Goal: Transaction & Acquisition: Purchase product/service

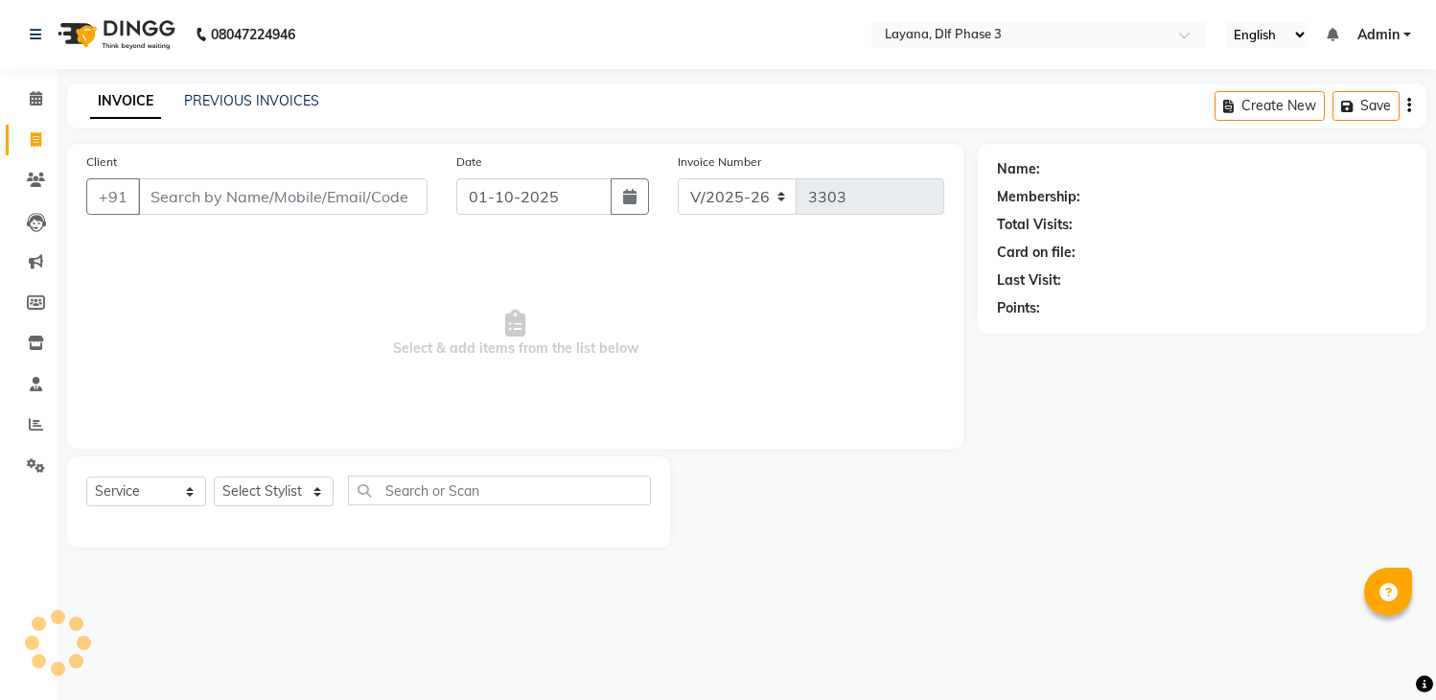
select select "6973"
select select "service"
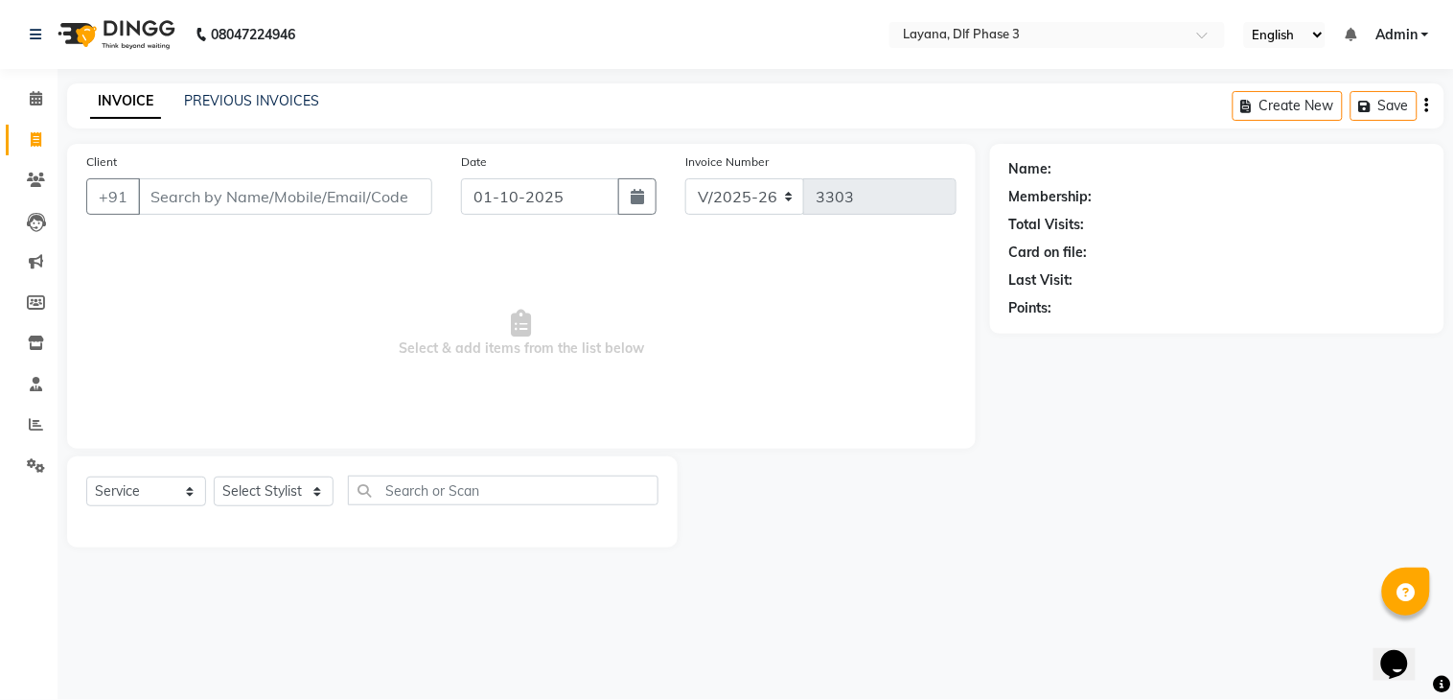
click at [215, 192] on input "Client" at bounding box center [285, 196] width 294 height 36
click at [303, 196] on input "Client" at bounding box center [285, 196] width 294 height 36
click at [313, 195] on input "Client" at bounding box center [285, 196] width 294 height 36
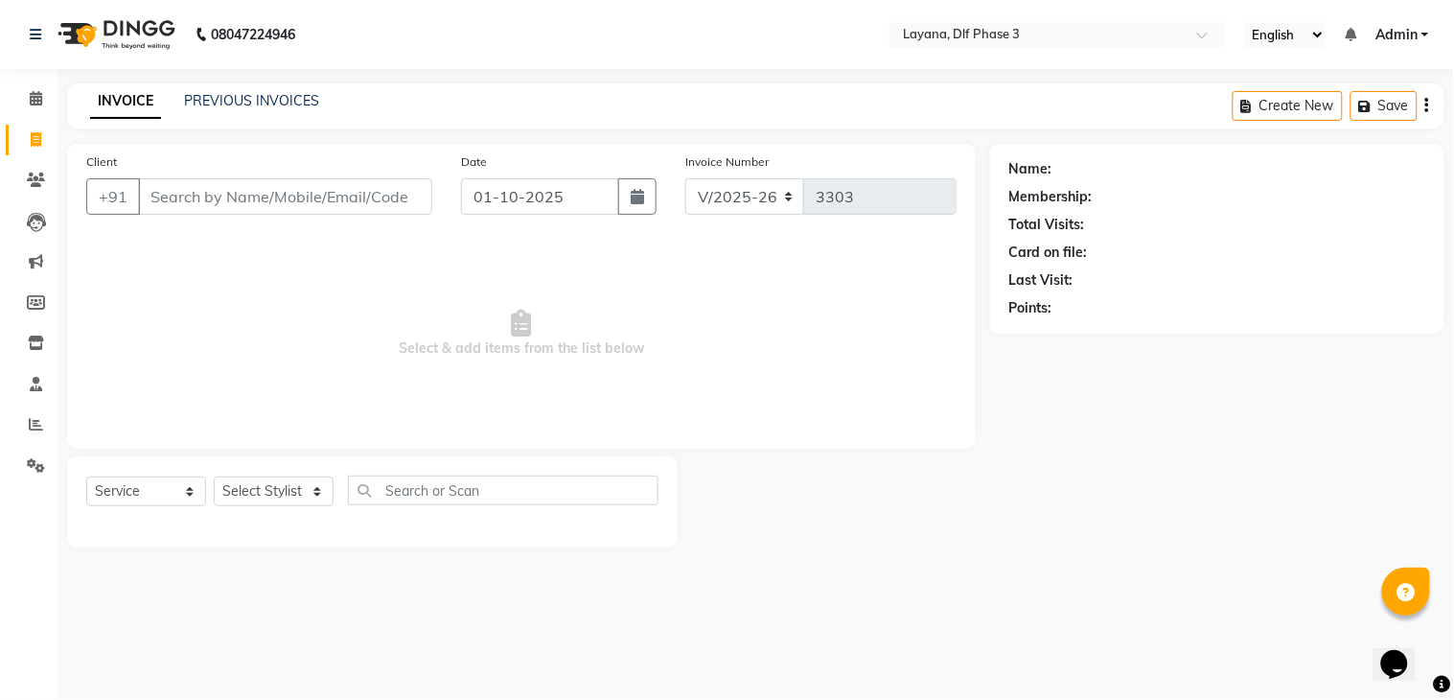
click at [313, 195] on input "Client" at bounding box center [285, 196] width 294 height 36
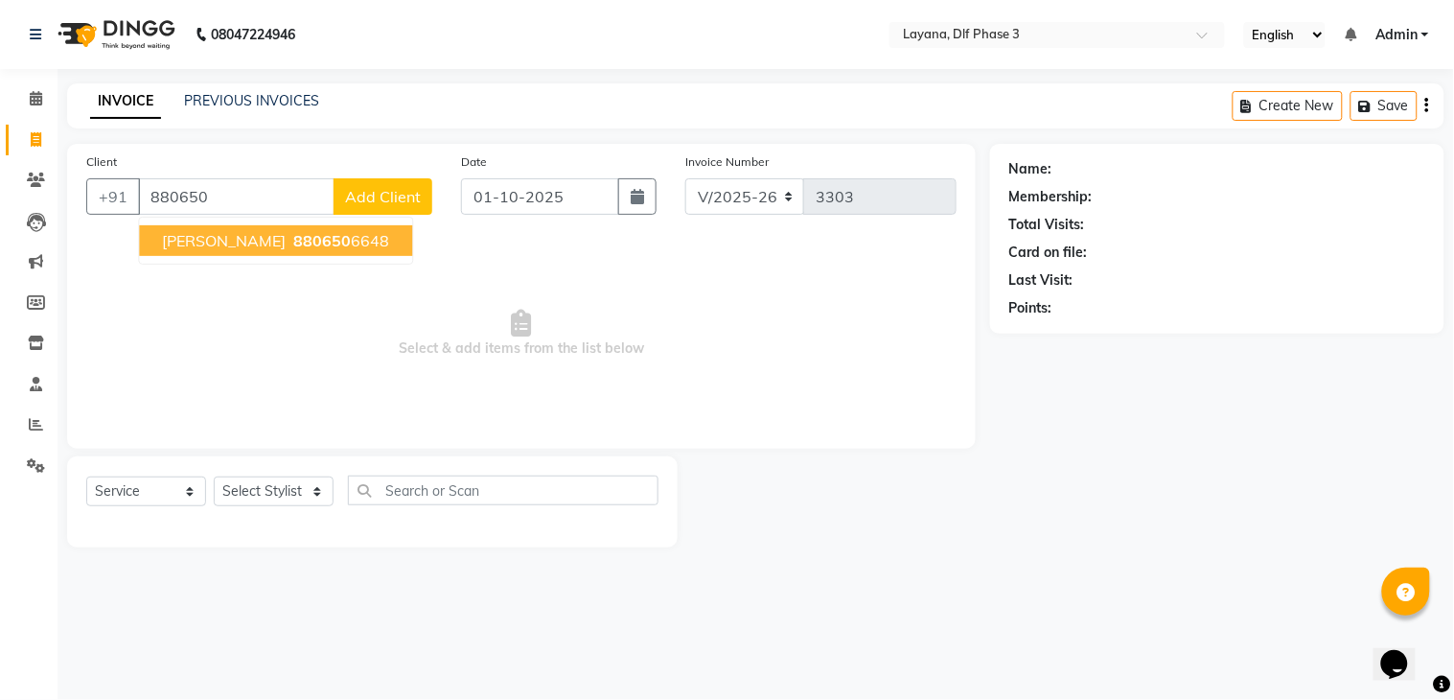
click at [289, 241] on ngb-highlight "880650 6648" at bounding box center [339, 240] width 100 height 19
type input "8806506648"
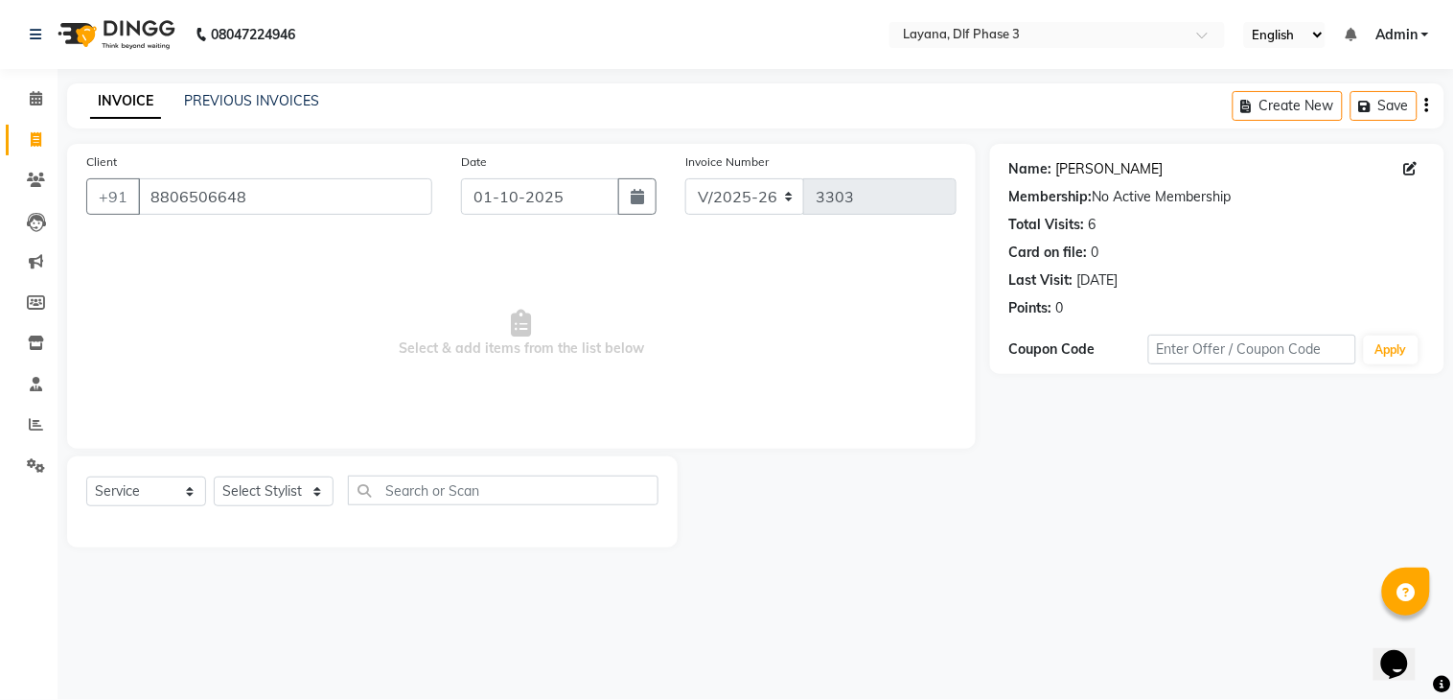
click at [1062, 166] on link "[PERSON_NAME]" at bounding box center [1109, 169] width 107 height 20
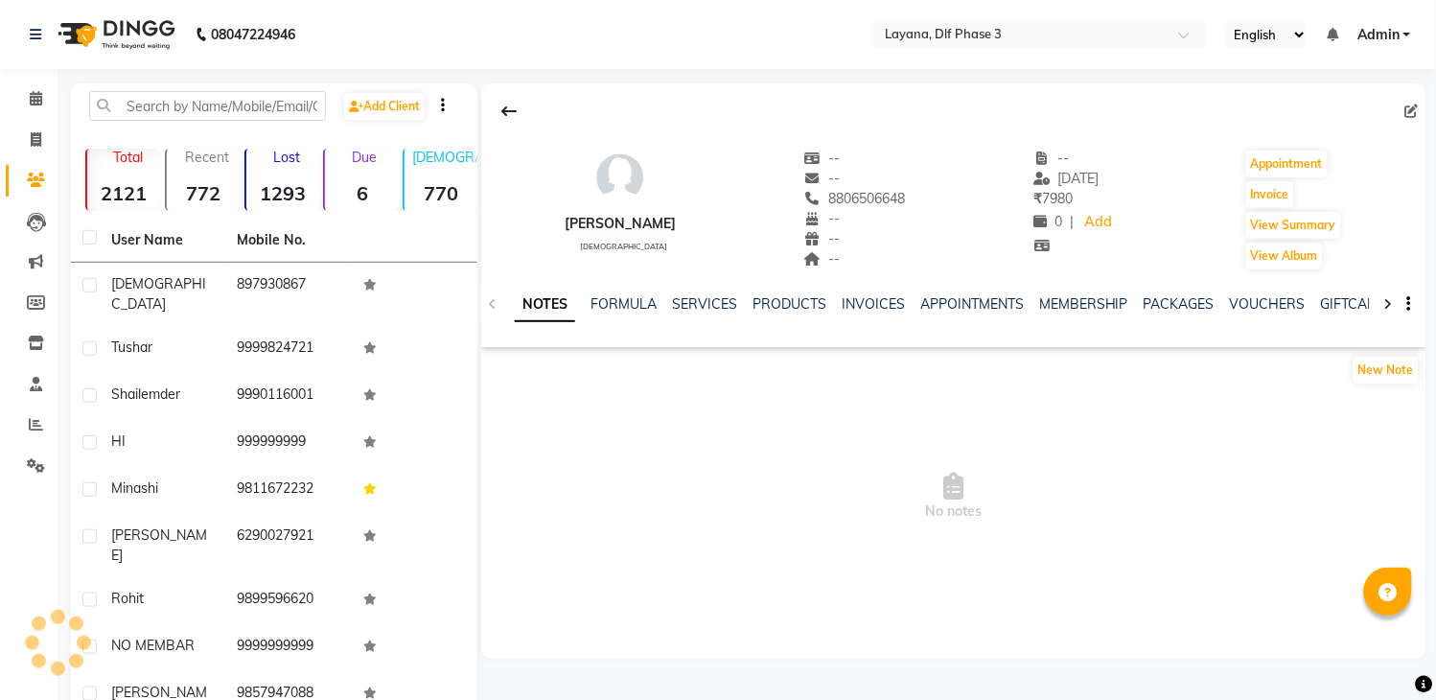
select select "en"
click at [700, 302] on link "SERVICES" at bounding box center [704, 303] width 65 height 17
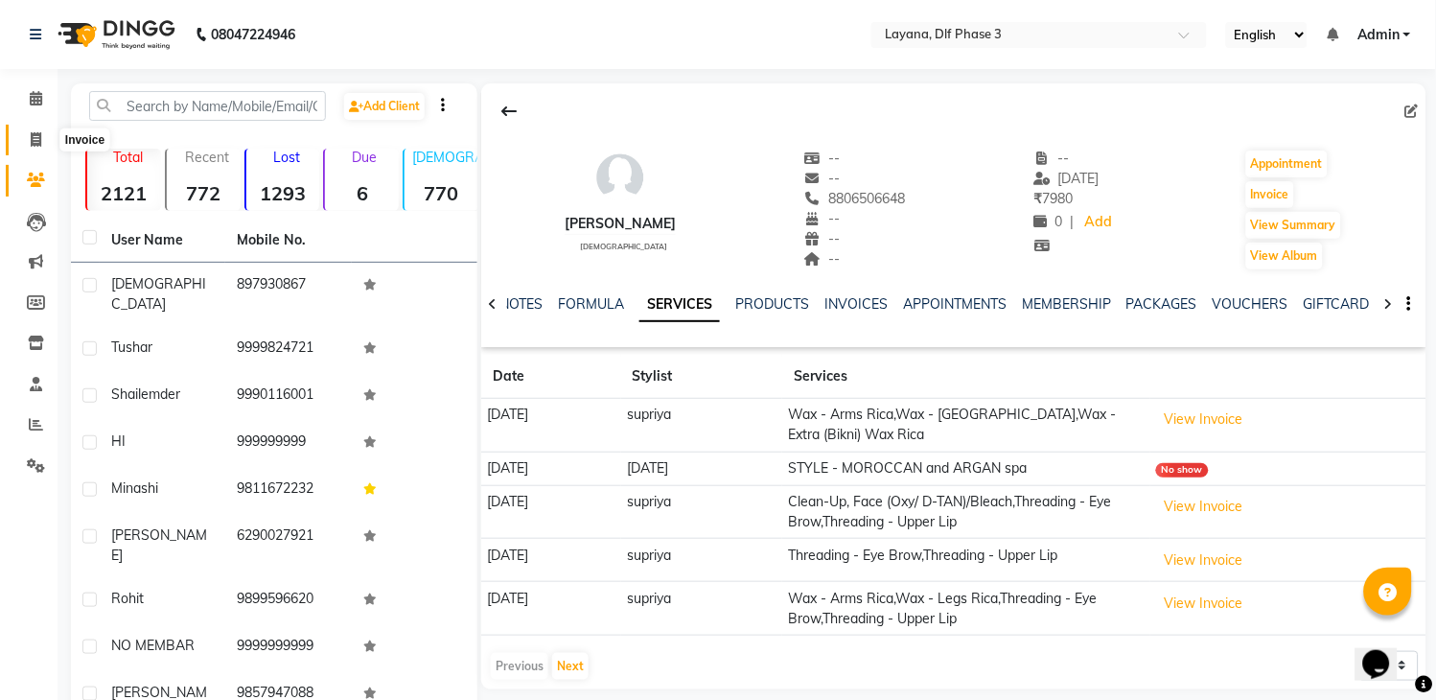
click at [31, 130] on span at bounding box center [36, 140] width 34 height 22
select select "6973"
select select "service"
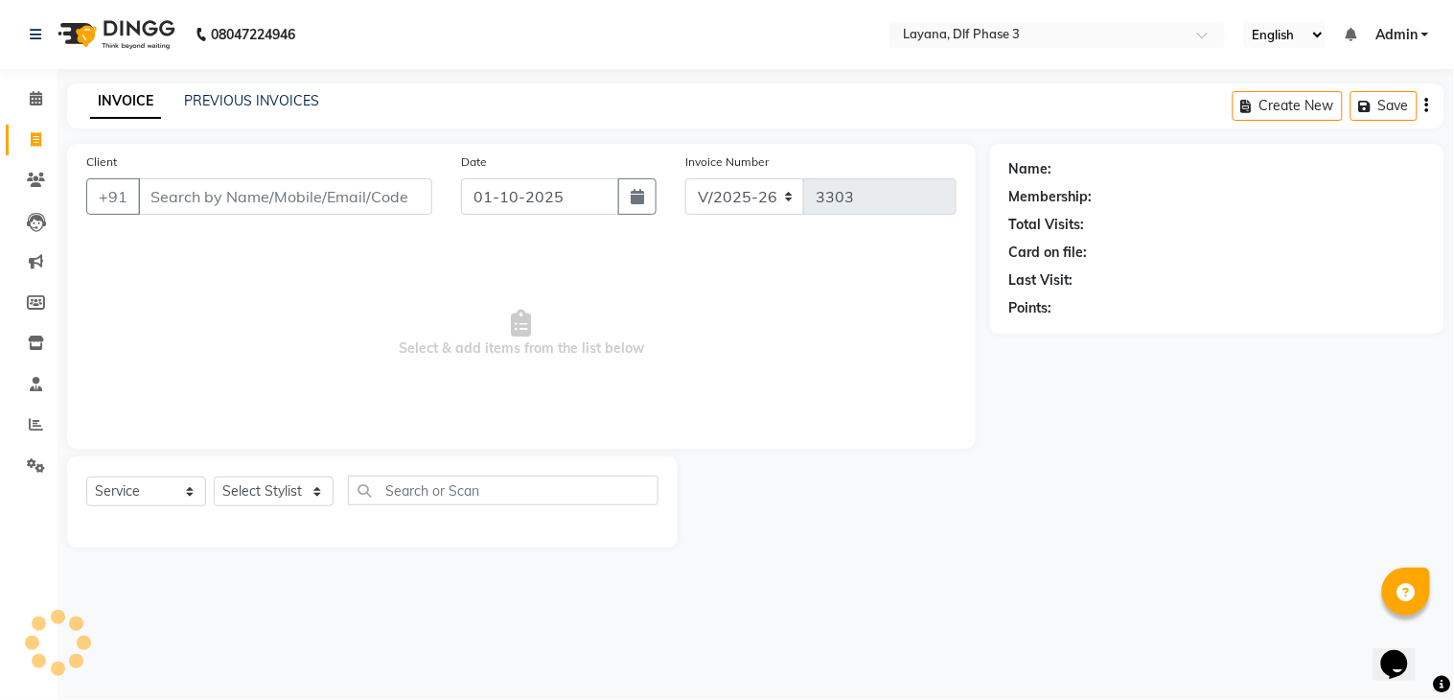
click at [177, 193] on input "Client" at bounding box center [285, 196] width 294 height 36
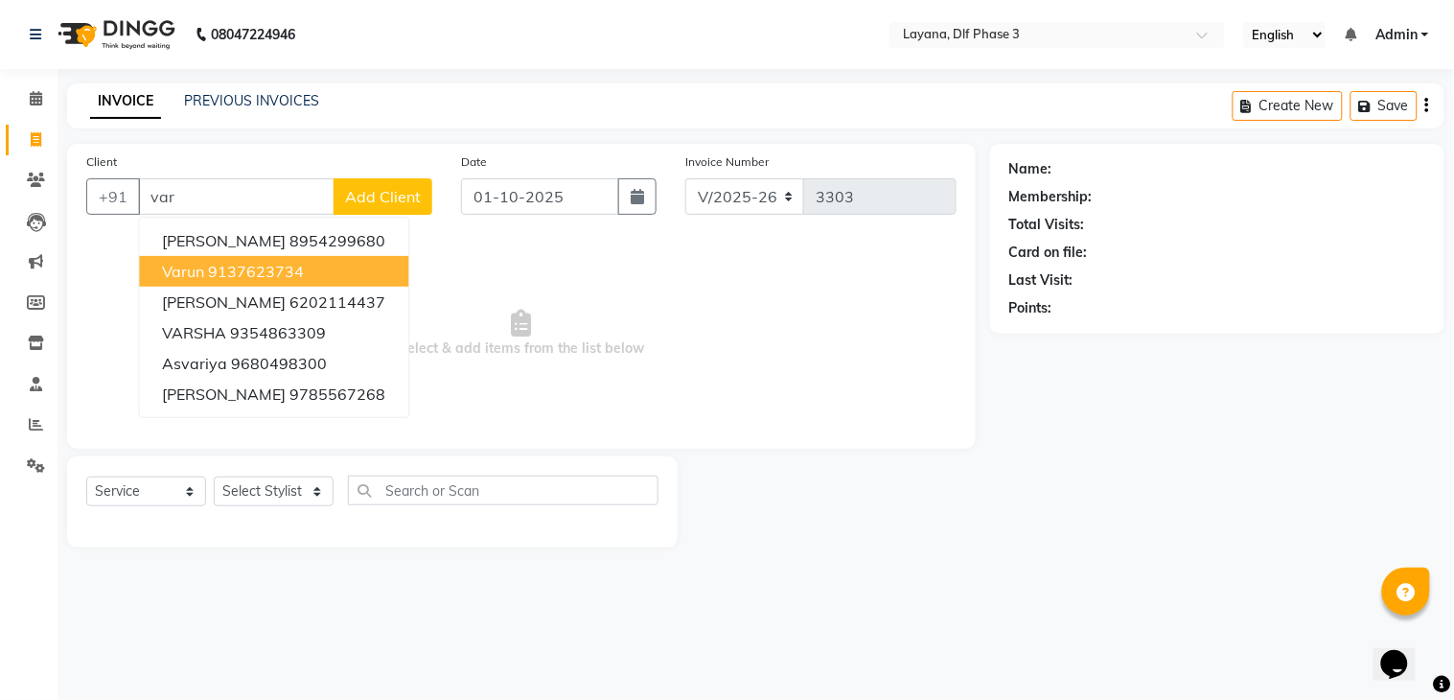
click at [259, 268] on ngb-highlight "9137623734" at bounding box center [256, 271] width 96 height 19
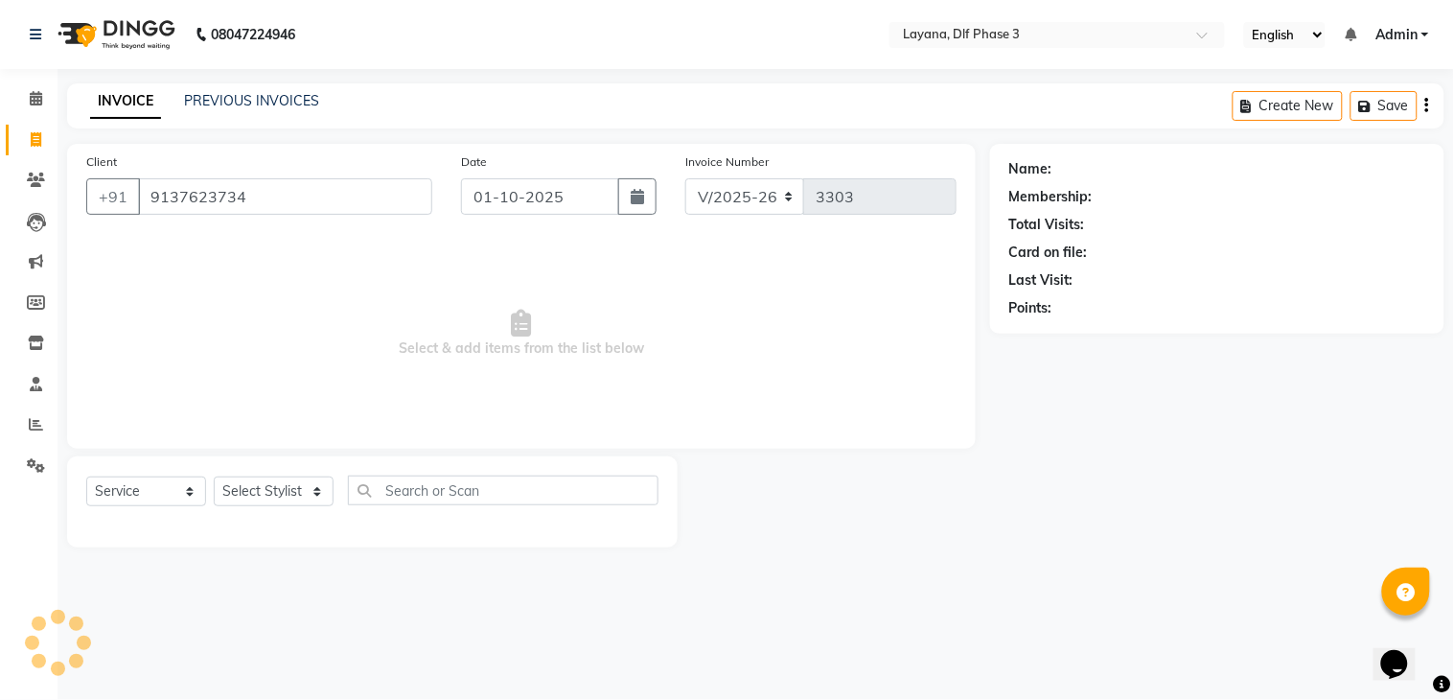
type input "9137623734"
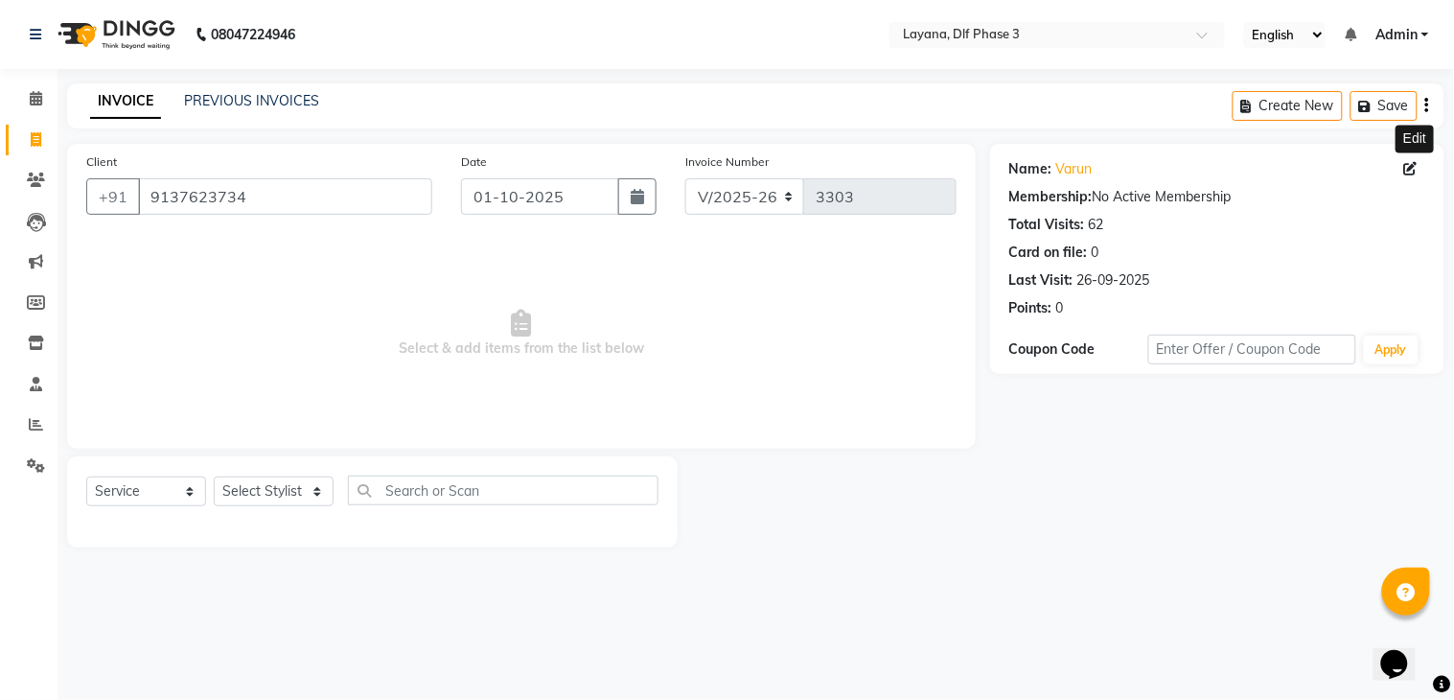
click at [1417, 163] on icon at bounding box center [1410, 168] width 13 height 13
select select "[DEMOGRAPHIC_DATA]"
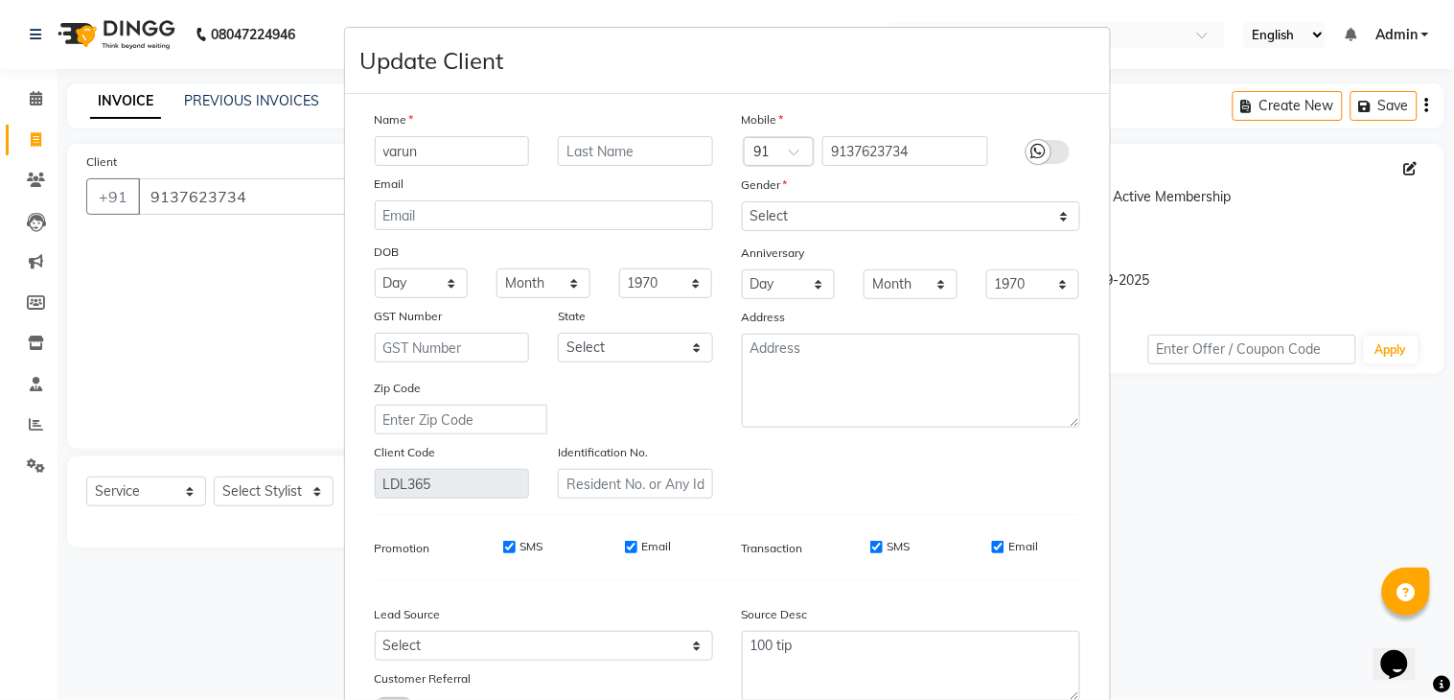
click at [1411, 174] on ngb-modal-window "Update Client Name varun Email DOB Day 01 02 03 04 05 06 07 08 09 10 11 12 13 1…" at bounding box center [727, 350] width 1454 height 700
click at [1371, 278] on ngb-modal-window "Update Client Name varun Email DOB Day 01 02 03 04 05 06 07 08 09 10 11 12 13 1…" at bounding box center [727, 350] width 1454 height 700
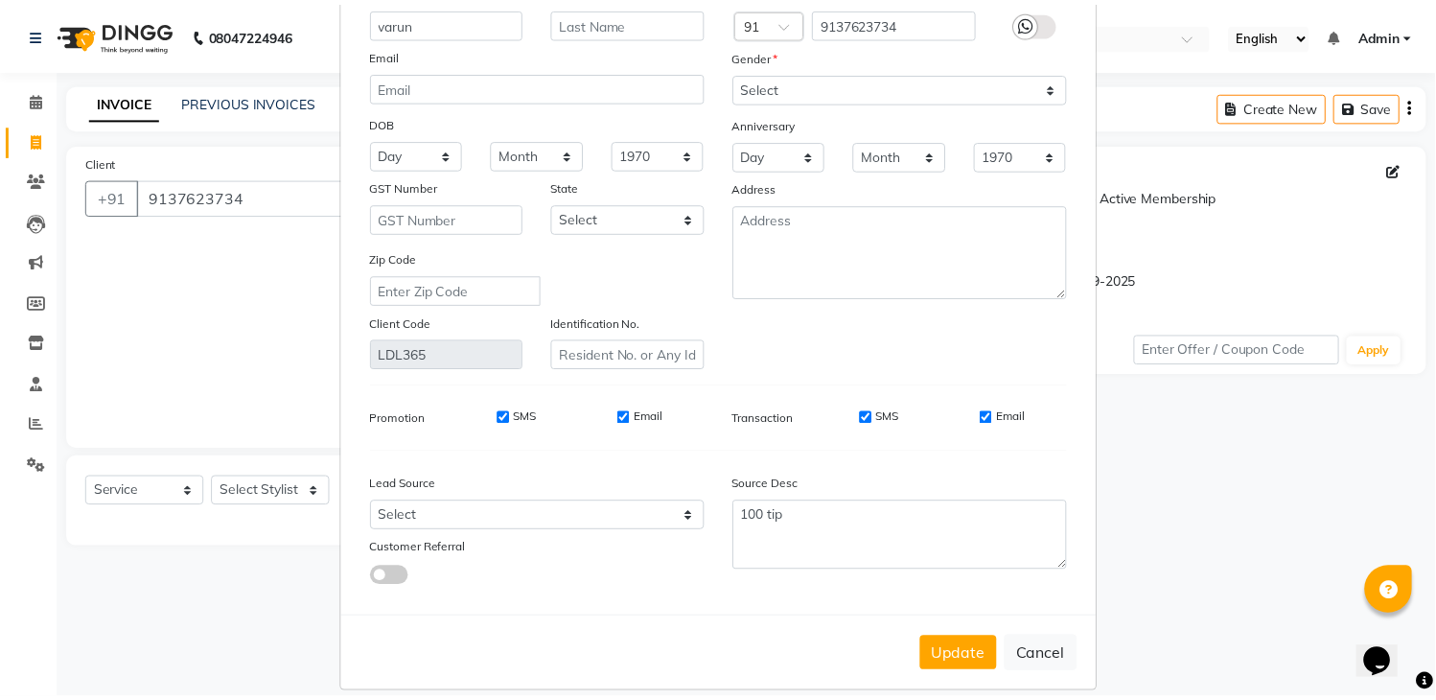
scroll to position [153, 0]
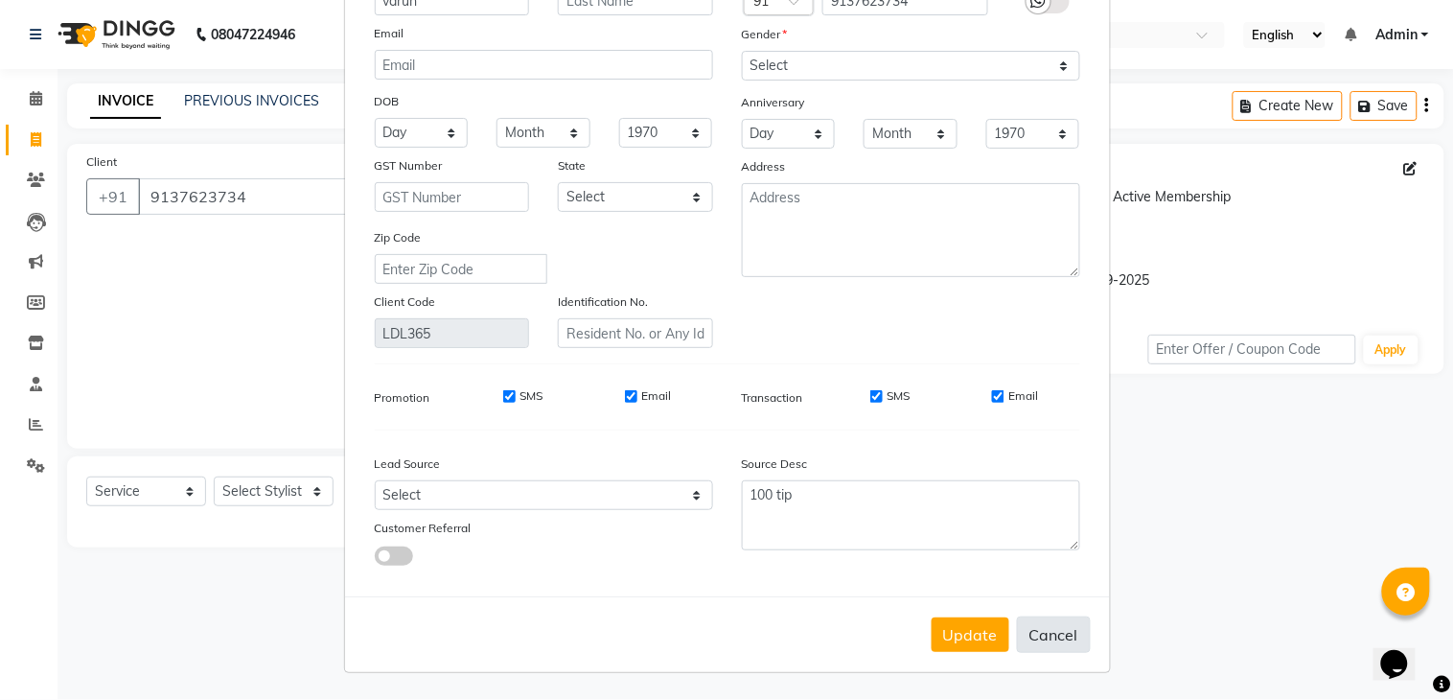
click at [1042, 623] on button "Cancel" at bounding box center [1054, 634] width 74 height 36
select select
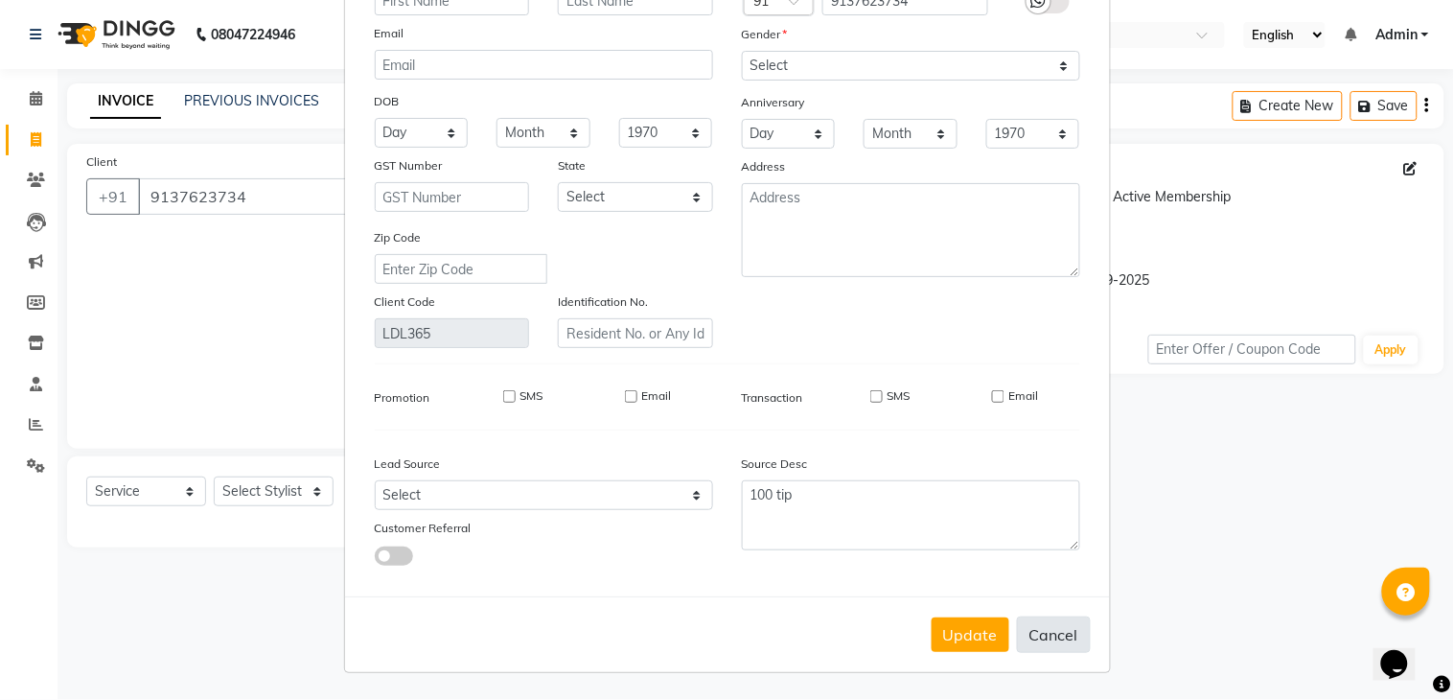
select select
checkbox input "false"
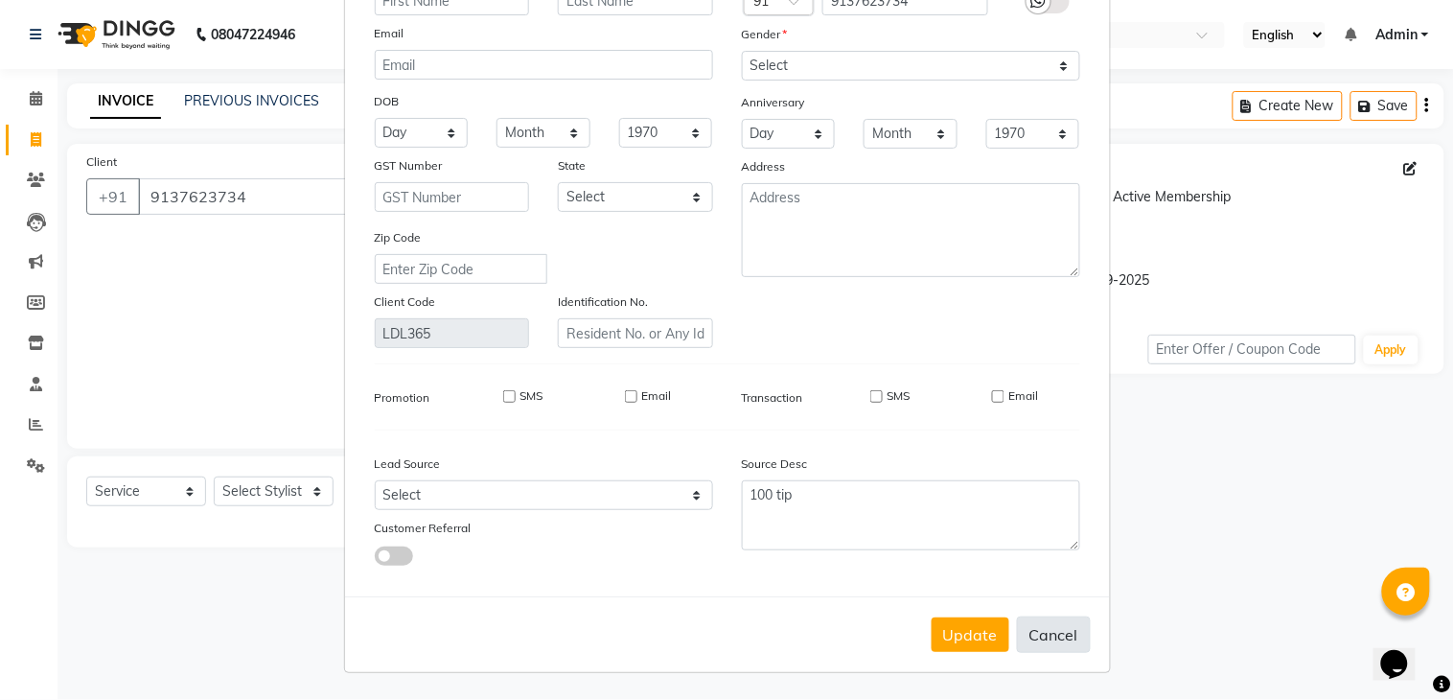
checkbox input "false"
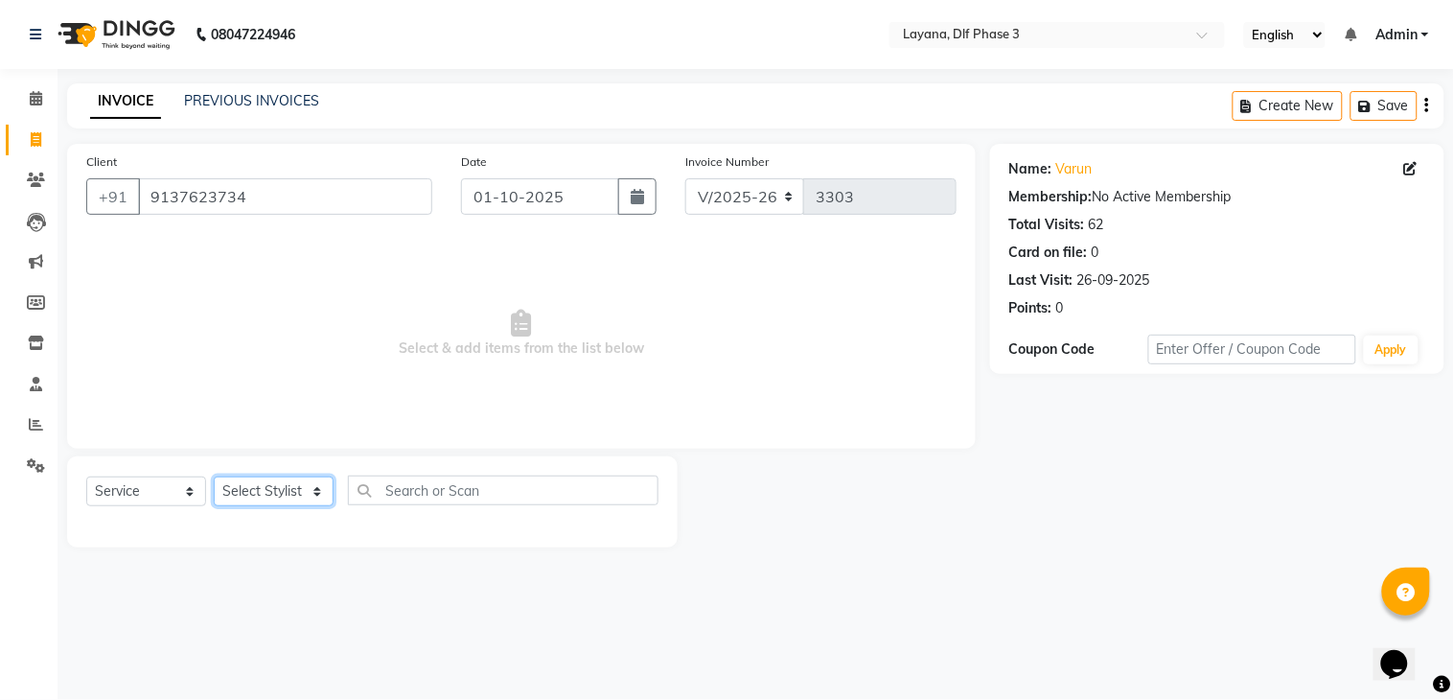
click at [309, 504] on select "Select Stylist [PERSON_NAME] [PERSON_NAME] kamal [DATE][PERSON_NAME] krishna [P…" at bounding box center [274, 491] width 120 height 30
select select "85237"
click at [214, 477] on select "Select Stylist [PERSON_NAME] [PERSON_NAME] kamal [DATE][PERSON_NAME] krishna [P…" at bounding box center [274, 491] width 120 height 30
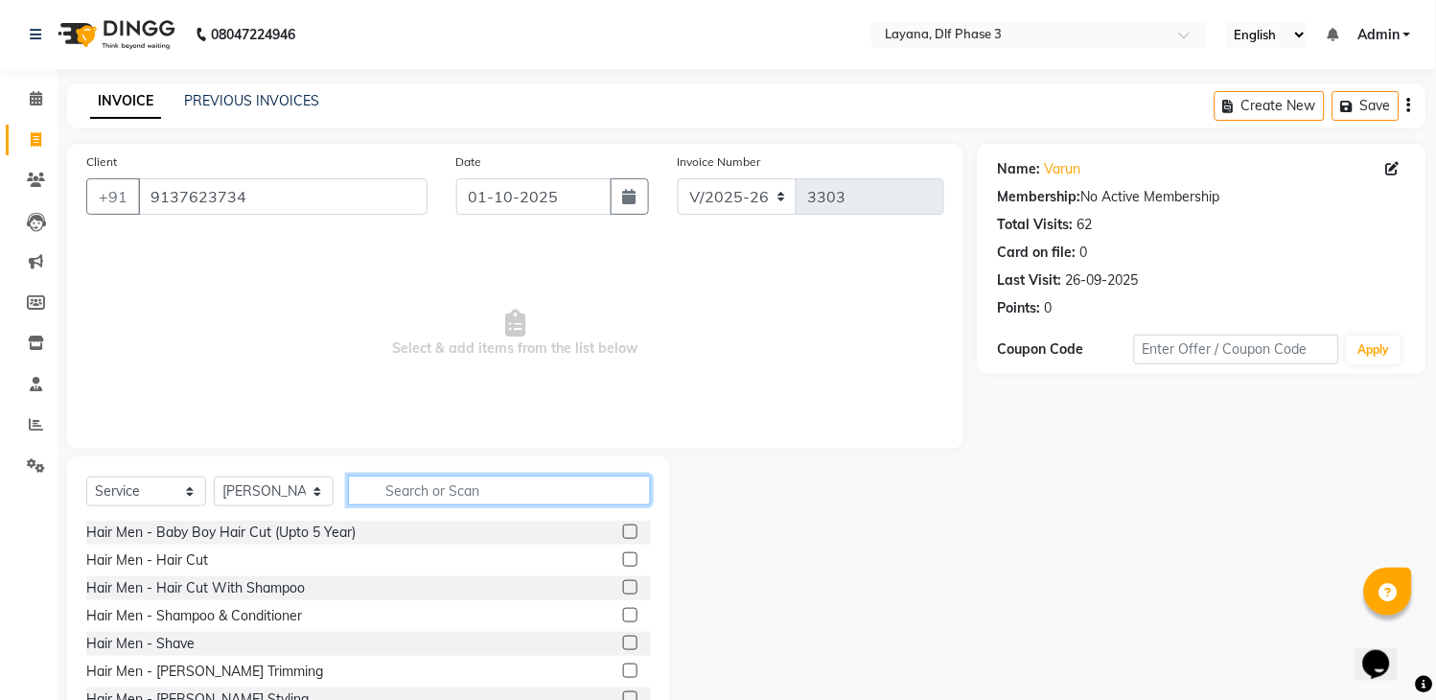
click at [441, 487] on input "text" at bounding box center [499, 490] width 303 height 30
click at [441, 487] on input "hai" at bounding box center [486, 490] width 276 height 30
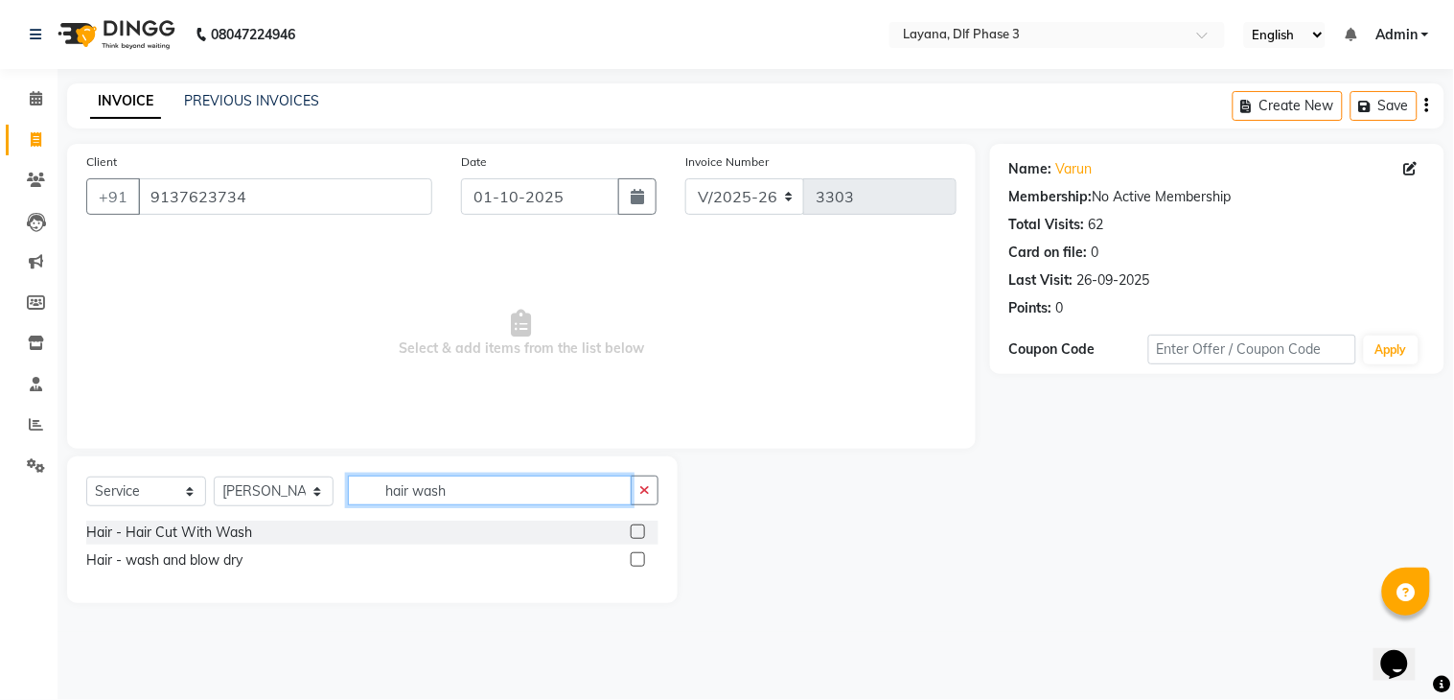
type input "hair wash"
click at [638, 558] on label at bounding box center [638, 559] width 14 height 14
click at [638, 558] on input "checkbox" at bounding box center [637, 560] width 12 height 12
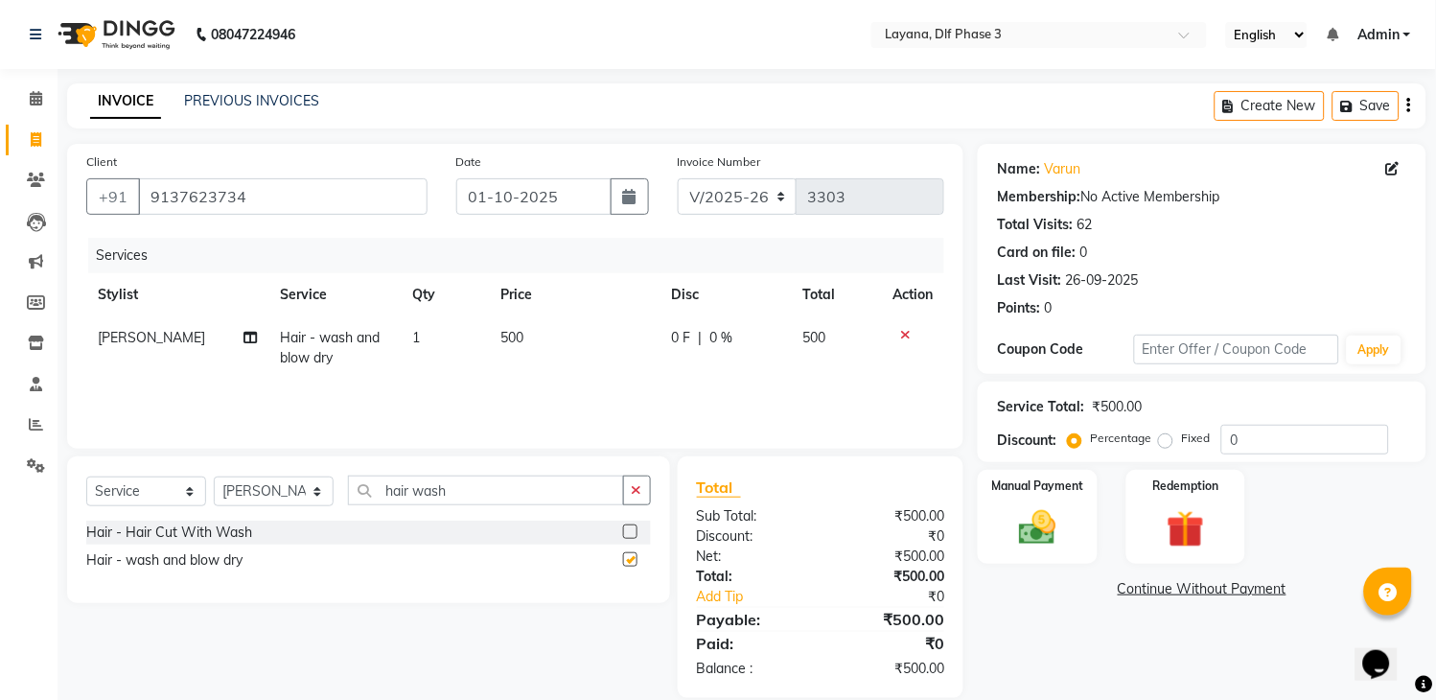
checkbox input "false"
click at [629, 531] on label at bounding box center [630, 531] width 14 height 14
click at [629, 531] on input "checkbox" at bounding box center [629, 532] width 12 height 12
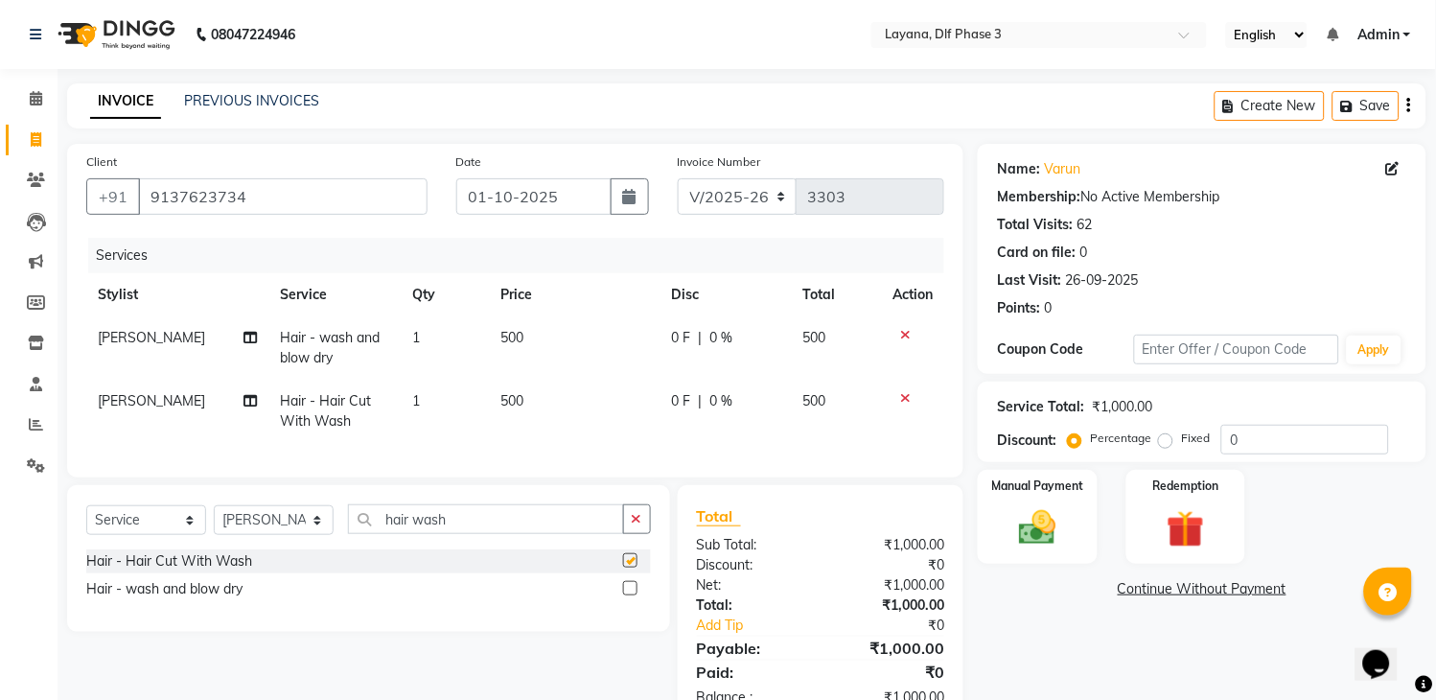
checkbox input "false"
click at [904, 395] on icon at bounding box center [905, 397] width 11 height 13
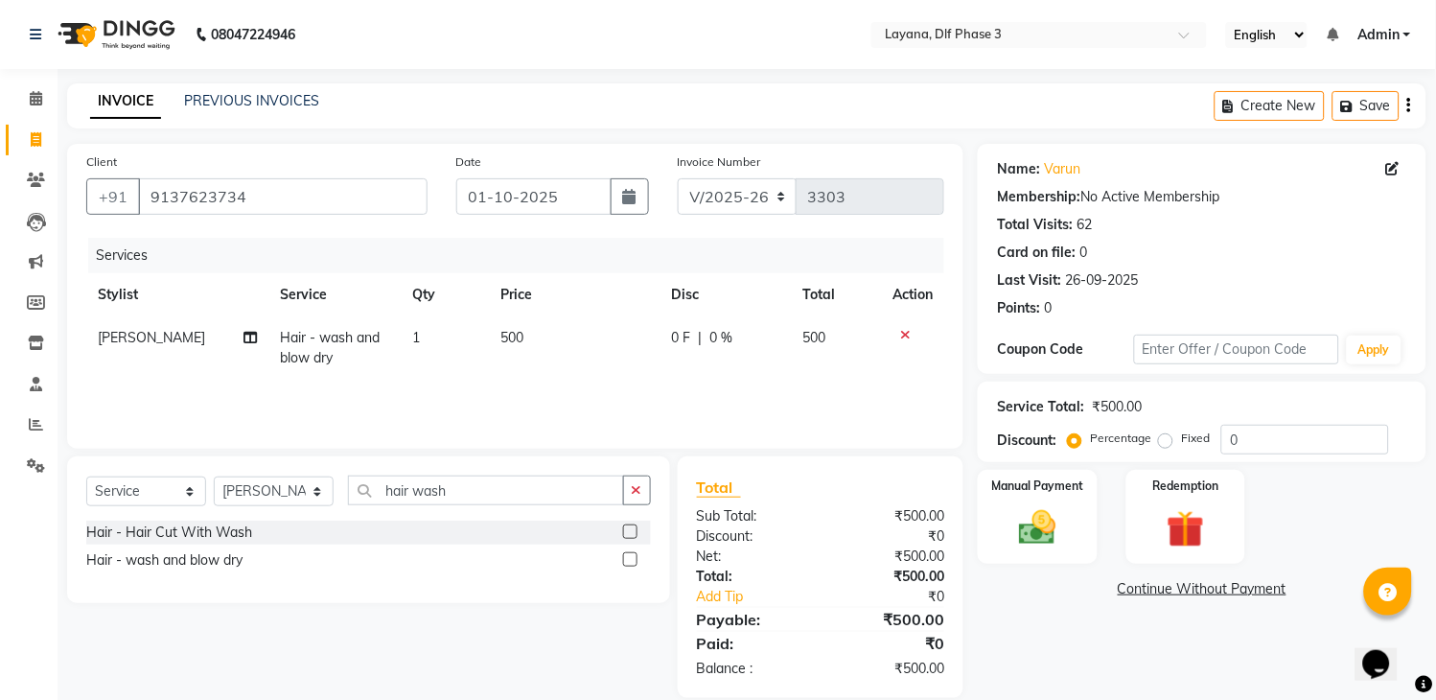
click at [907, 332] on icon at bounding box center [905, 334] width 11 height 13
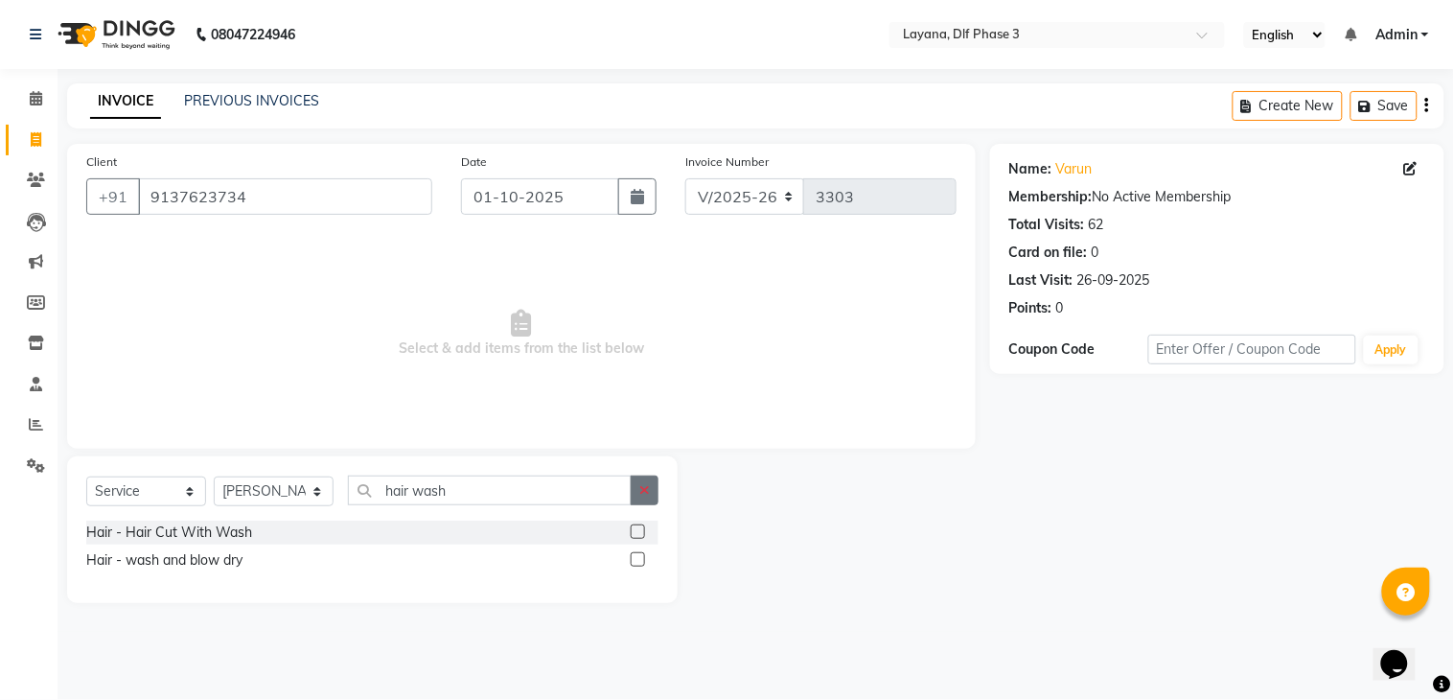
click at [656, 489] on button "button" at bounding box center [645, 490] width 28 height 30
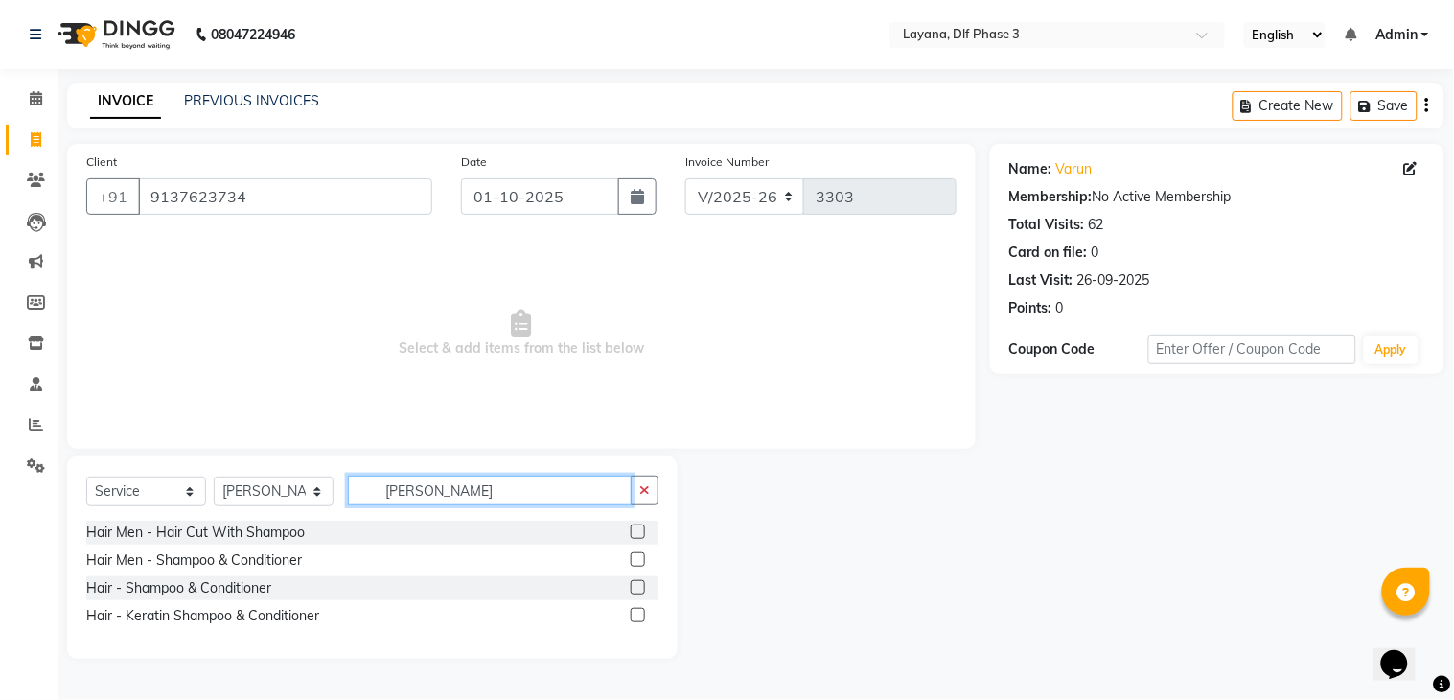
type input "[PERSON_NAME]"
click at [637, 553] on label at bounding box center [638, 559] width 14 height 14
click at [637, 554] on input "checkbox" at bounding box center [637, 560] width 12 height 12
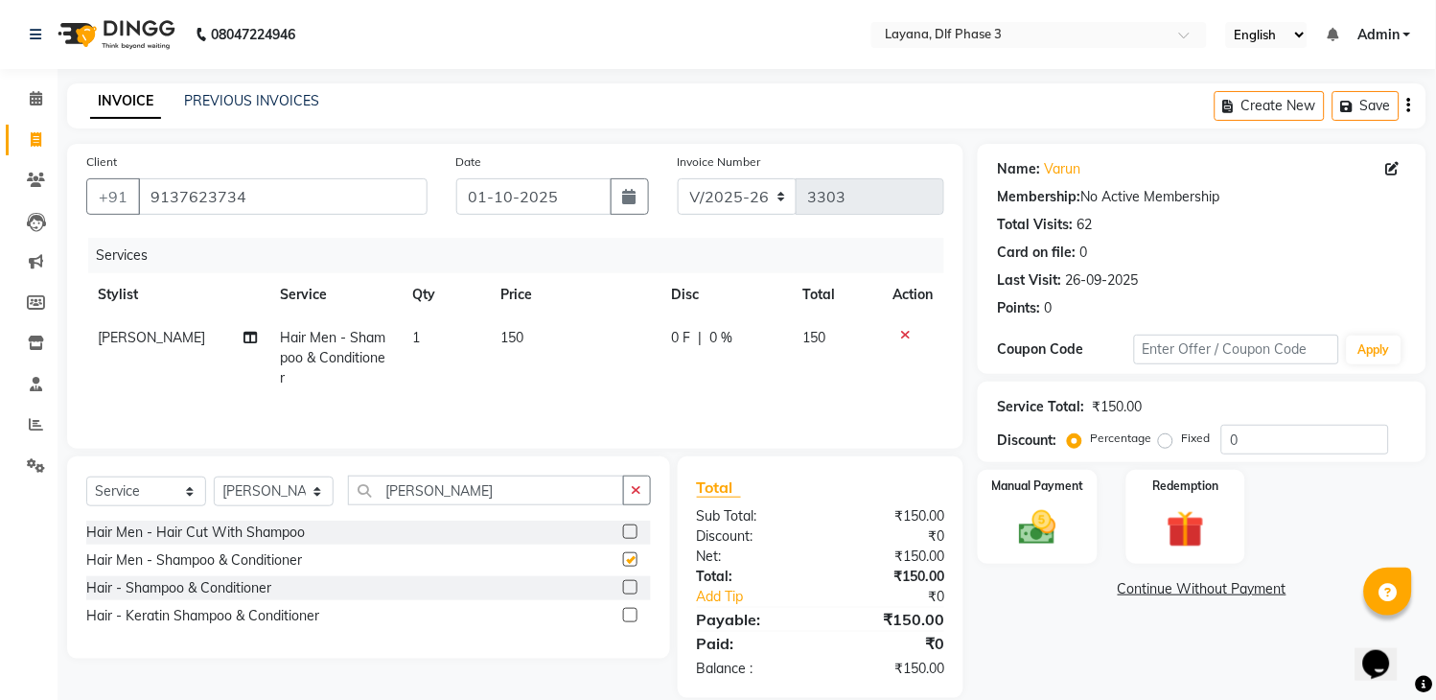
checkbox input "false"
click at [1020, 532] on img at bounding box center [1037, 528] width 63 height 45
click at [1170, 586] on span "UPI" at bounding box center [1180, 590] width 30 height 22
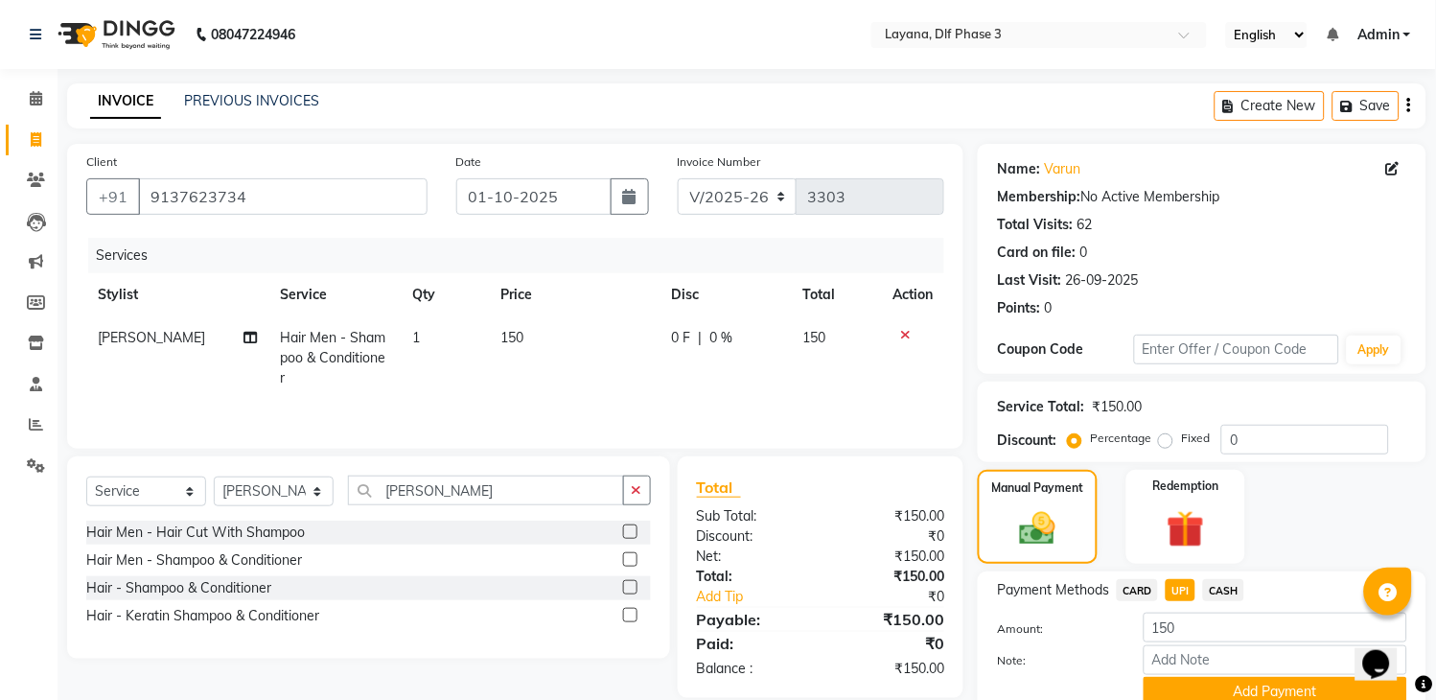
click at [1435, 646] on div "Name: Varun Membership: No Active Membership Total Visits: 62 Card on file: 0 L…" at bounding box center [1209, 449] width 463 height 610
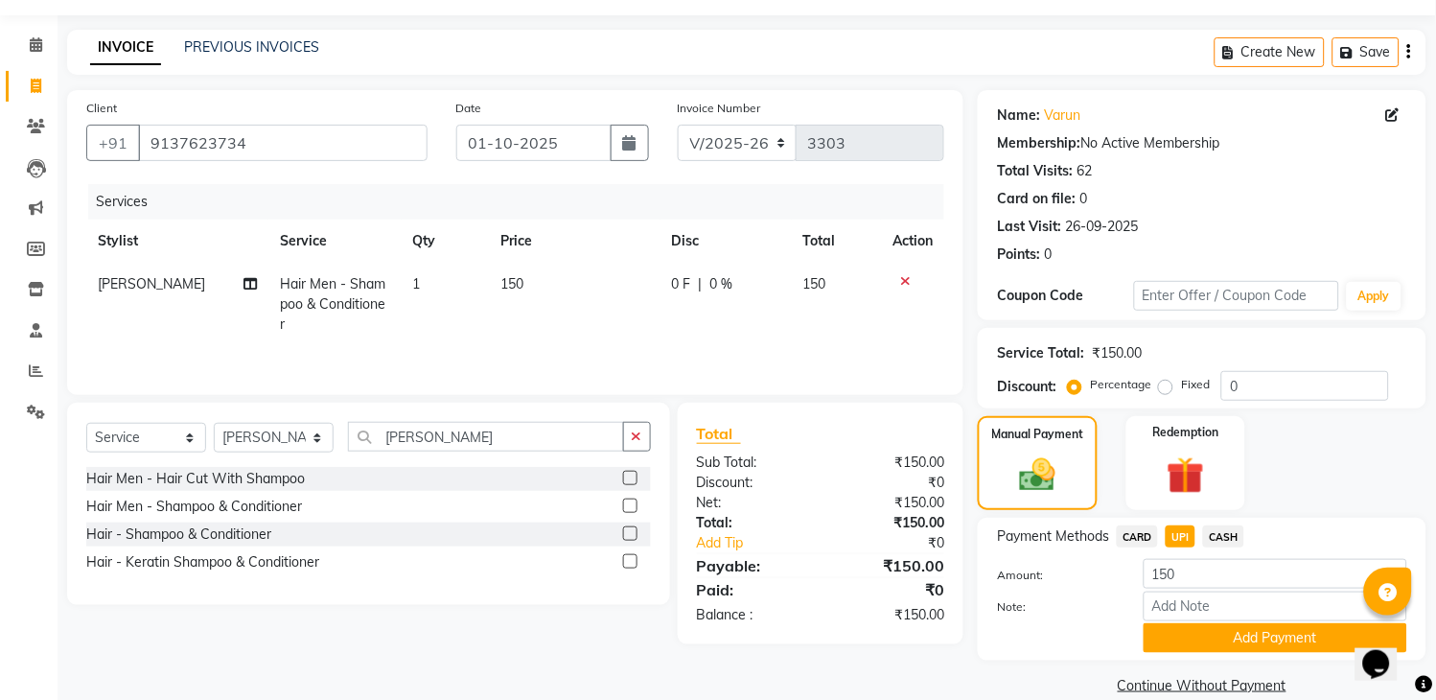
scroll to position [82, 0]
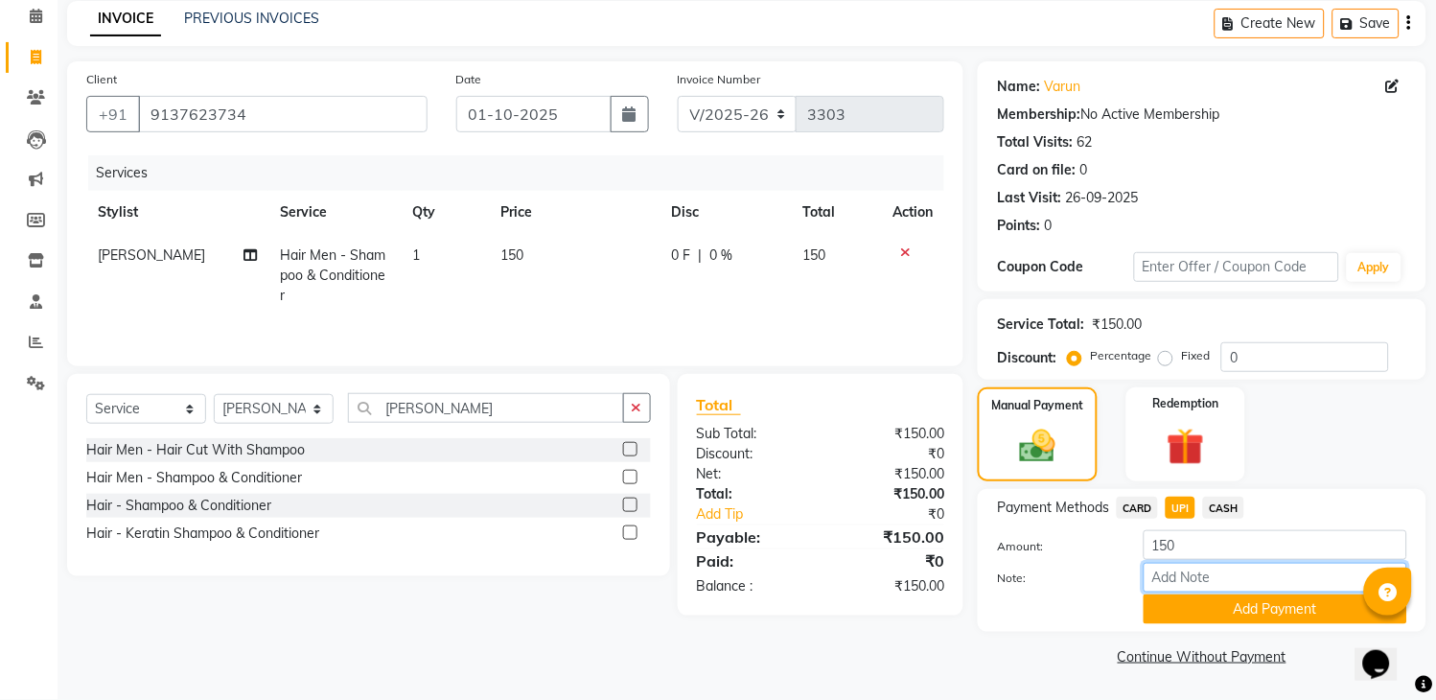
click at [1279, 576] on input "Note:" at bounding box center [1275, 578] width 264 height 30
type input "50 tip"
click at [1287, 608] on button "Add Payment" at bounding box center [1275, 609] width 264 height 30
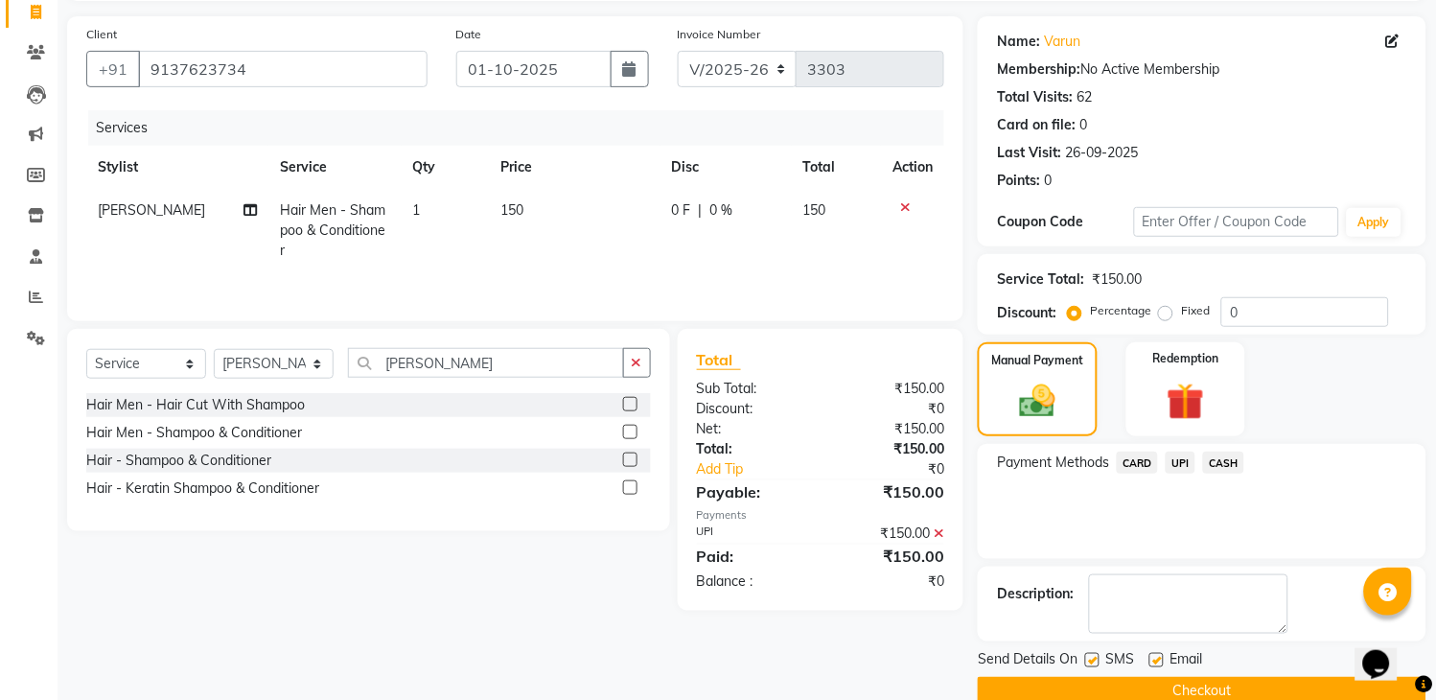
scroll to position [163, 0]
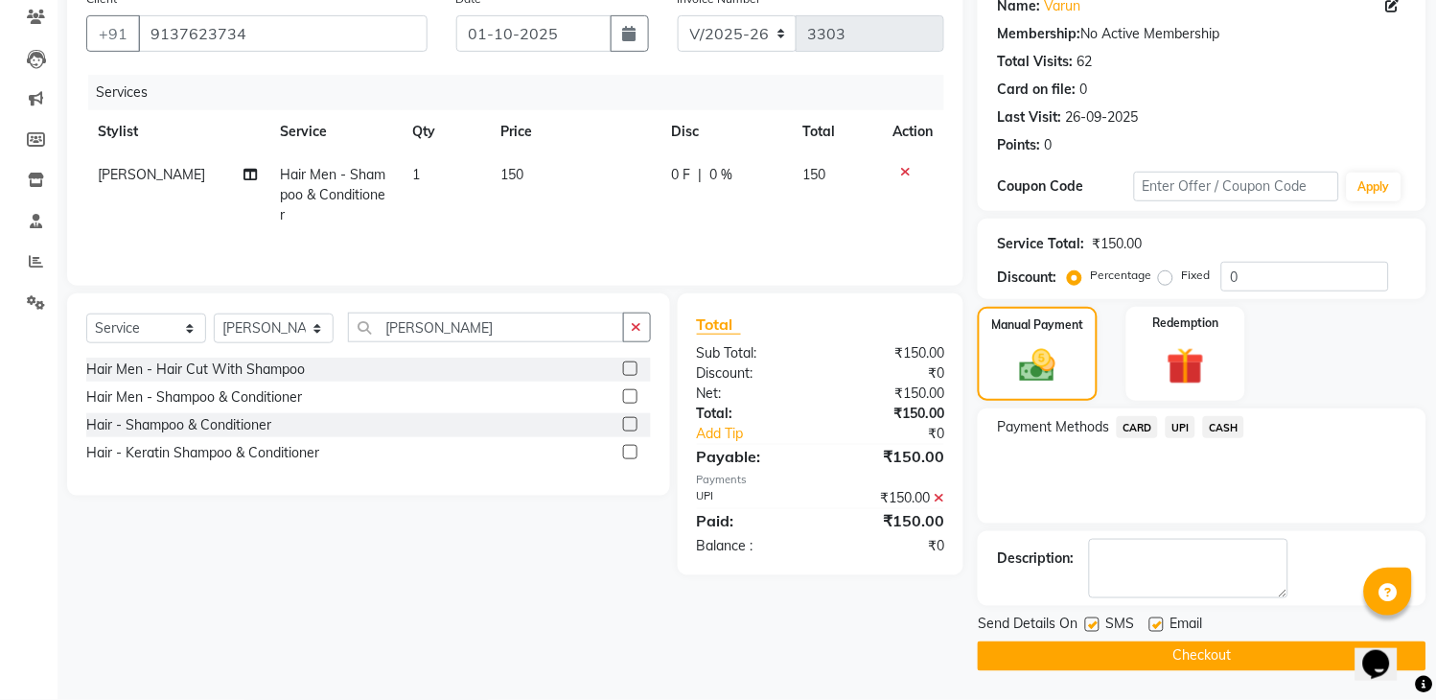
click at [1089, 617] on label at bounding box center [1092, 624] width 14 height 14
click at [1089, 619] on input "checkbox" at bounding box center [1091, 625] width 12 height 12
checkbox input "false"
click at [1108, 658] on button "Checkout" at bounding box center [1202, 656] width 449 height 30
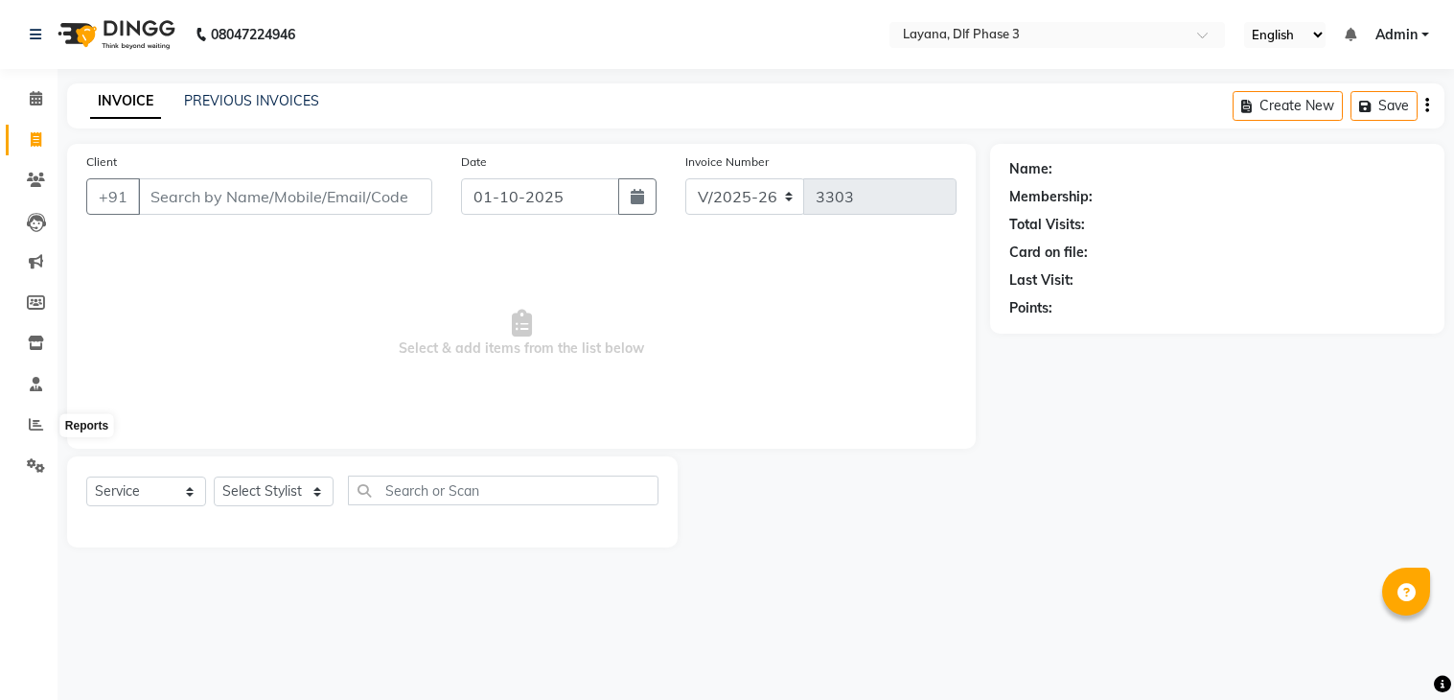
click at [31, 427] on icon at bounding box center [36, 424] width 14 height 14
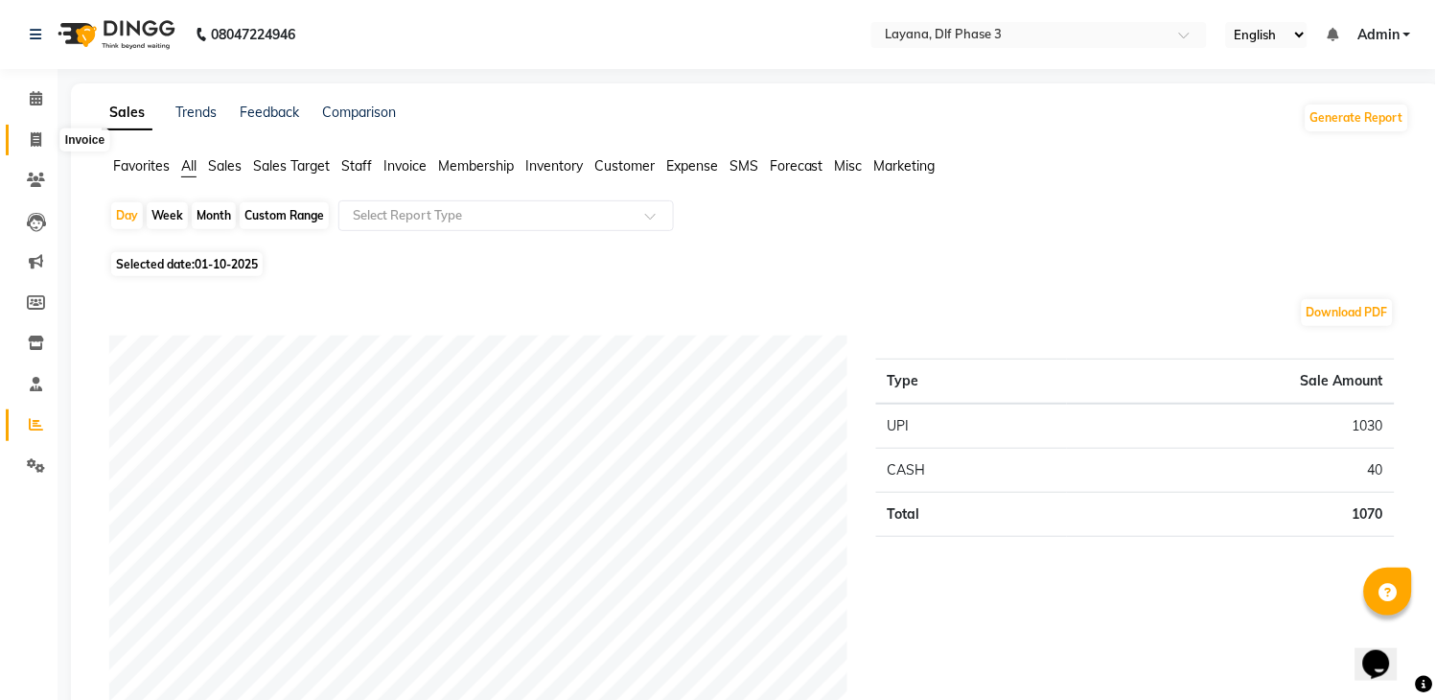
click at [36, 132] on icon at bounding box center [36, 139] width 11 height 14
select select "service"
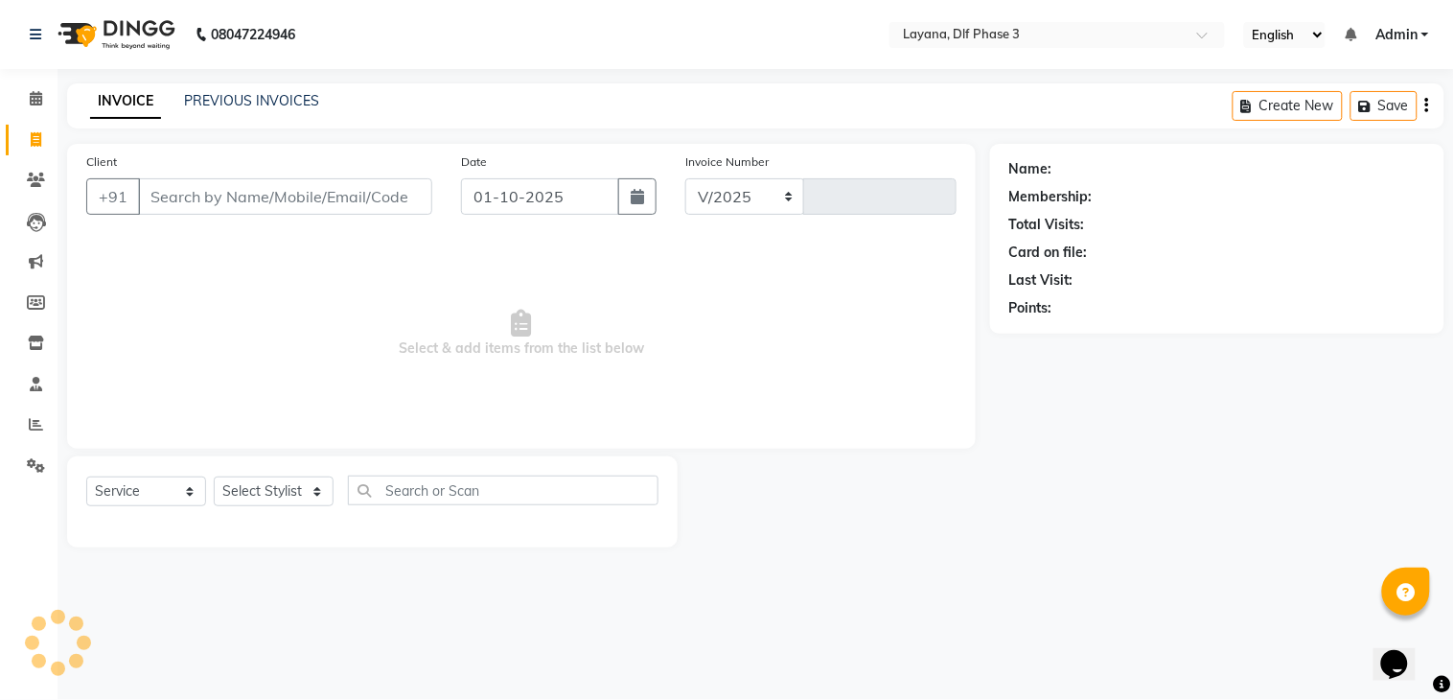
select select "6973"
type input "3304"
click at [187, 206] on input "Client" at bounding box center [285, 196] width 294 height 36
click at [187, 206] on input "7" at bounding box center [285, 196] width 294 height 36
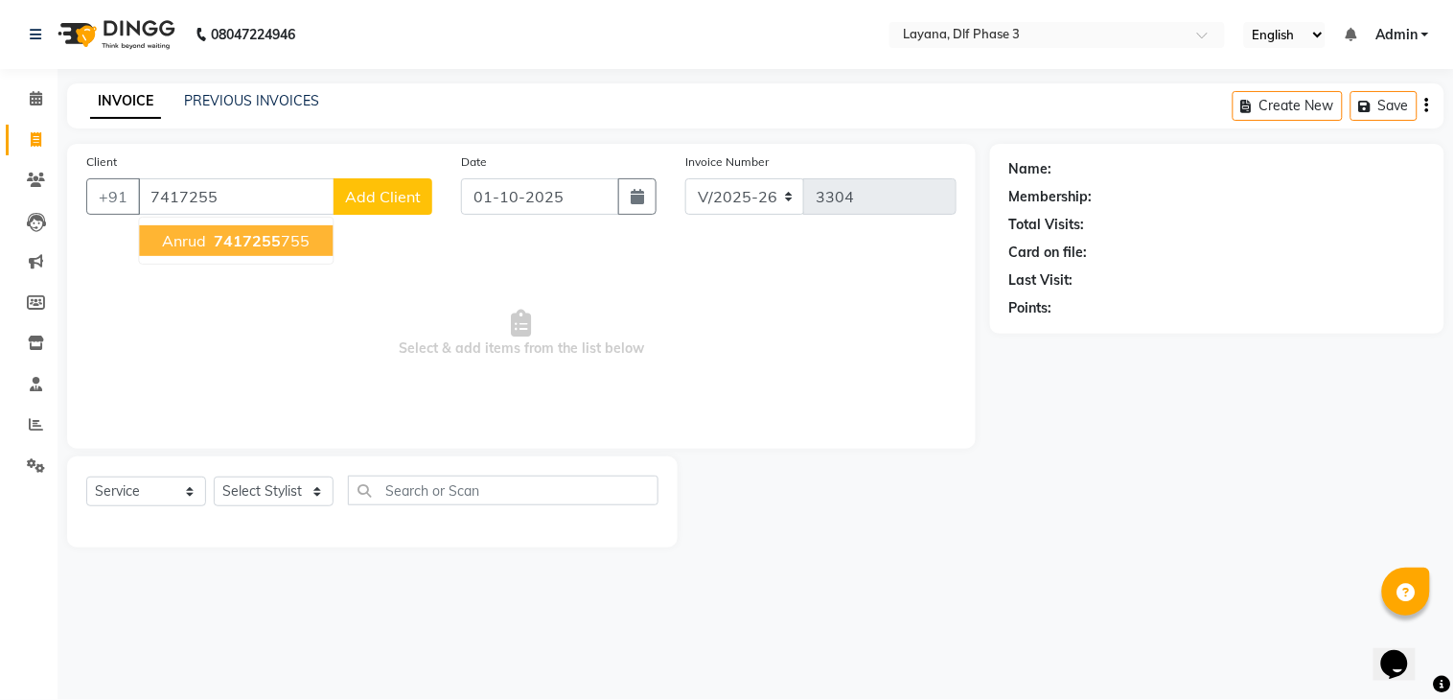
click at [219, 234] on span "7417255" at bounding box center [247, 240] width 67 height 19
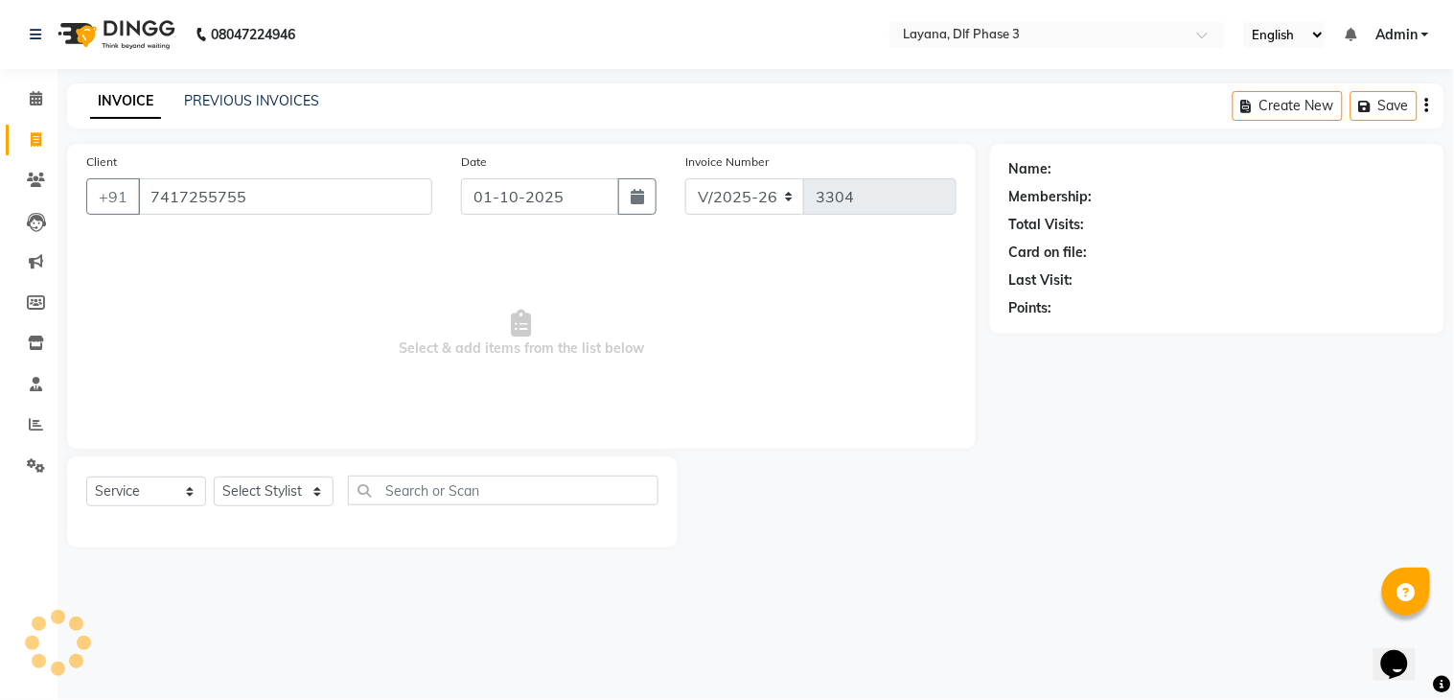
type input "7417255755"
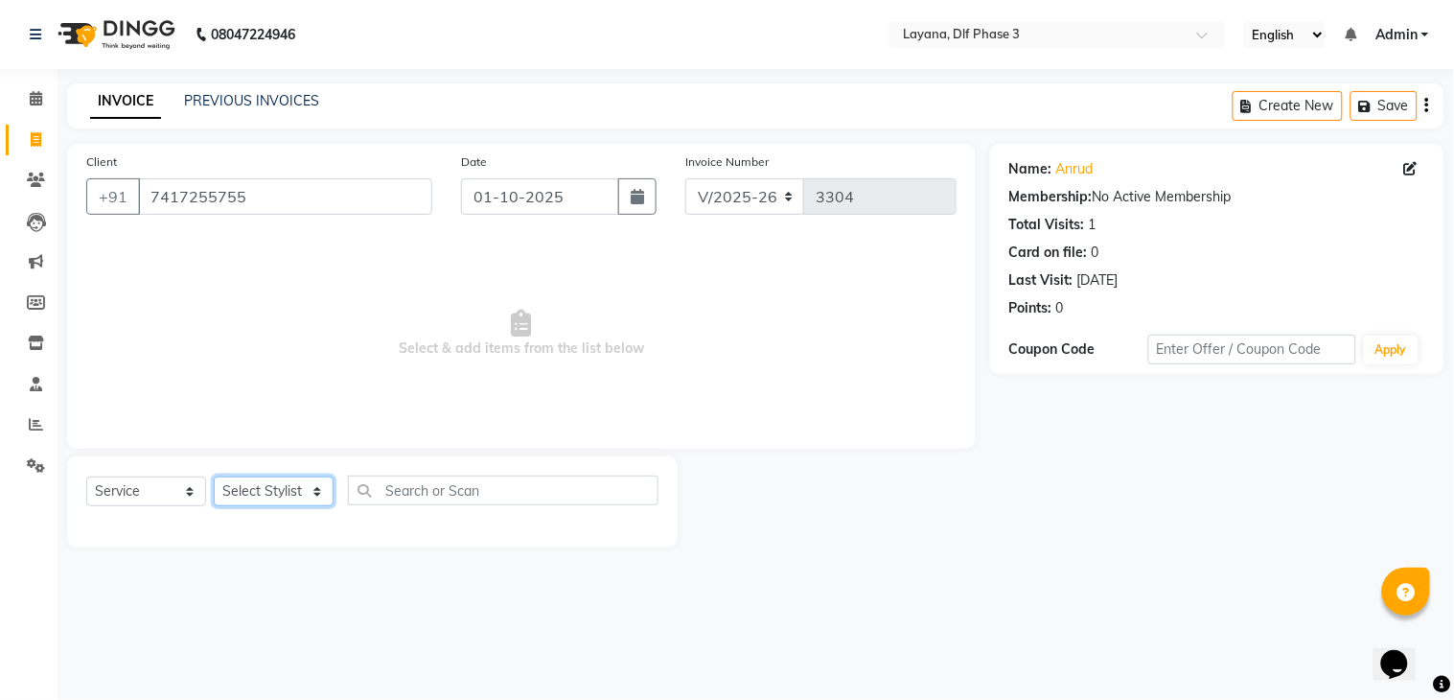
click at [293, 481] on select "Select Stylist [PERSON_NAME] [PERSON_NAME] kamal [DATE][PERSON_NAME] krishna [P…" at bounding box center [274, 491] width 120 height 30
select select "74482"
click at [214, 477] on select "Select Stylist [PERSON_NAME] [PERSON_NAME] kamal [DATE][PERSON_NAME] krishna [P…" at bounding box center [274, 491] width 120 height 30
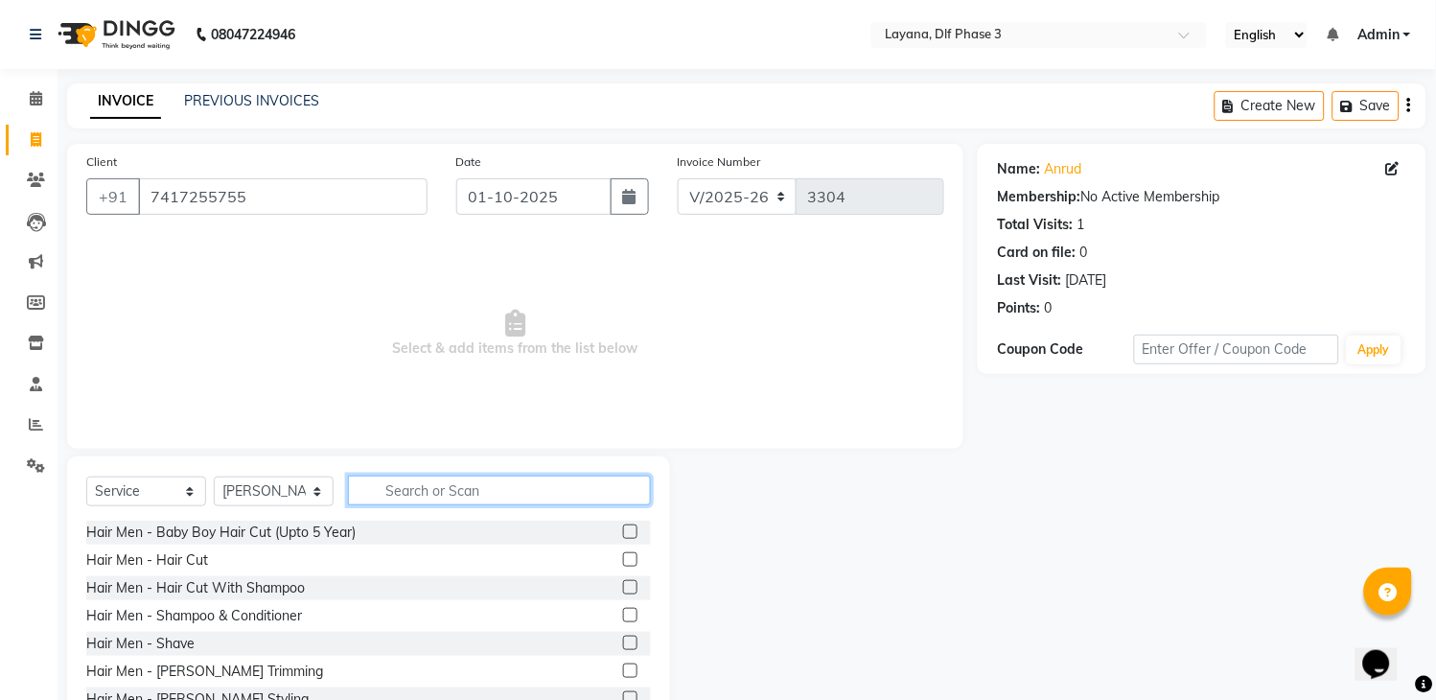
click at [476, 490] on input "text" at bounding box center [499, 490] width 303 height 30
click at [494, 493] on input "text" at bounding box center [499, 490] width 303 height 30
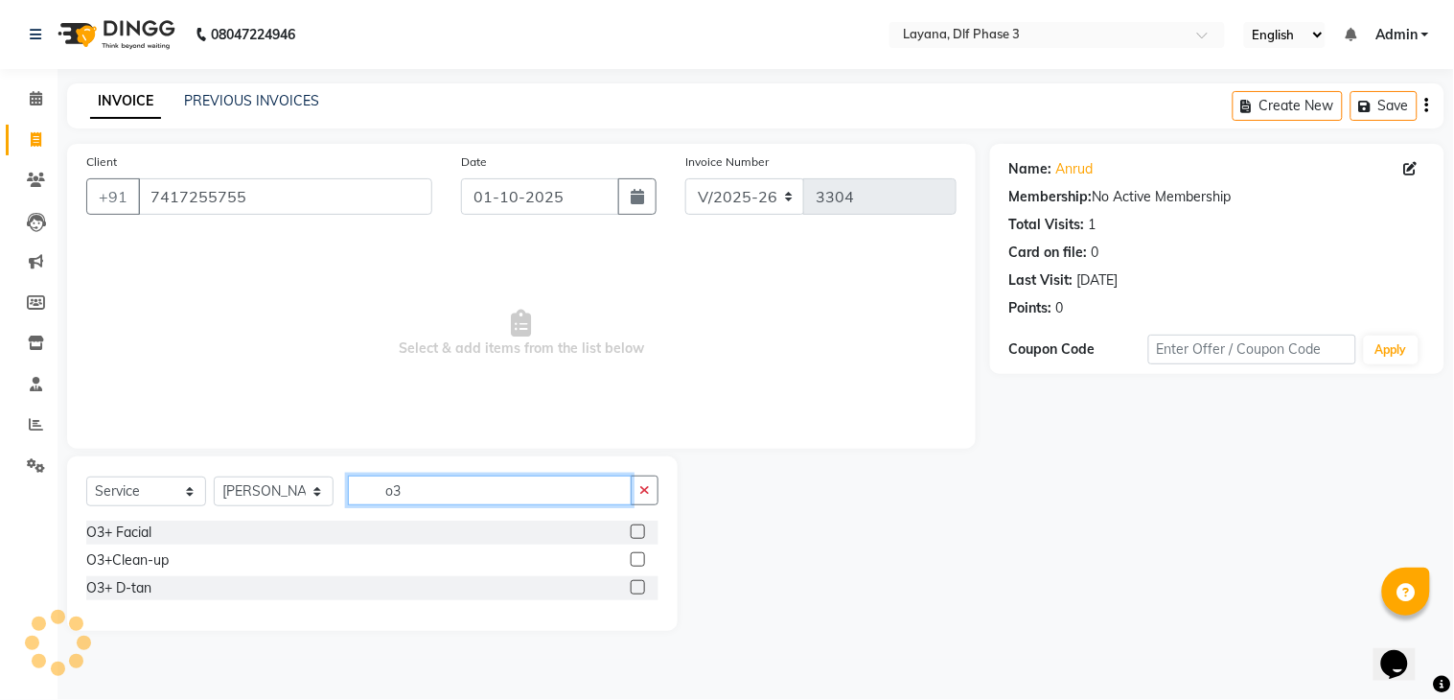
type input "o3"
click at [639, 556] on label at bounding box center [638, 559] width 14 height 14
click at [639, 556] on input "checkbox" at bounding box center [637, 560] width 12 height 12
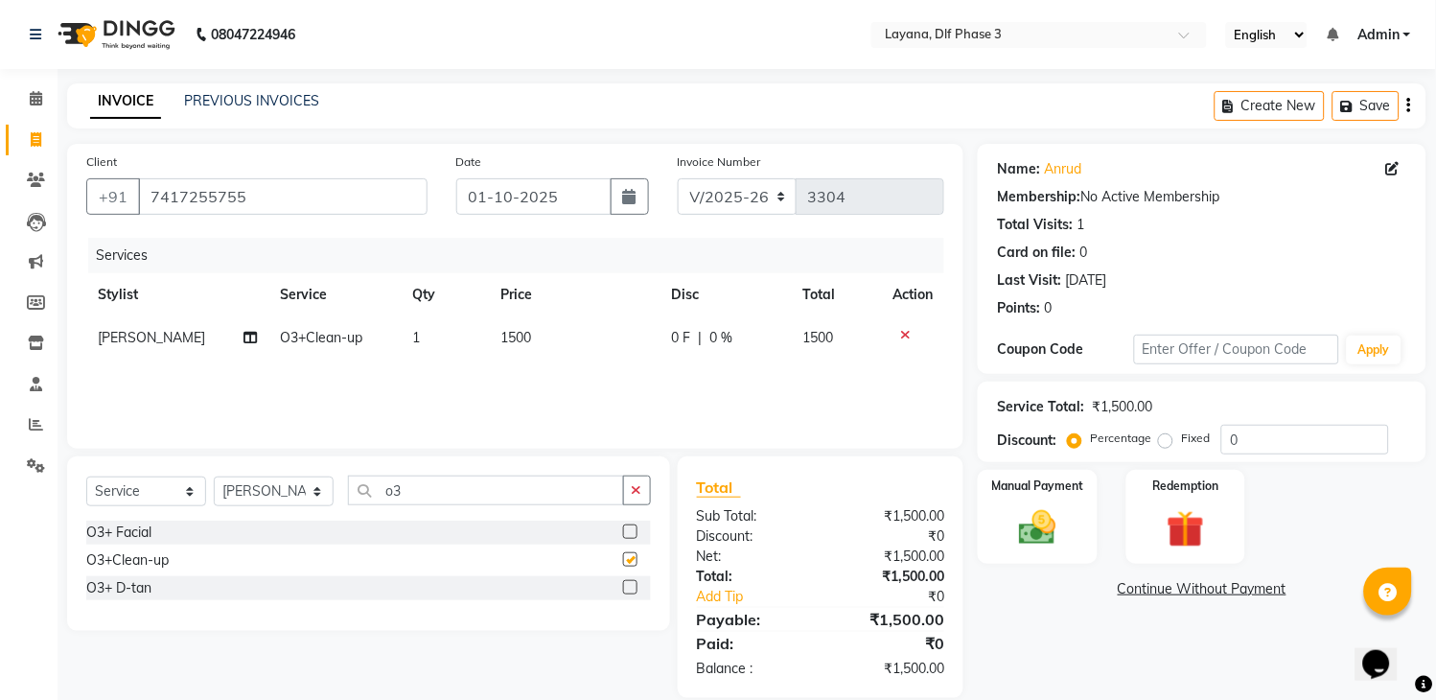
checkbox input "false"
click at [639, 494] on icon "button" at bounding box center [637, 489] width 11 height 13
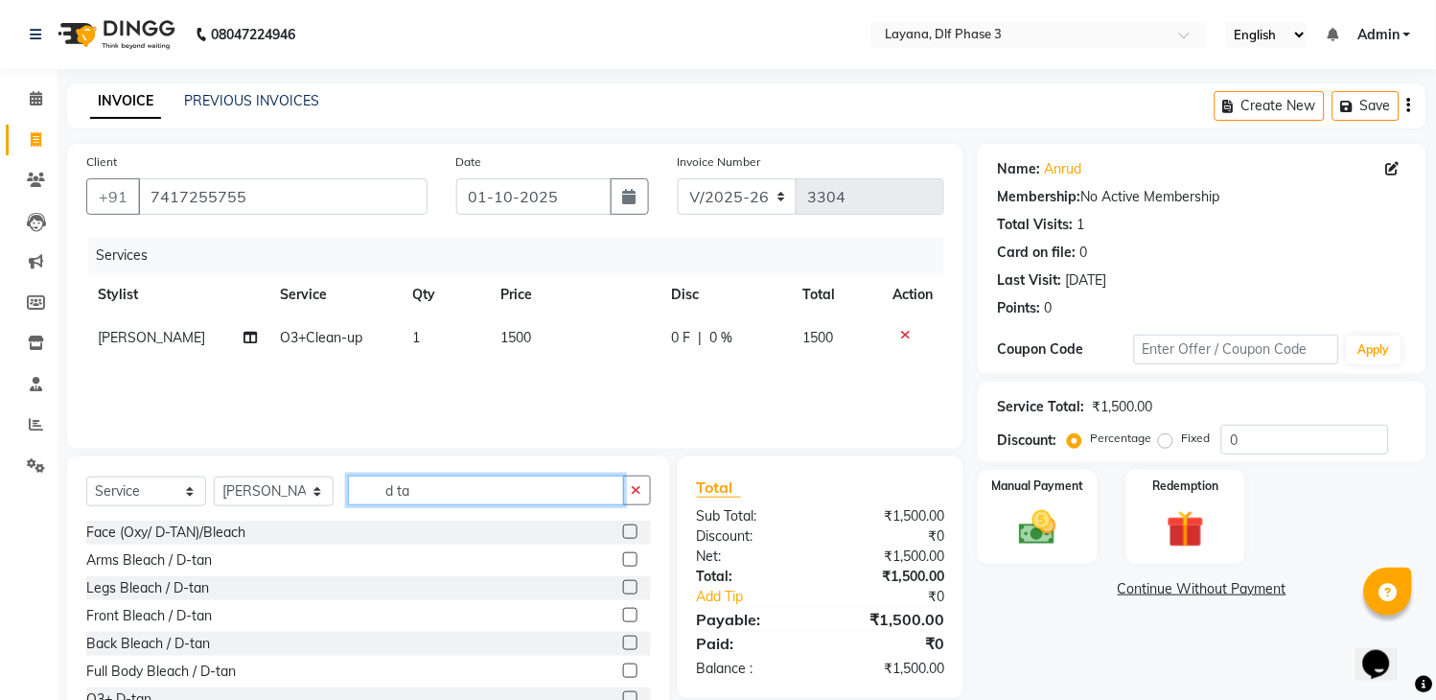
type input "d ta"
click at [623, 528] on label at bounding box center [630, 531] width 14 height 14
click at [623, 528] on input "checkbox" at bounding box center [629, 532] width 12 height 12
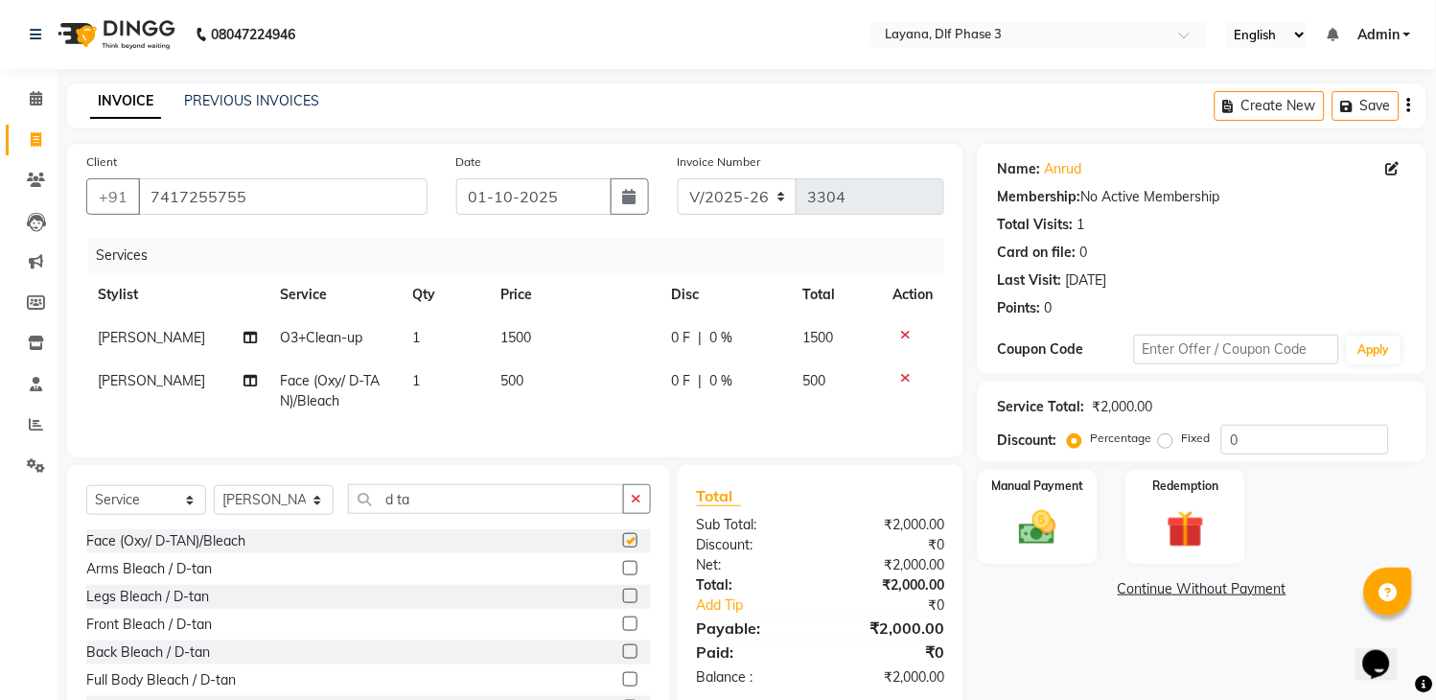
checkbox input "false"
click at [607, 511] on input "d ta" at bounding box center [486, 499] width 276 height 30
click at [637, 505] on icon "button" at bounding box center [637, 498] width 11 height 13
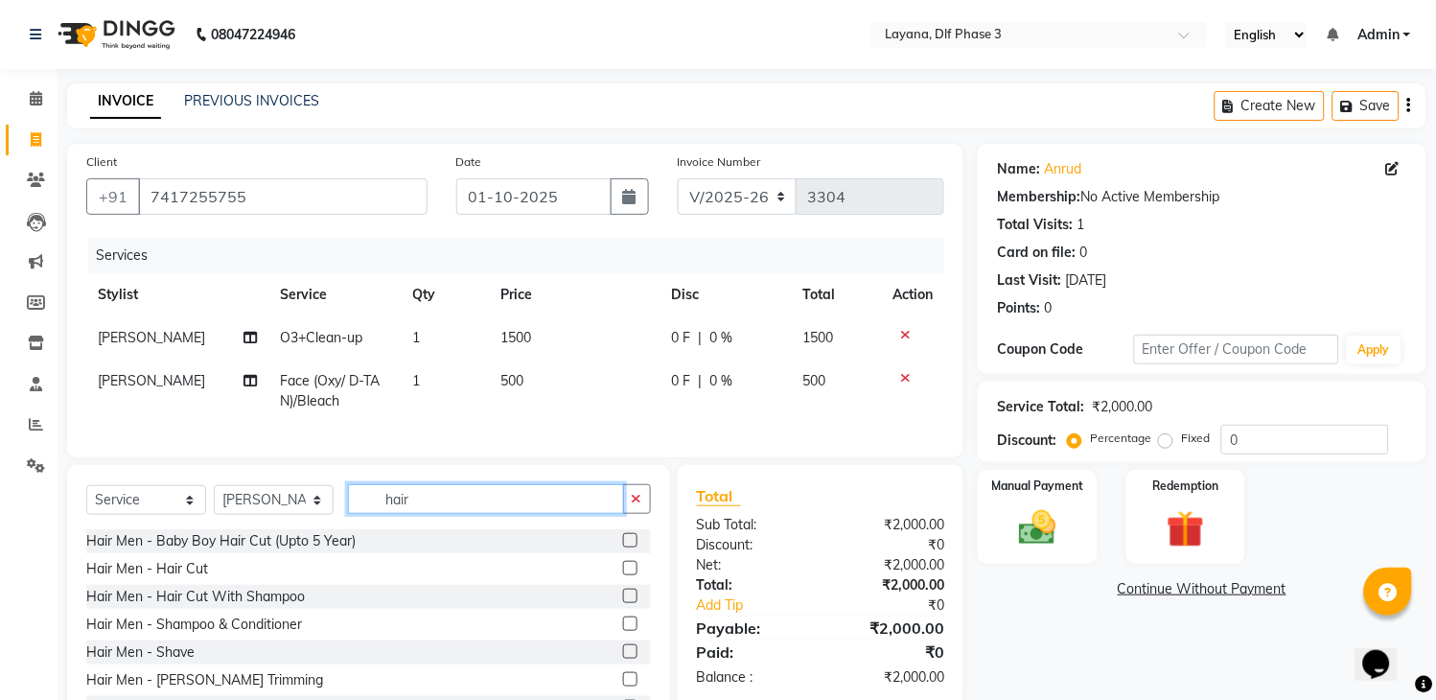
type input "hair"
click at [623, 575] on label at bounding box center [630, 568] width 14 height 14
click at [623, 575] on input "checkbox" at bounding box center [629, 569] width 12 height 12
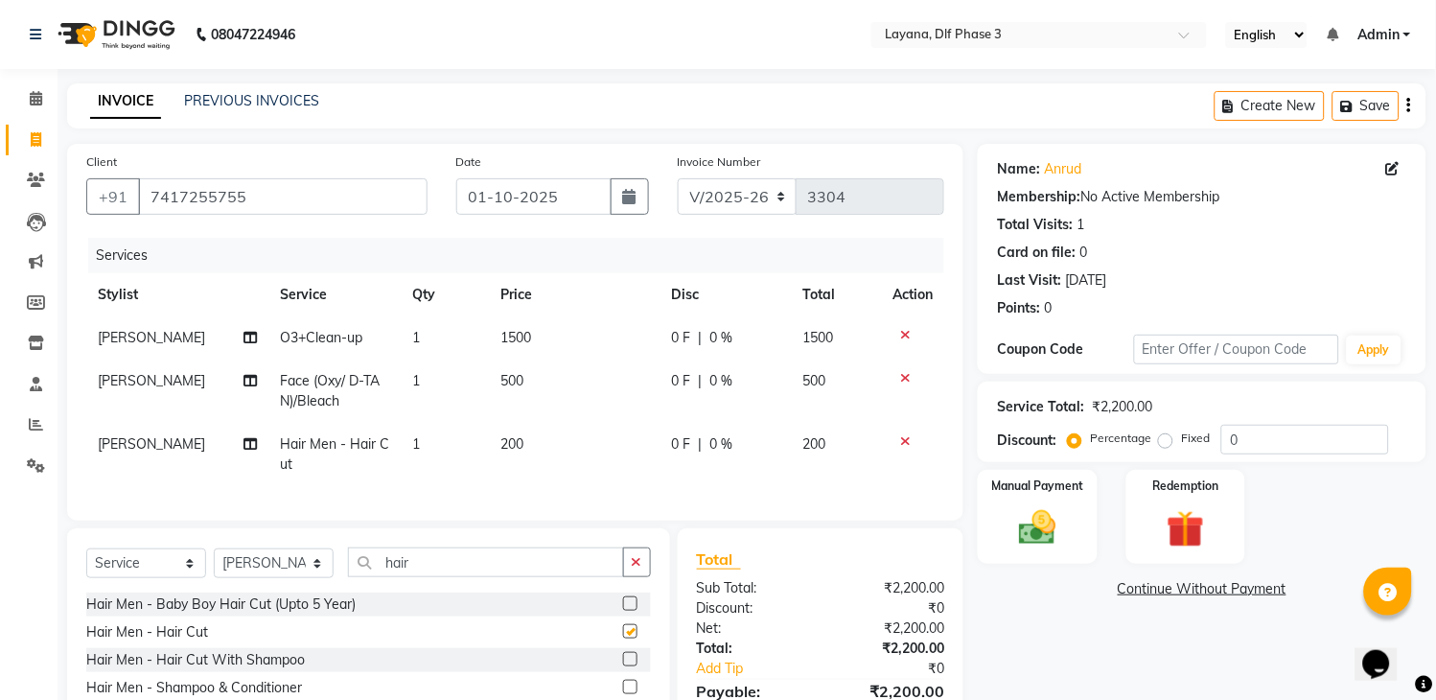
checkbox input "false"
click at [629, 577] on button "button" at bounding box center [637, 562] width 28 height 30
type input "b"
click at [623, 666] on label at bounding box center [630, 659] width 14 height 14
click at [623, 666] on input "checkbox" at bounding box center [629, 660] width 12 height 12
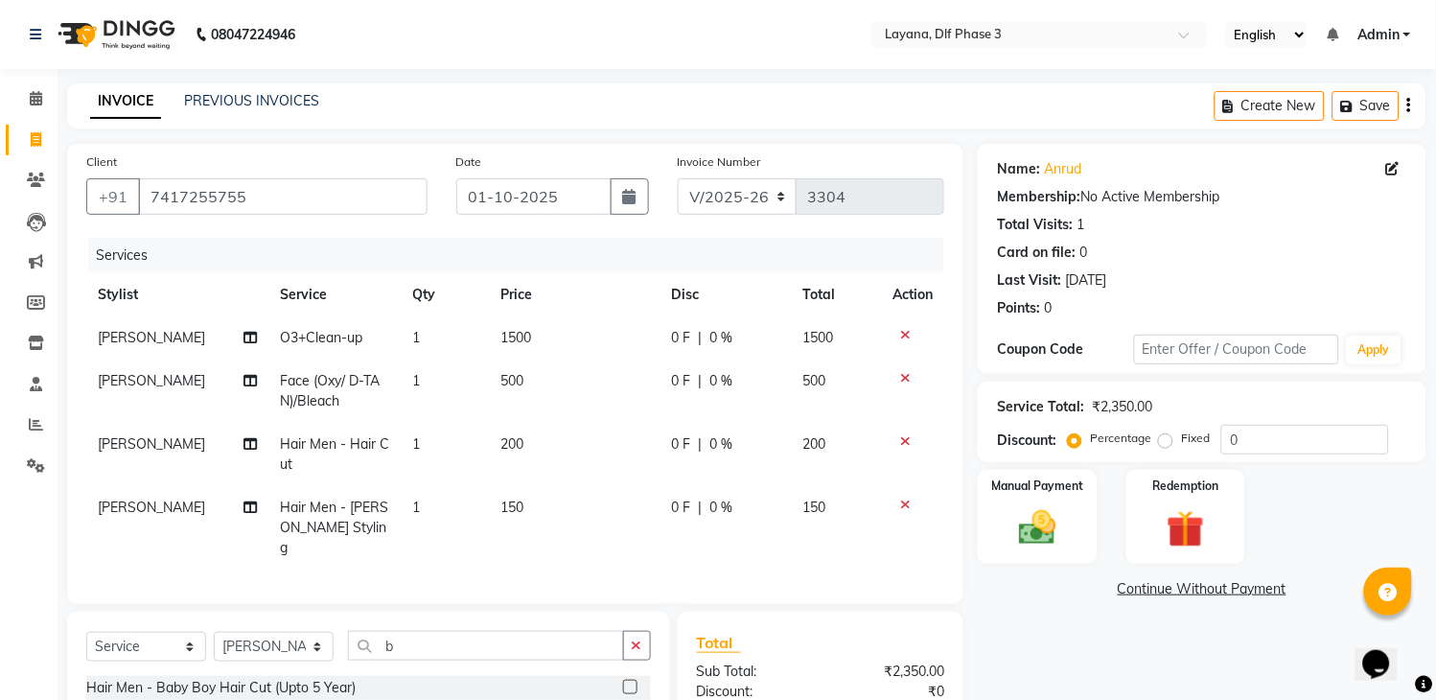
checkbox input "false"
click at [587, 652] on input "b" at bounding box center [486, 646] width 276 height 30
type input "w"
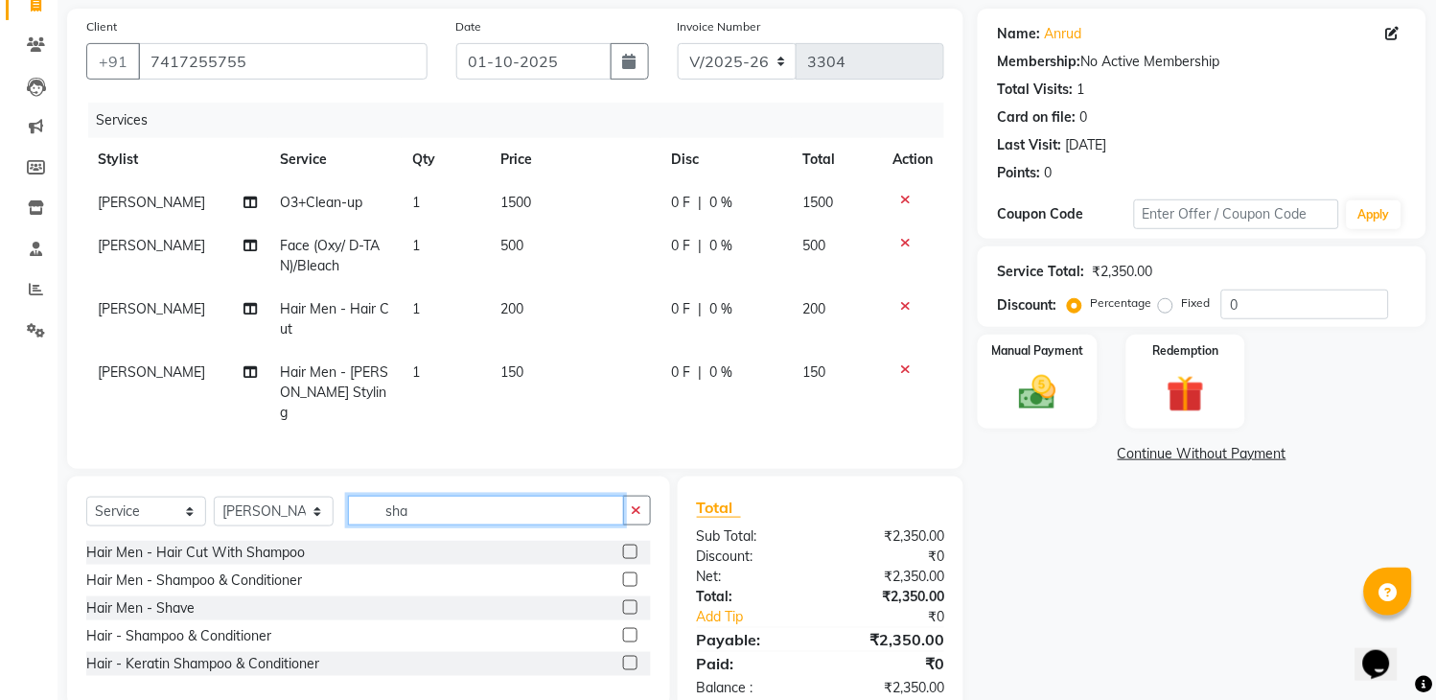
scroll to position [179, 0]
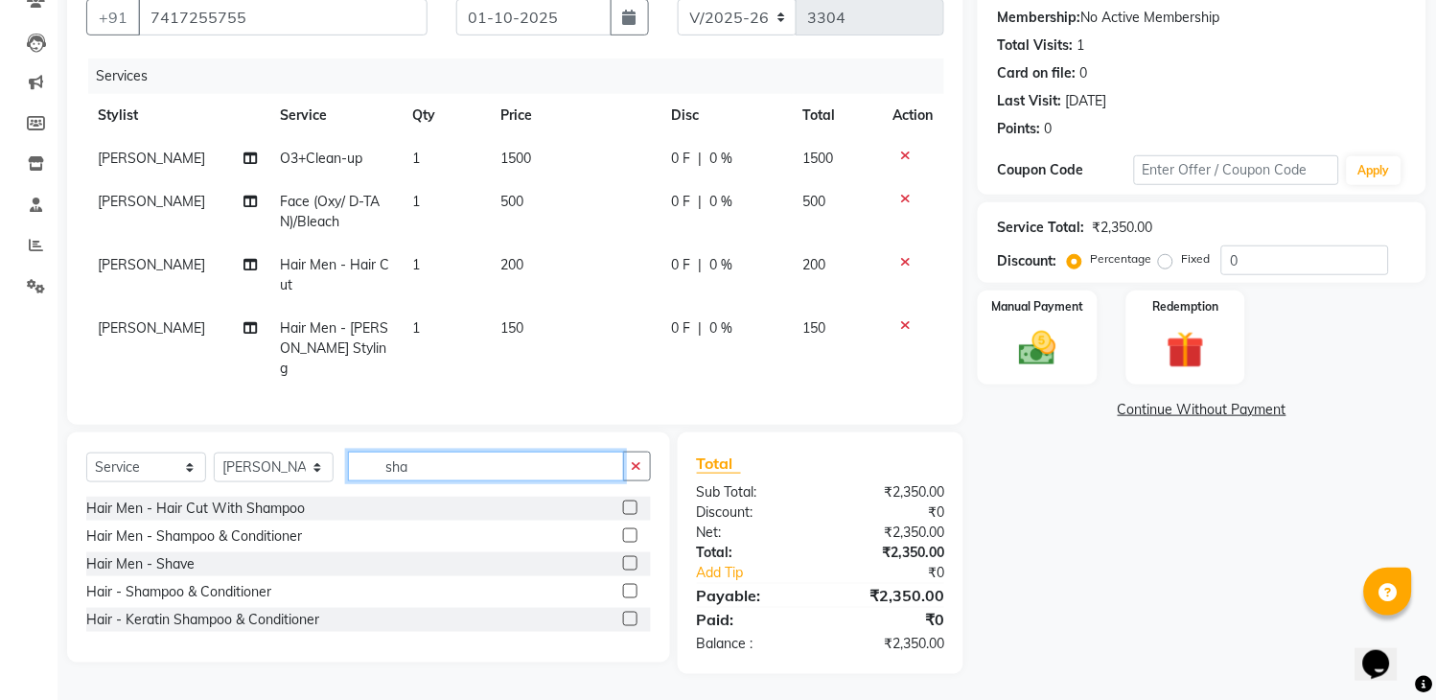
type input "sha"
click at [633, 528] on label at bounding box center [630, 535] width 14 height 14
click at [633, 530] on input "checkbox" at bounding box center [629, 536] width 12 height 12
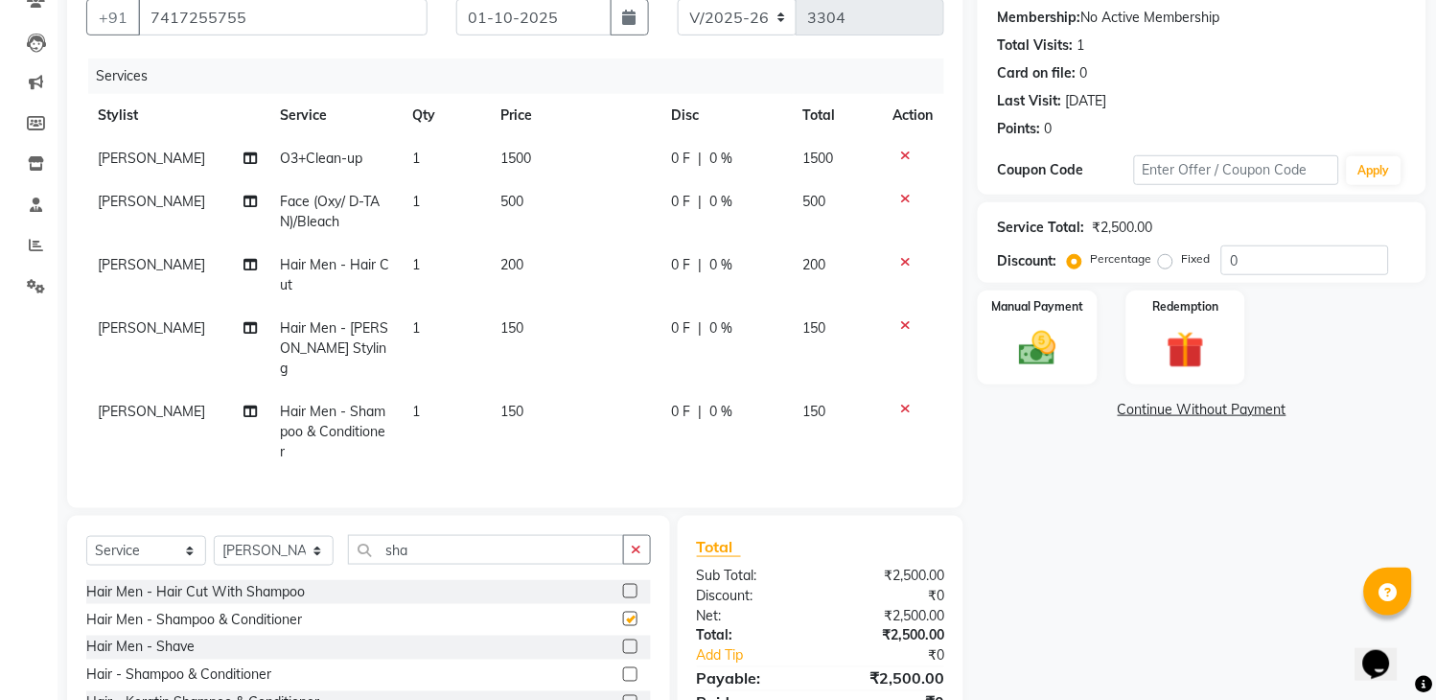
checkbox input "false"
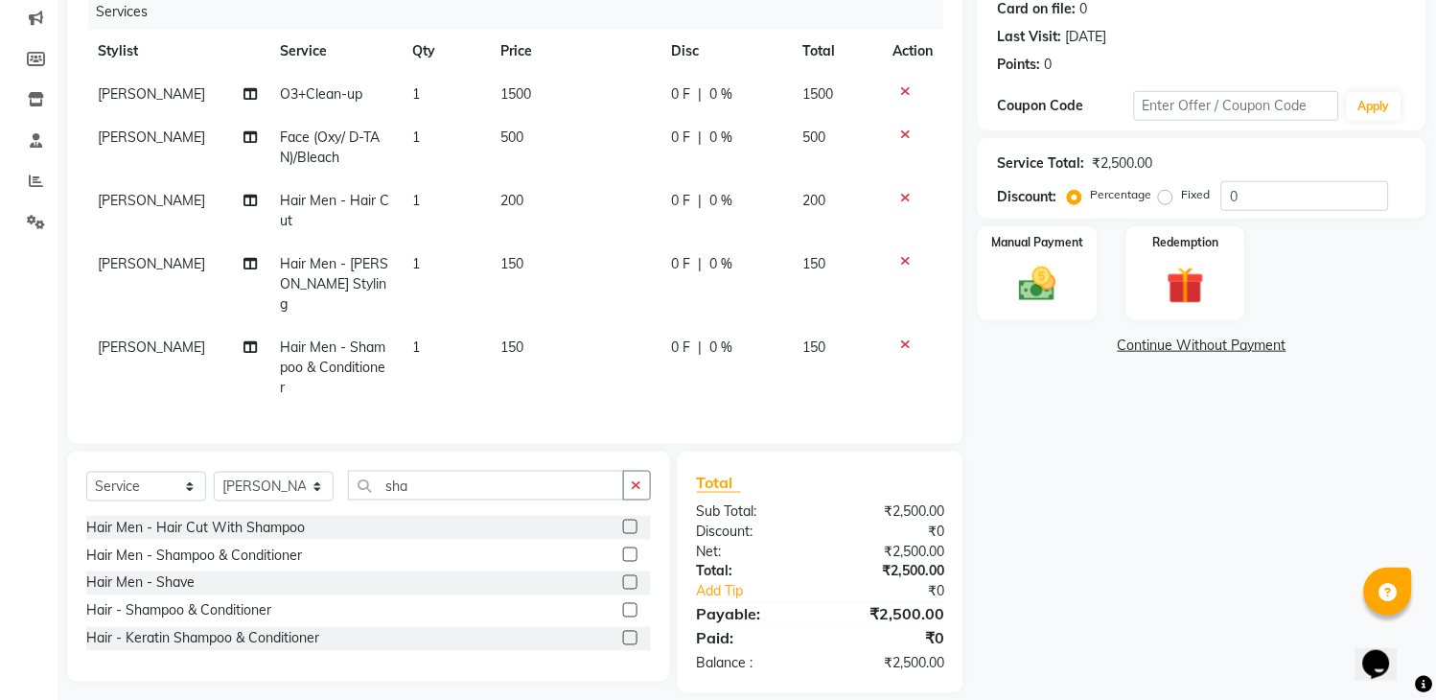
scroll to position [0, 0]
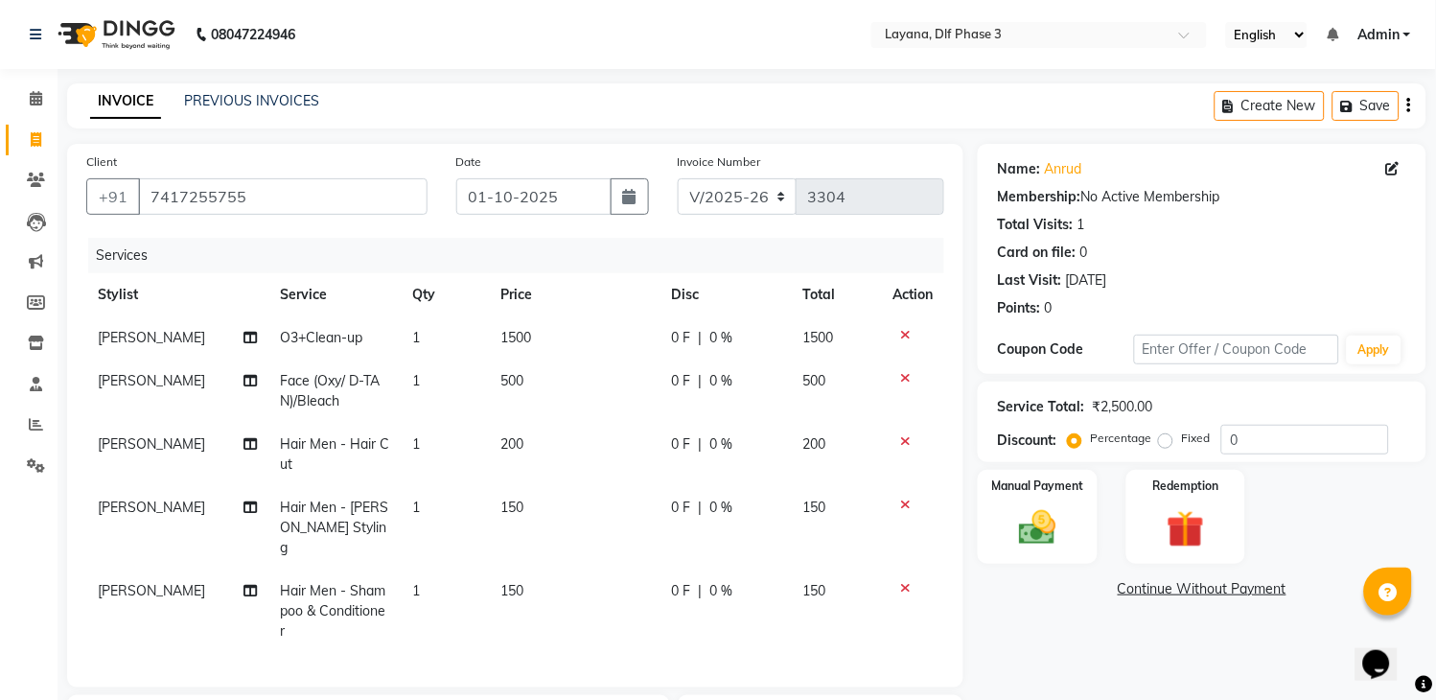
click at [681, 335] on span "0 F" at bounding box center [681, 338] width 19 height 20
select select "74482"
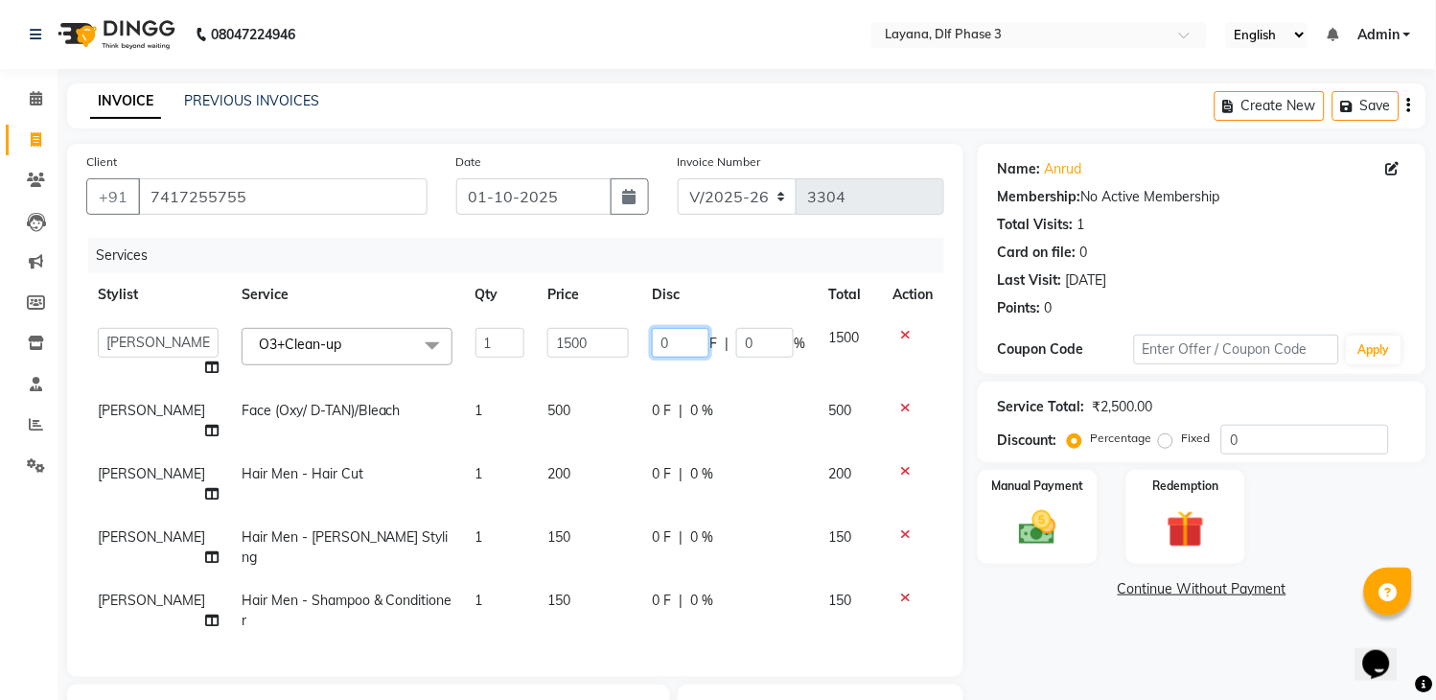
click at [682, 335] on input "0" at bounding box center [681, 343] width 58 height 30
type input "0"
type input "200"
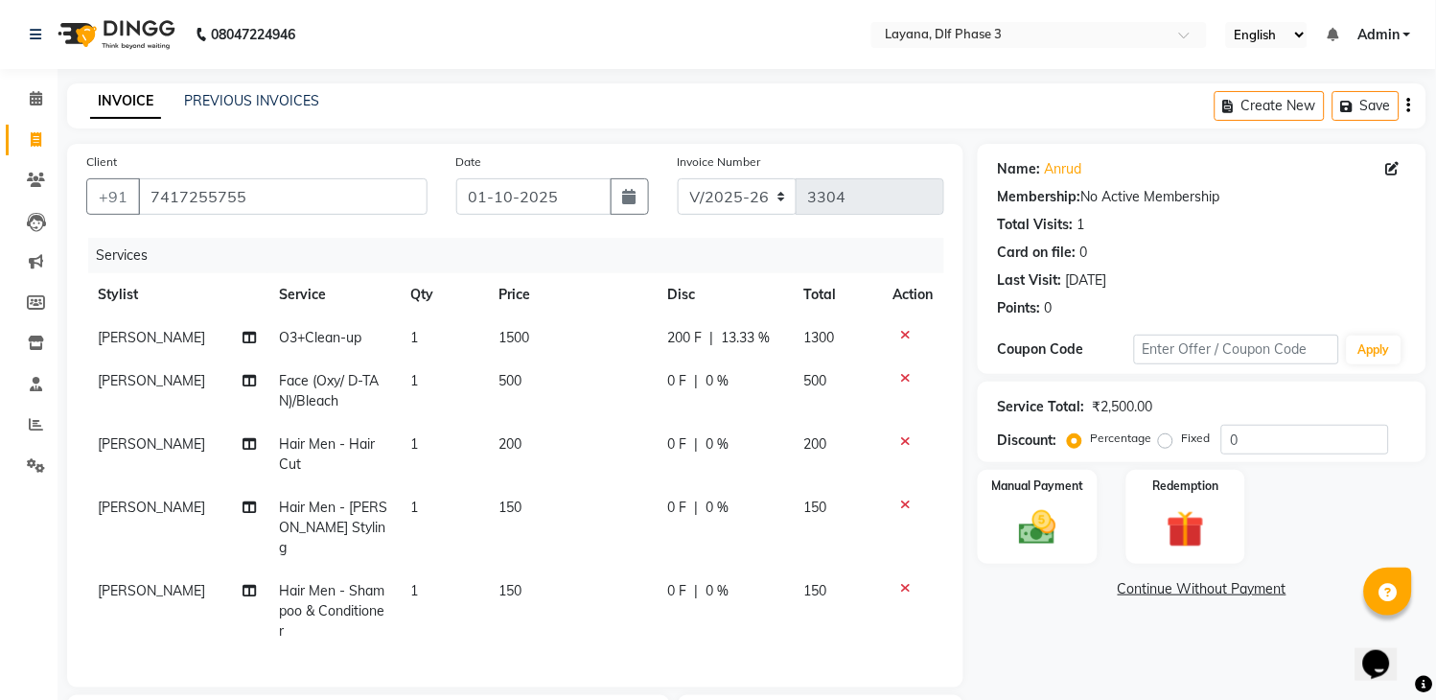
click at [656, 540] on tbody "keshav O3+Clean-up 1 1500 200 F | 13.33 % 1300 keshav Face (Oxy/ D-TAN)/Bleach …" at bounding box center [515, 484] width 858 height 336
click at [674, 581] on span "0 F" at bounding box center [676, 591] width 19 height 20
select select "74482"
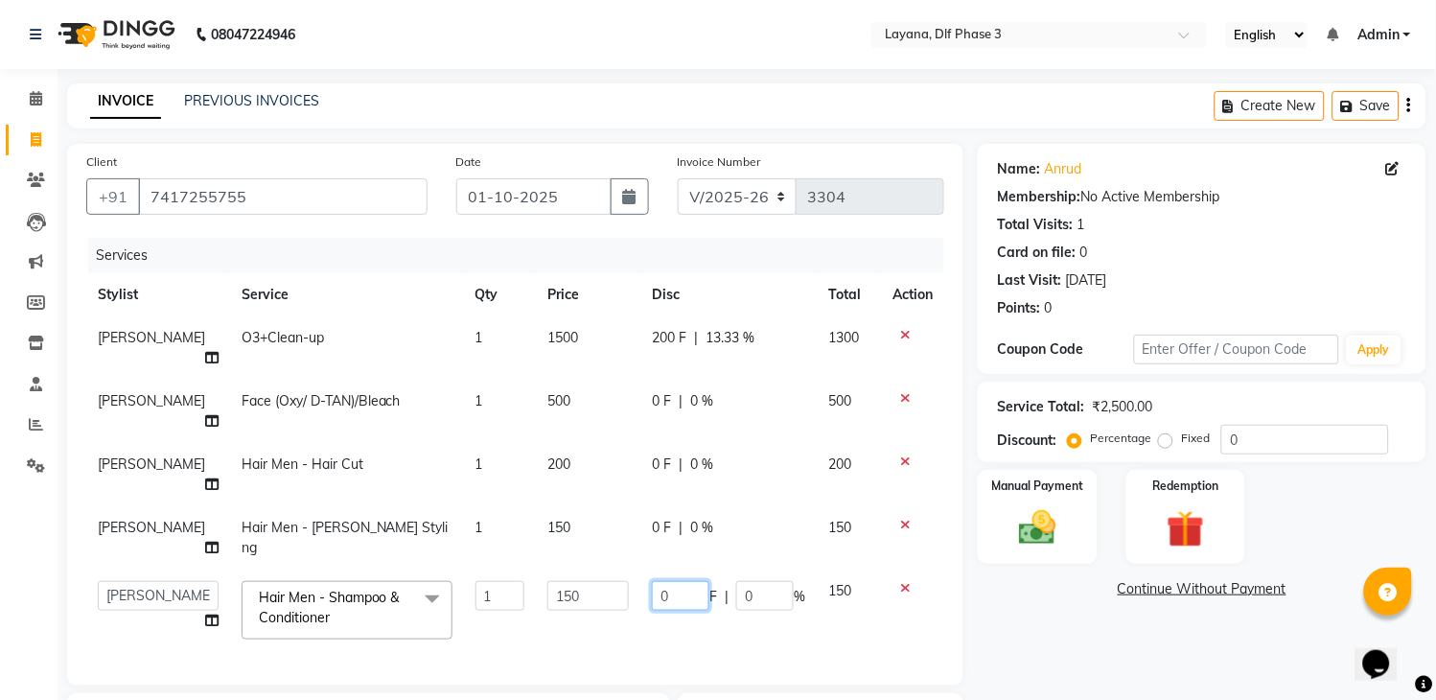
click at [673, 581] on input "0" at bounding box center [681, 596] width 58 height 30
type input "0100"
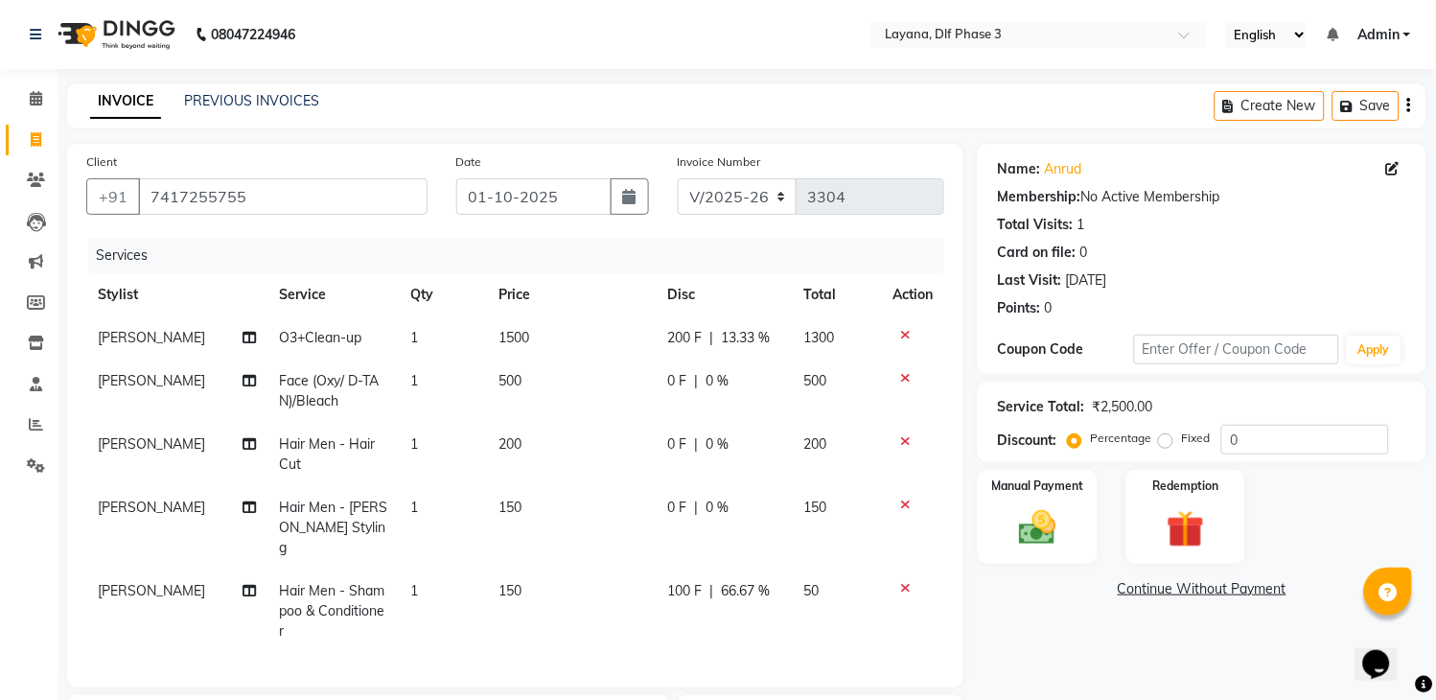
click at [666, 458] on tbody "keshav O3+Clean-up 1 1500 200 F | 13.33 % 1300 keshav Face (Oxy/ D-TAN)/Bleach …" at bounding box center [515, 484] width 858 height 336
click at [679, 511] on span "0 F" at bounding box center [676, 507] width 19 height 20
select select "74482"
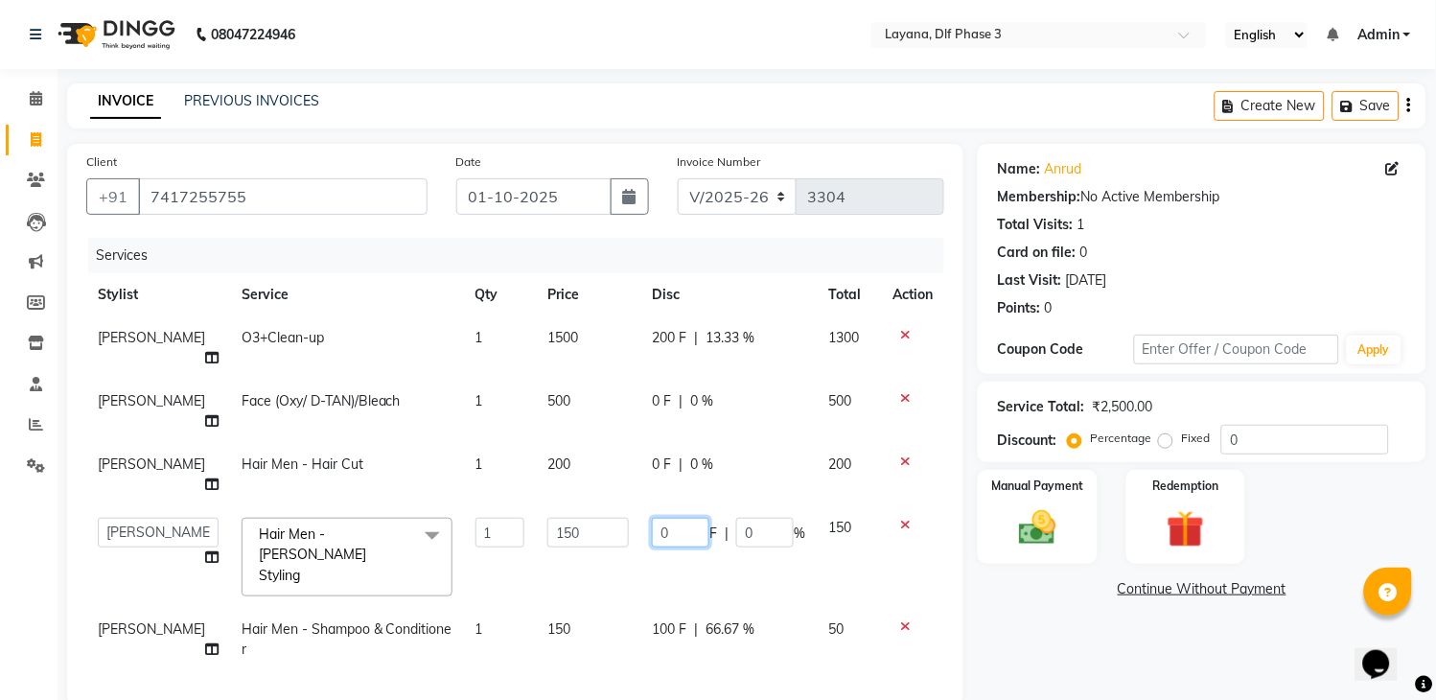
click at [666, 518] on input "0" at bounding box center [681, 533] width 58 height 30
type input "050"
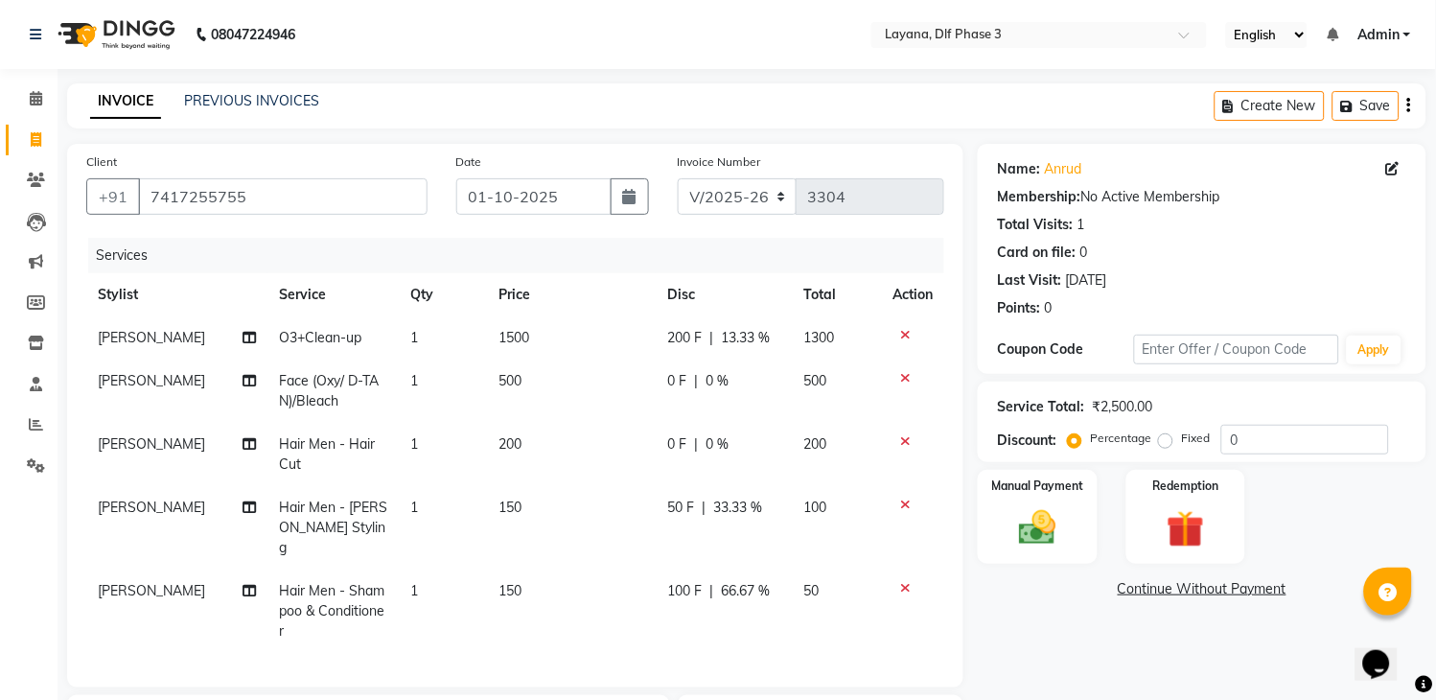
click at [664, 416] on tbody "keshav O3+Clean-up 1 1500 200 F | 13.33 % 1300 keshav Face (Oxy/ D-TAN)/Bleach …" at bounding box center [515, 484] width 858 height 336
click at [688, 450] on div "0 F | 0 %" at bounding box center [723, 444] width 113 height 20
select select "74482"
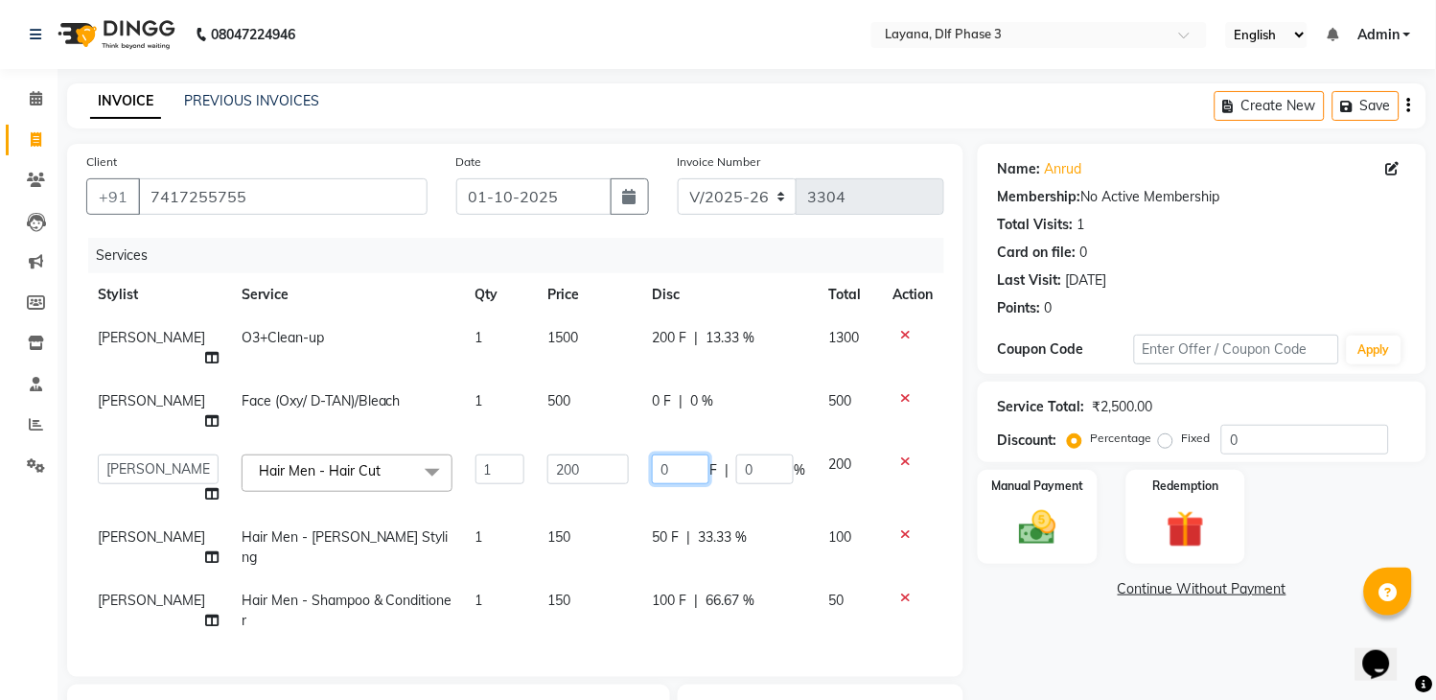
click at [671, 454] on input "0" at bounding box center [681, 469] width 58 height 30
type input "050"
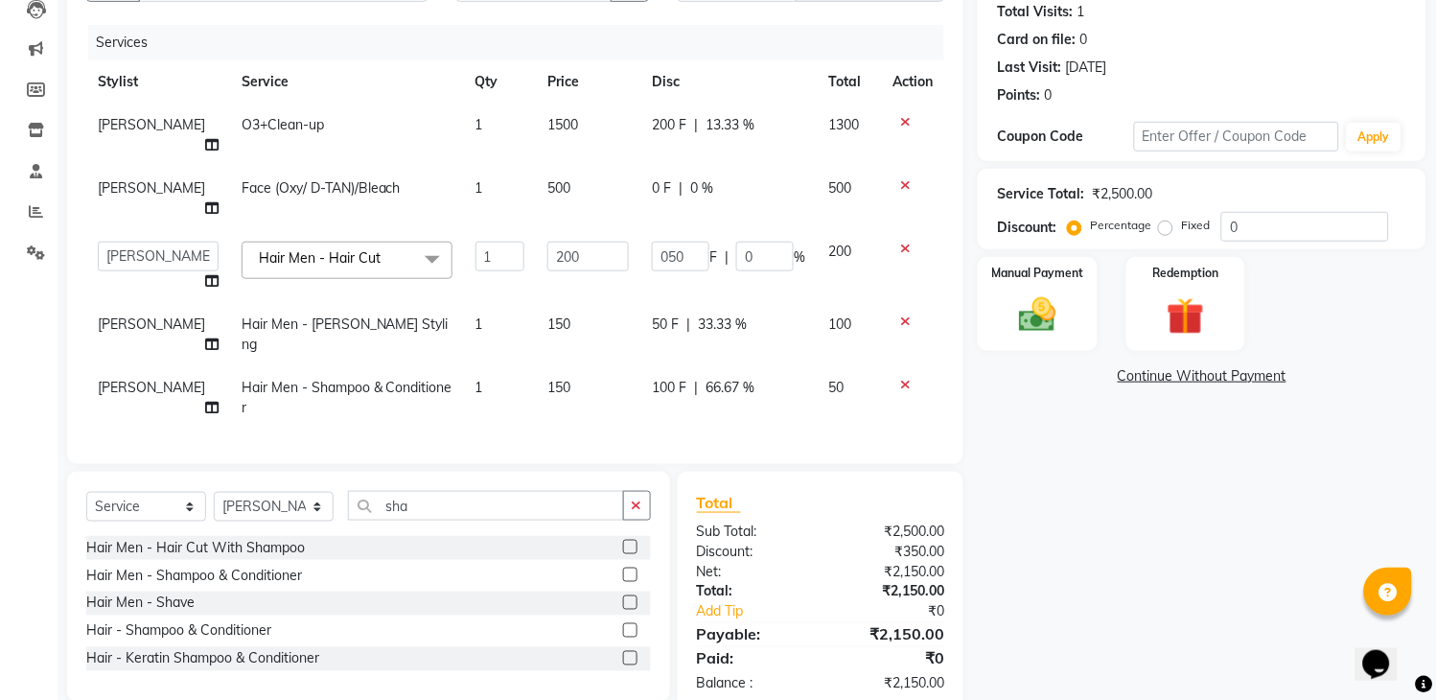
click at [654, 167] on td "0 F | 0 %" at bounding box center [728, 198] width 176 height 63
select select "74482"
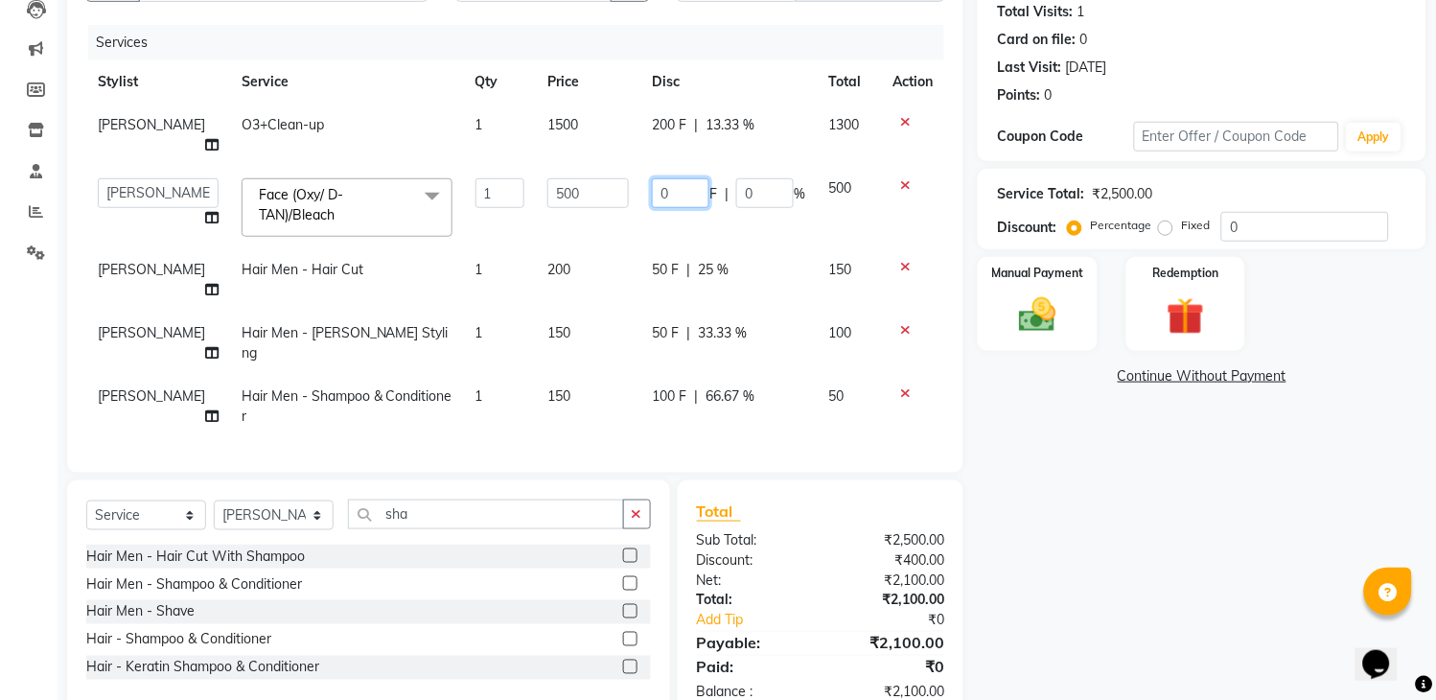
click at [665, 178] on input "0" at bounding box center [681, 193] width 58 height 30
type input "0150"
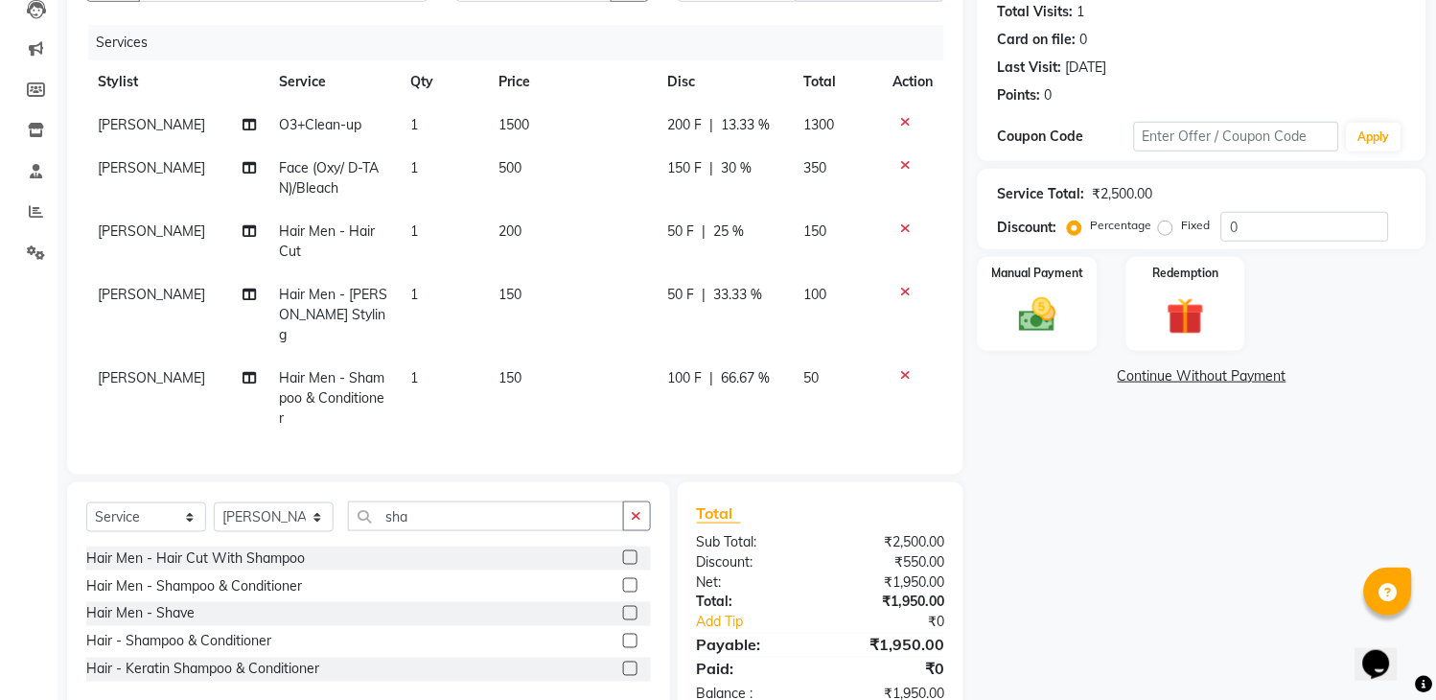
click at [1353, 403] on div "Name: Anrud Membership: No Active Membership Total Visits: 1 Card on file: 0 La…" at bounding box center [1209, 327] width 463 height 793
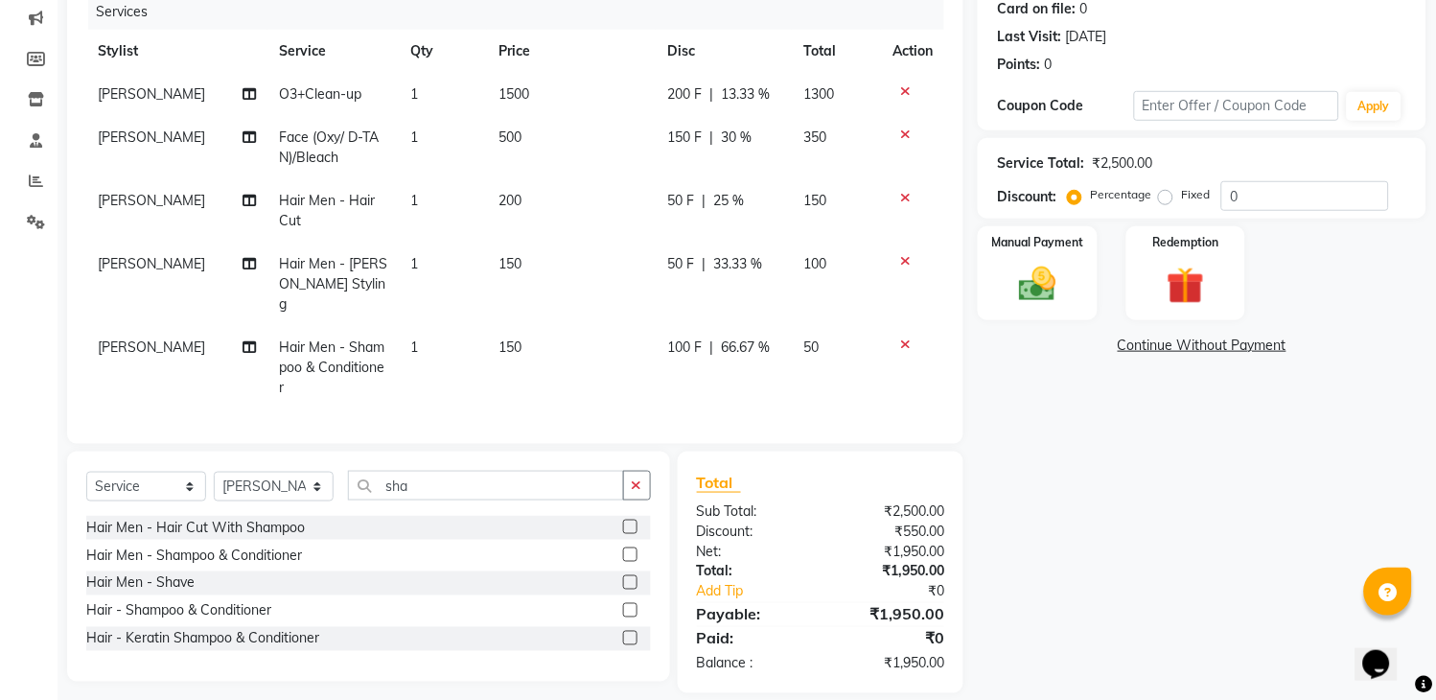
click at [691, 137] on span "150 F" at bounding box center [684, 137] width 35 height 20
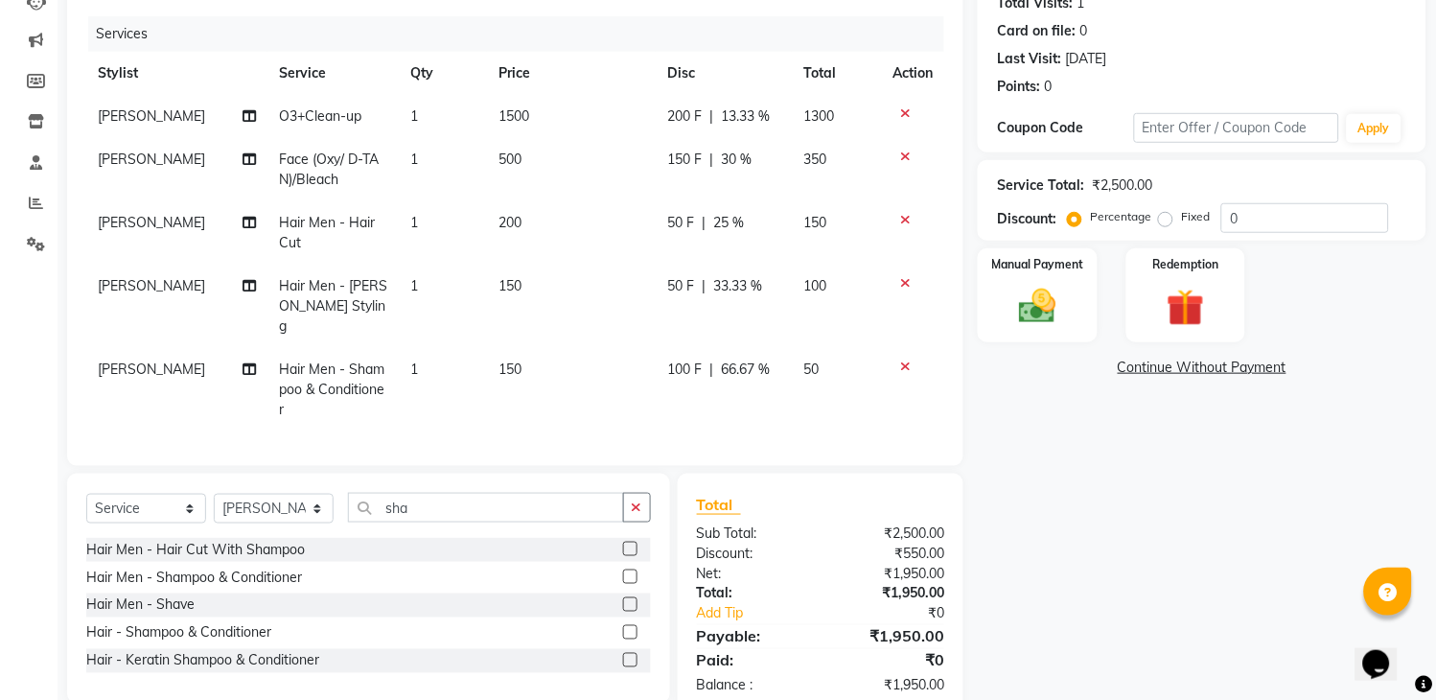
select select "74482"
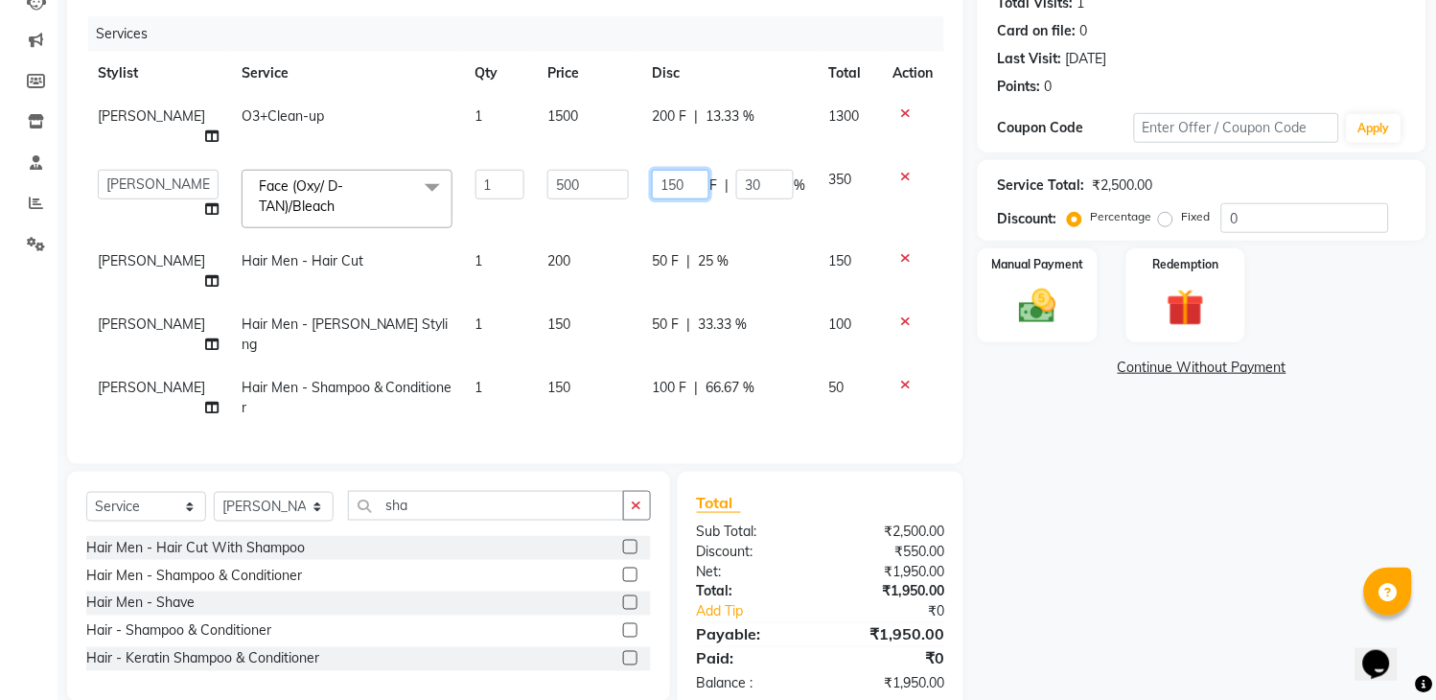
click at [683, 170] on input "150" at bounding box center [681, 185] width 58 height 30
type input "100"
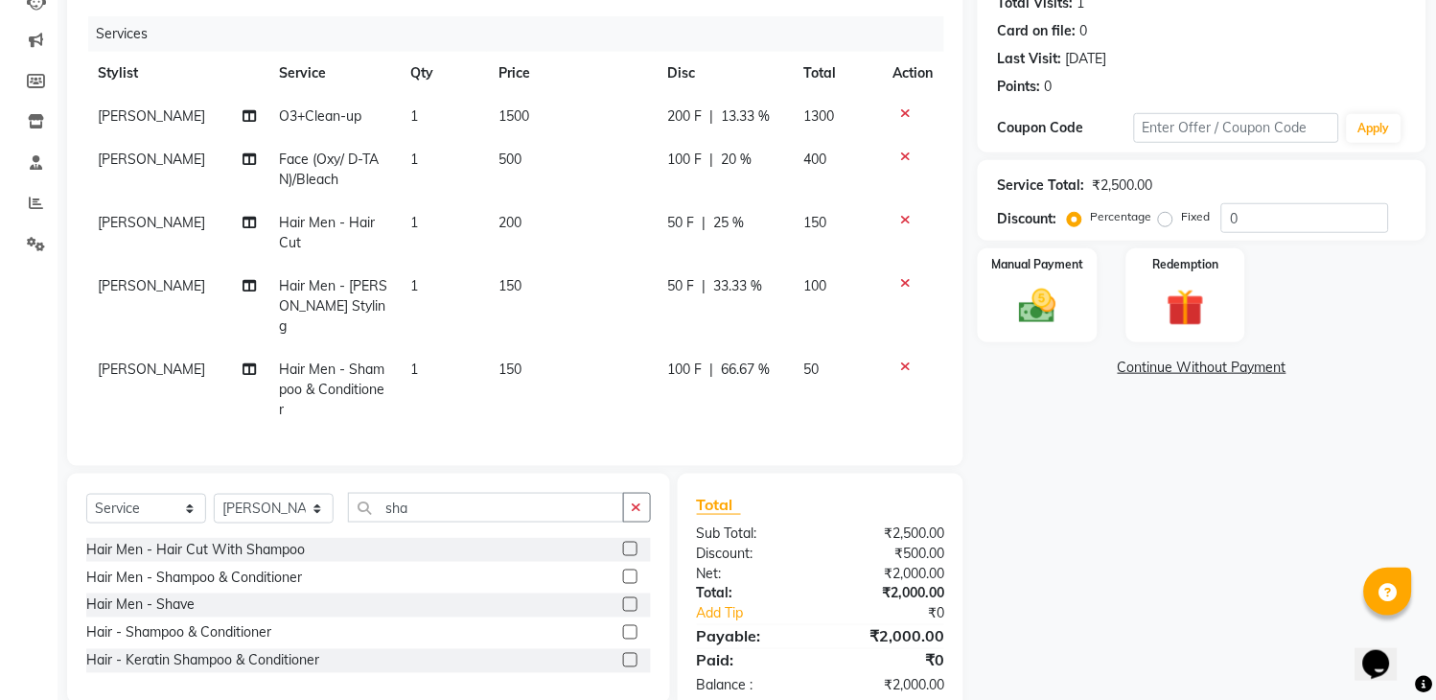
click at [719, 196] on td "100 F | 20 %" at bounding box center [724, 169] width 136 height 63
select select "74482"
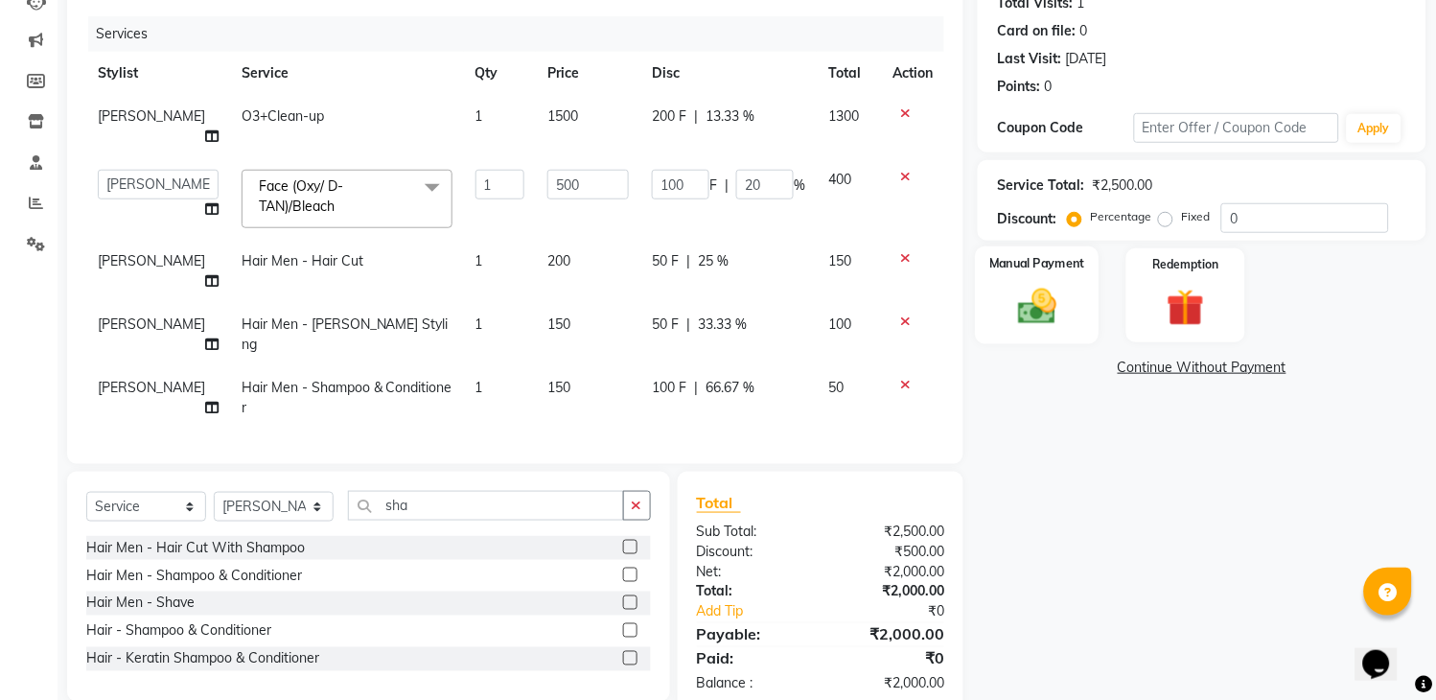
click at [1052, 299] on img at bounding box center [1037, 307] width 63 height 45
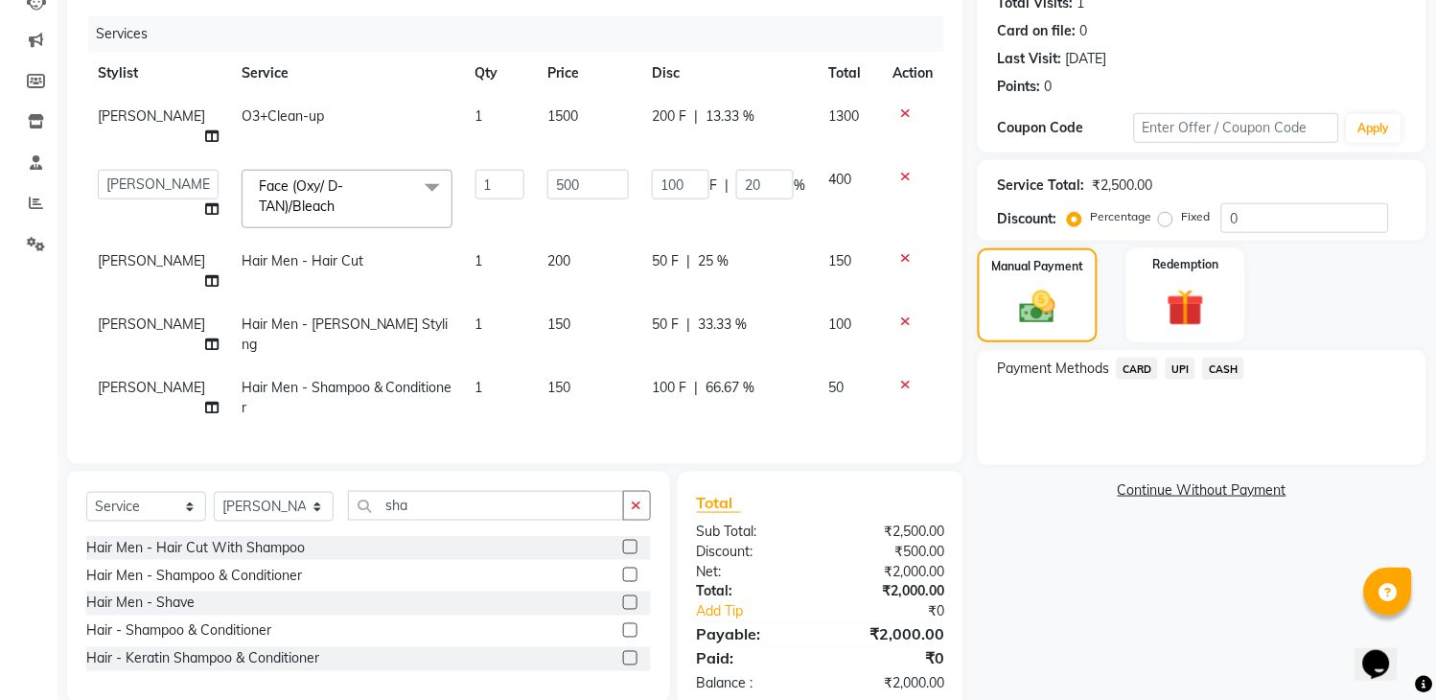
click at [1173, 362] on span "UPI" at bounding box center [1180, 368] width 30 height 22
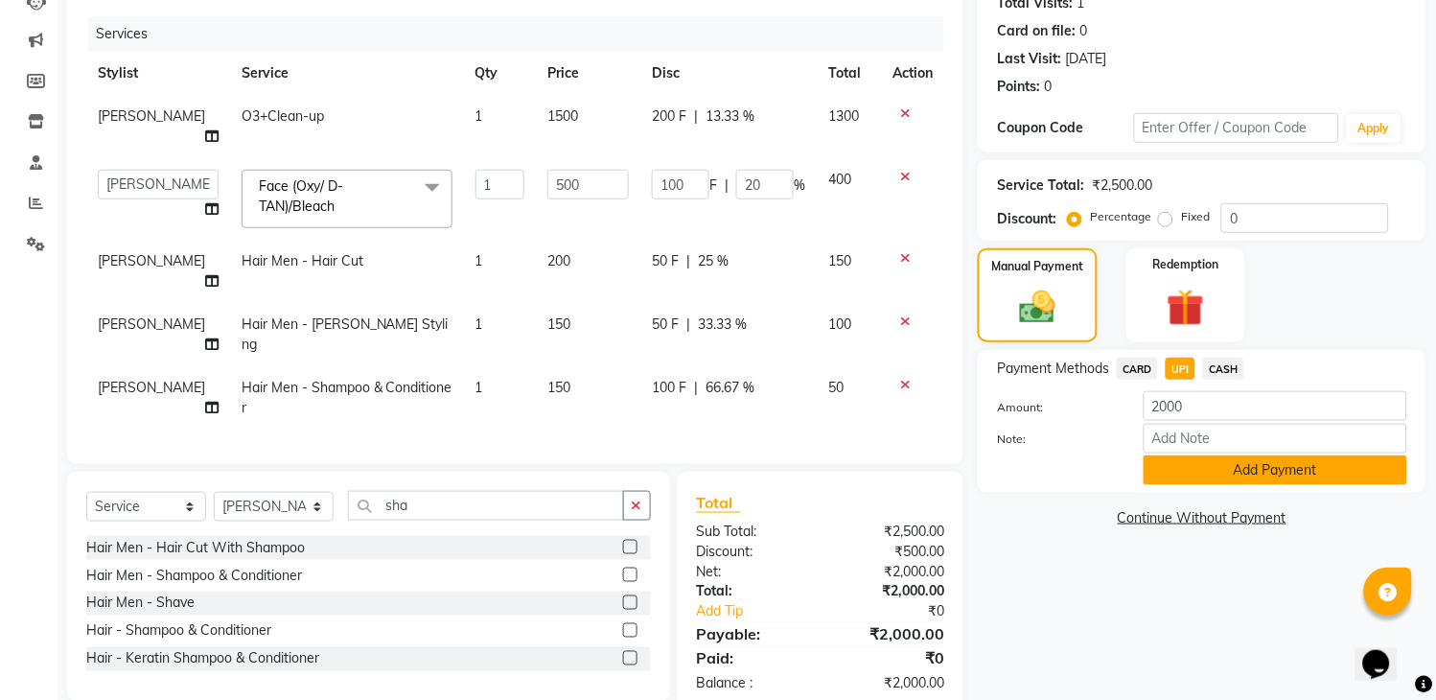
click at [1279, 471] on button "Add Payment" at bounding box center [1275, 470] width 264 height 30
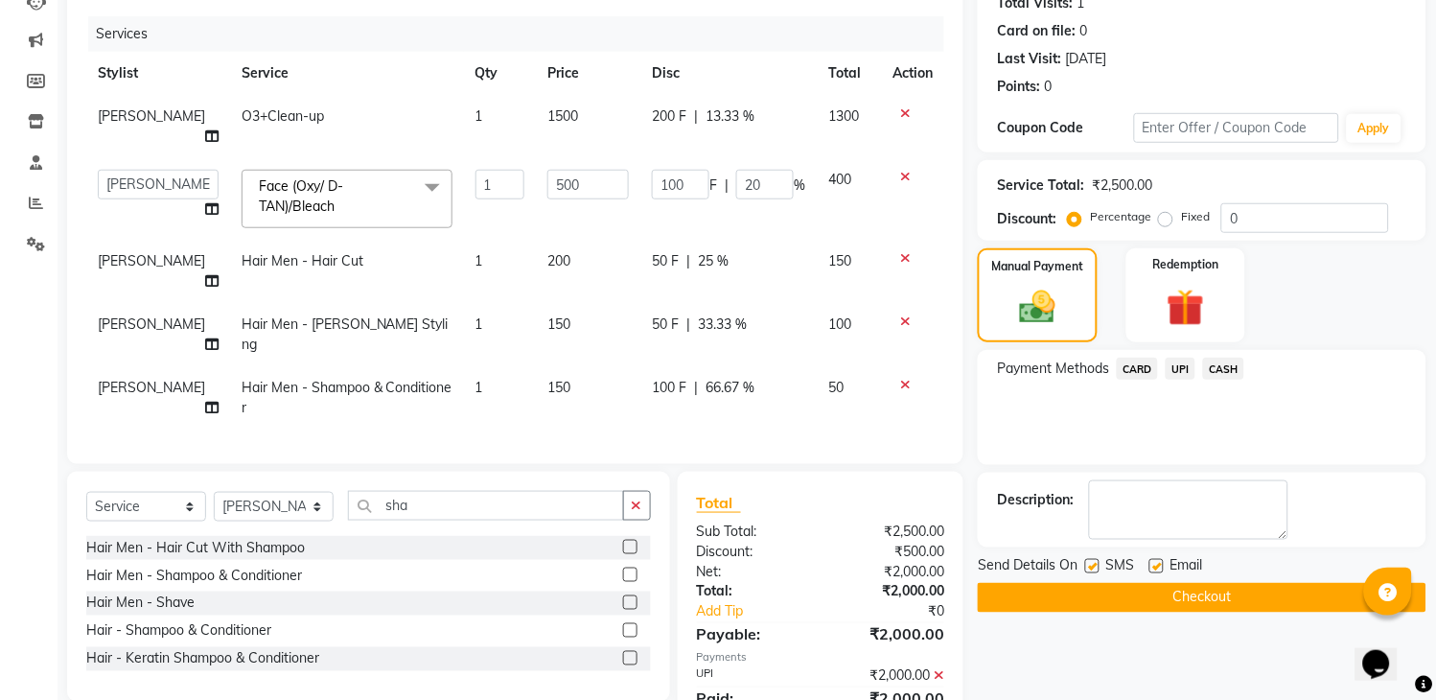
click at [1091, 599] on button "Checkout" at bounding box center [1202, 598] width 449 height 30
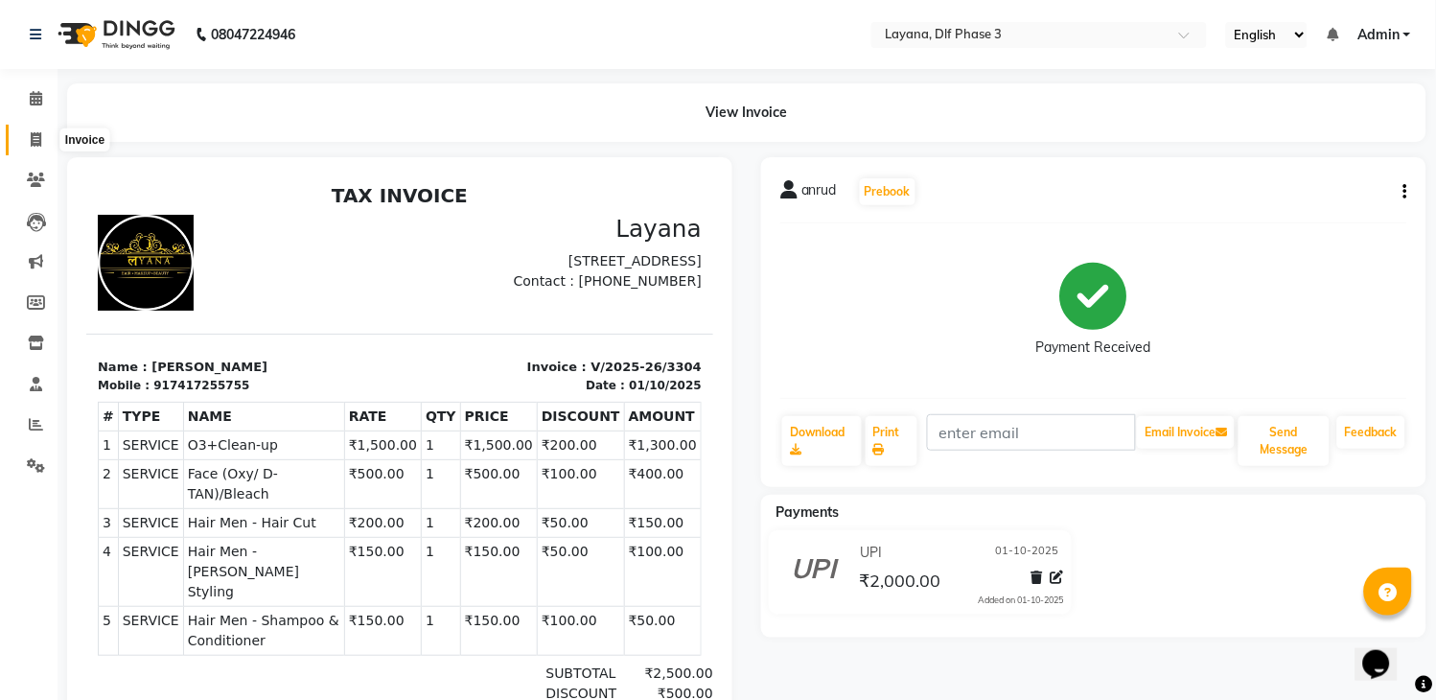
click at [35, 132] on icon at bounding box center [36, 139] width 11 height 14
select select "service"
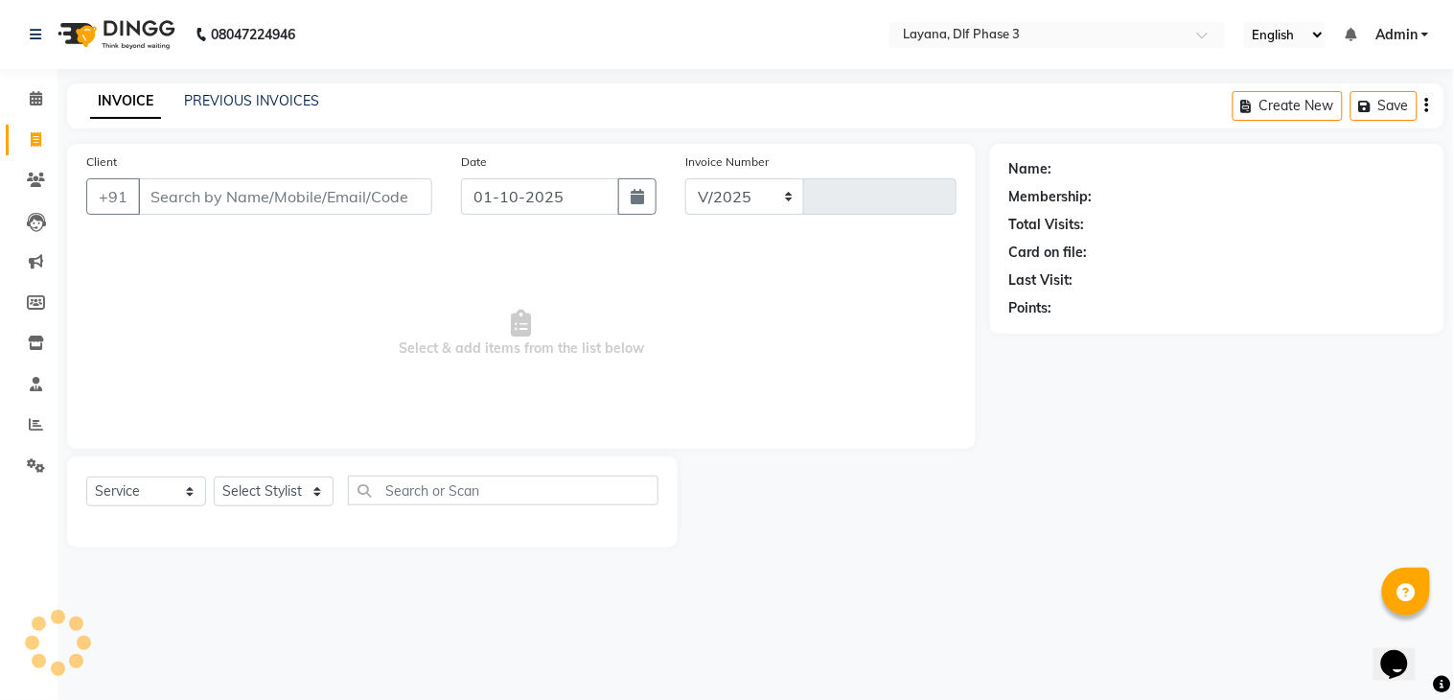
select select "6973"
type input "3305"
click at [33, 420] on icon at bounding box center [36, 424] width 14 height 14
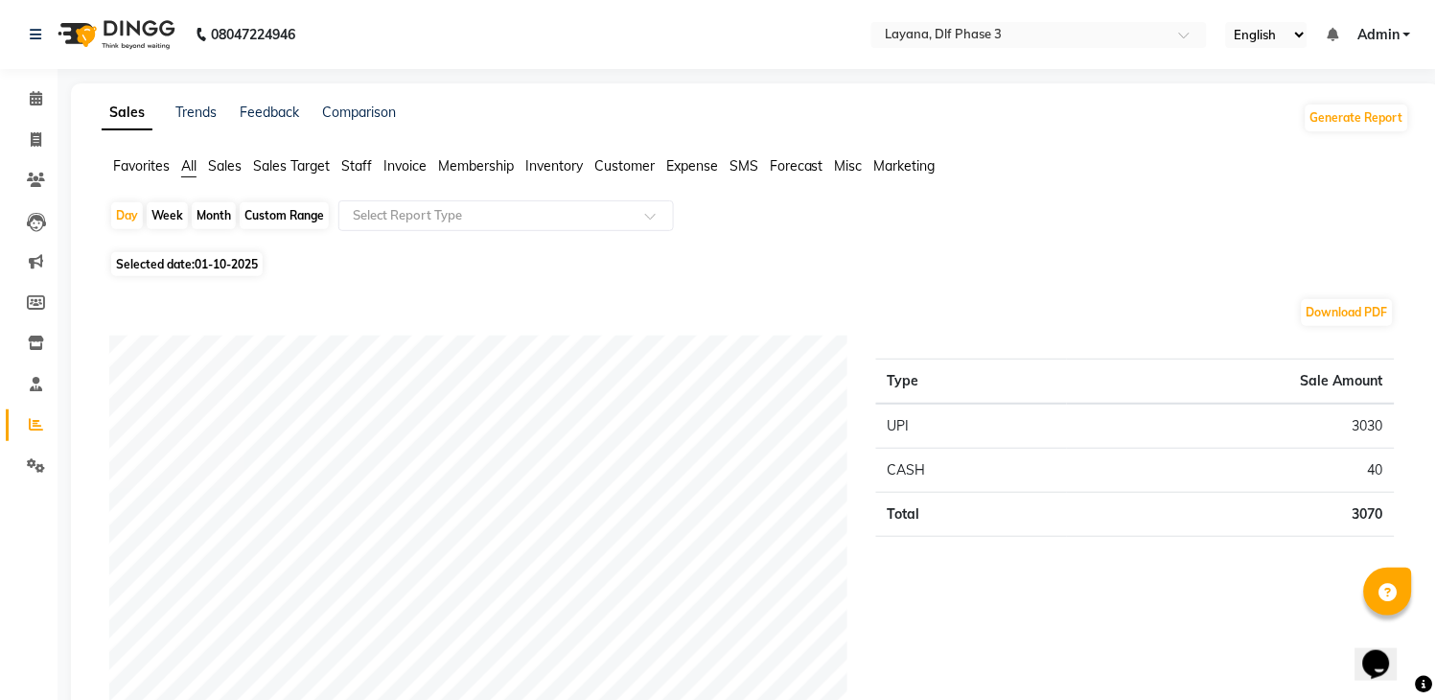
click at [220, 217] on div "Month" at bounding box center [214, 215] width 44 height 27
select select "10"
select select "2025"
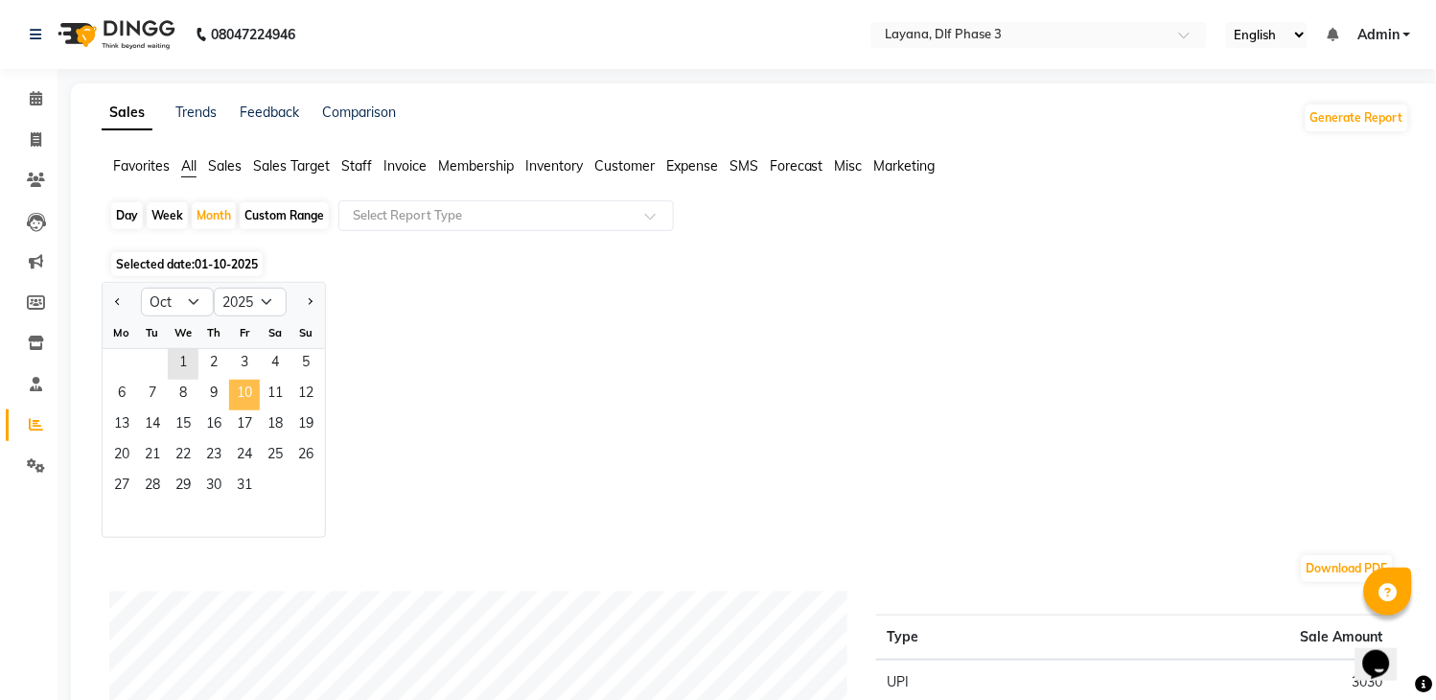
click at [242, 401] on span "10" at bounding box center [244, 395] width 31 height 31
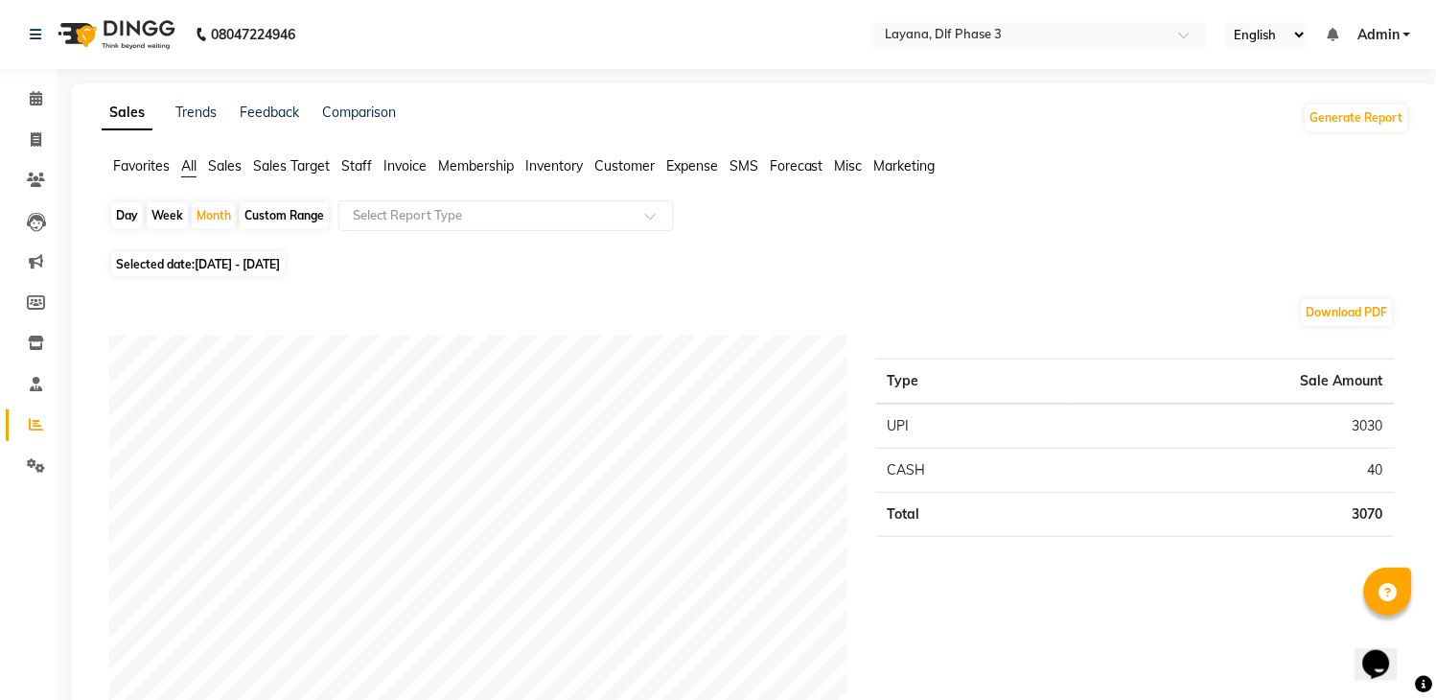
select select "service"
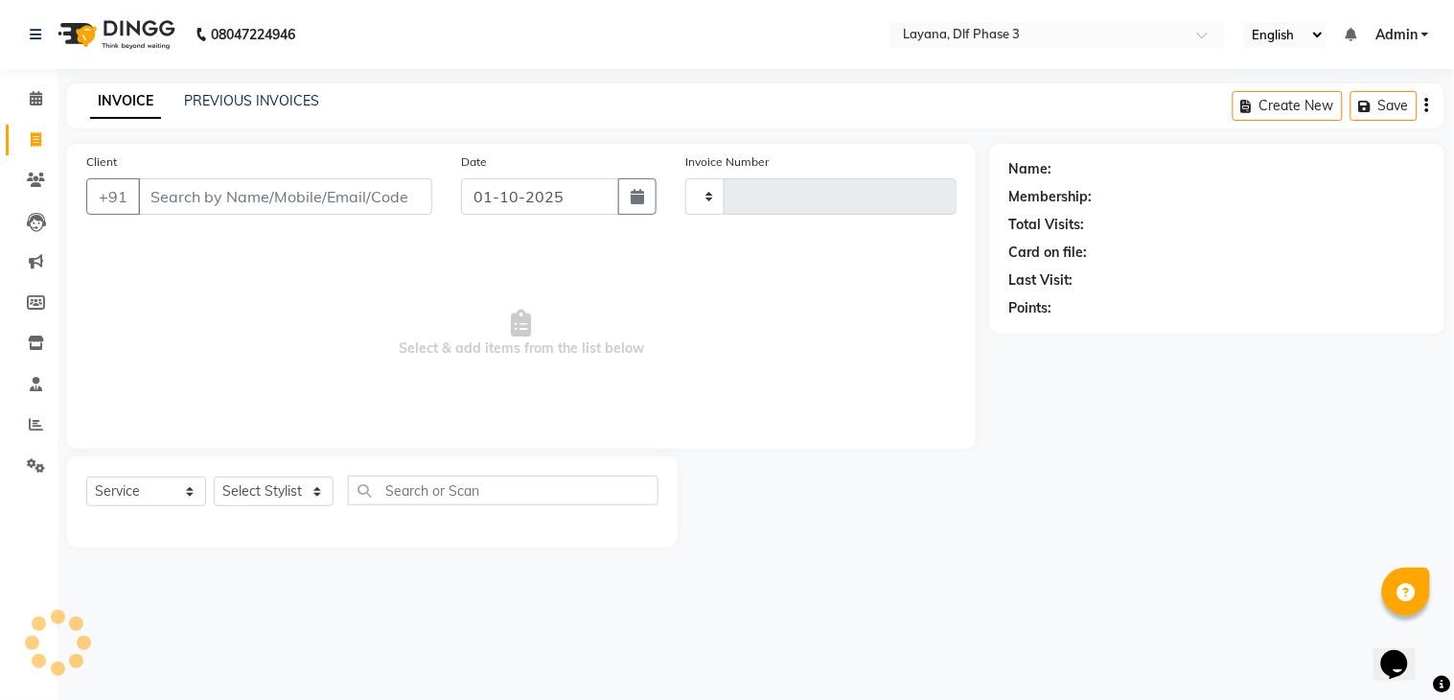
type input "3305"
select select "6973"
